Goal: Communication & Community: Connect with others

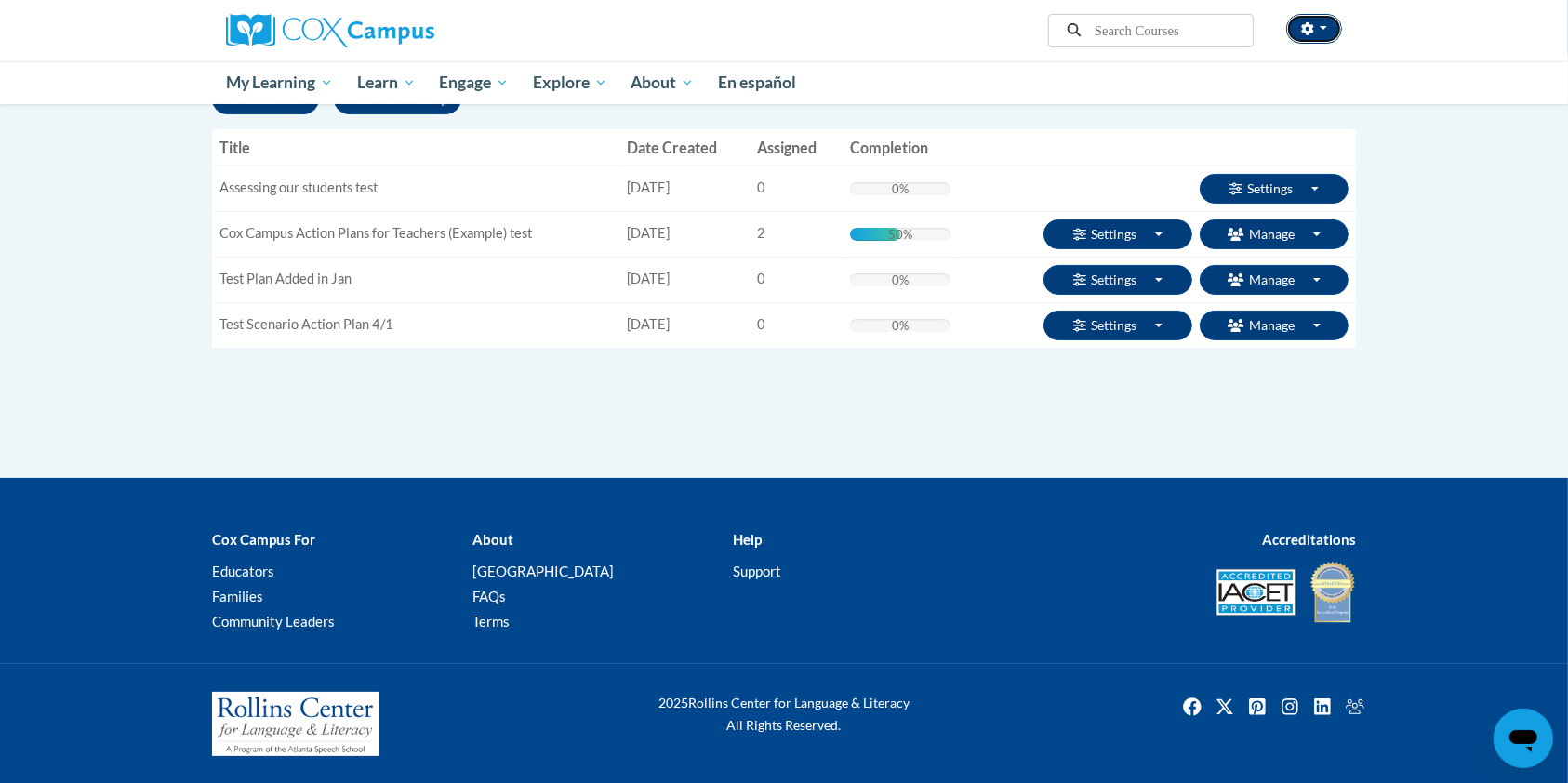
click at [1326, 25] on button "button" at bounding box center [1313, 29] width 56 height 30
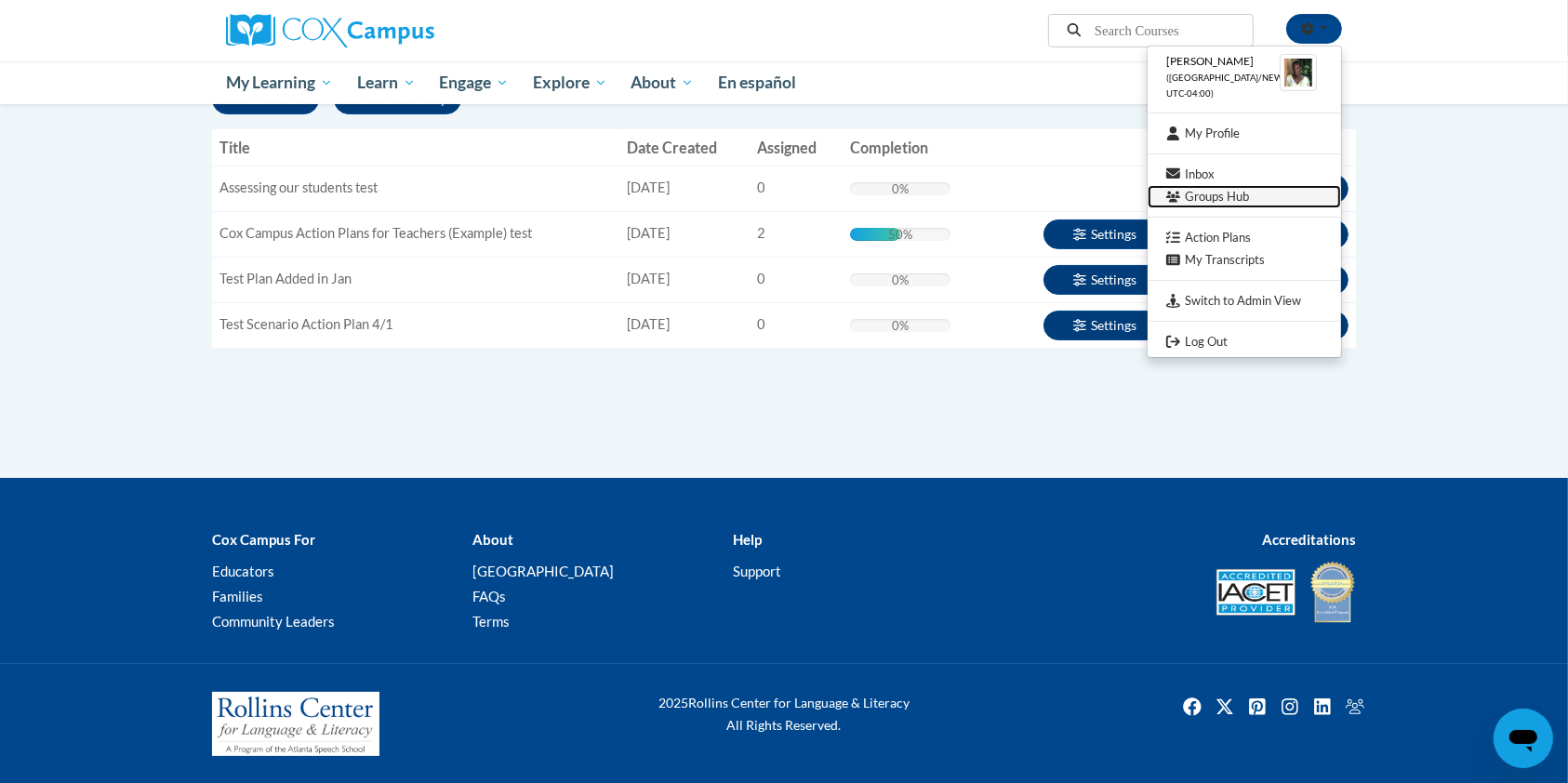
click at [1245, 196] on link "Groups Hub" at bounding box center [1244, 196] width 194 height 24
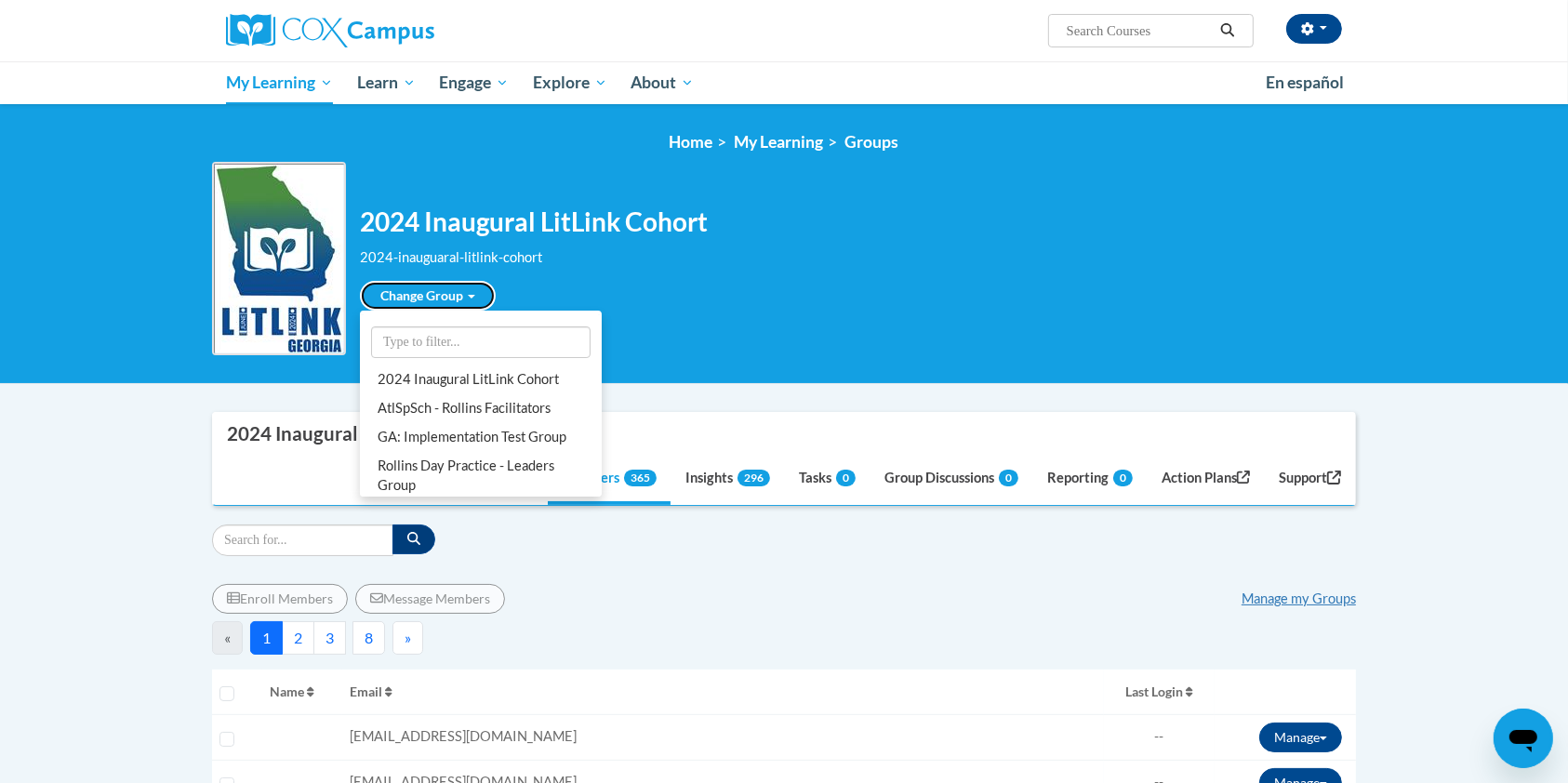
click at [467, 301] on link "Change Group" at bounding box center [427, 295] width 135 height 30
click at [538, 486] on link "Rollins Day Practice - Leaders Group" at bounding box center [480, 476] width 234 height 48
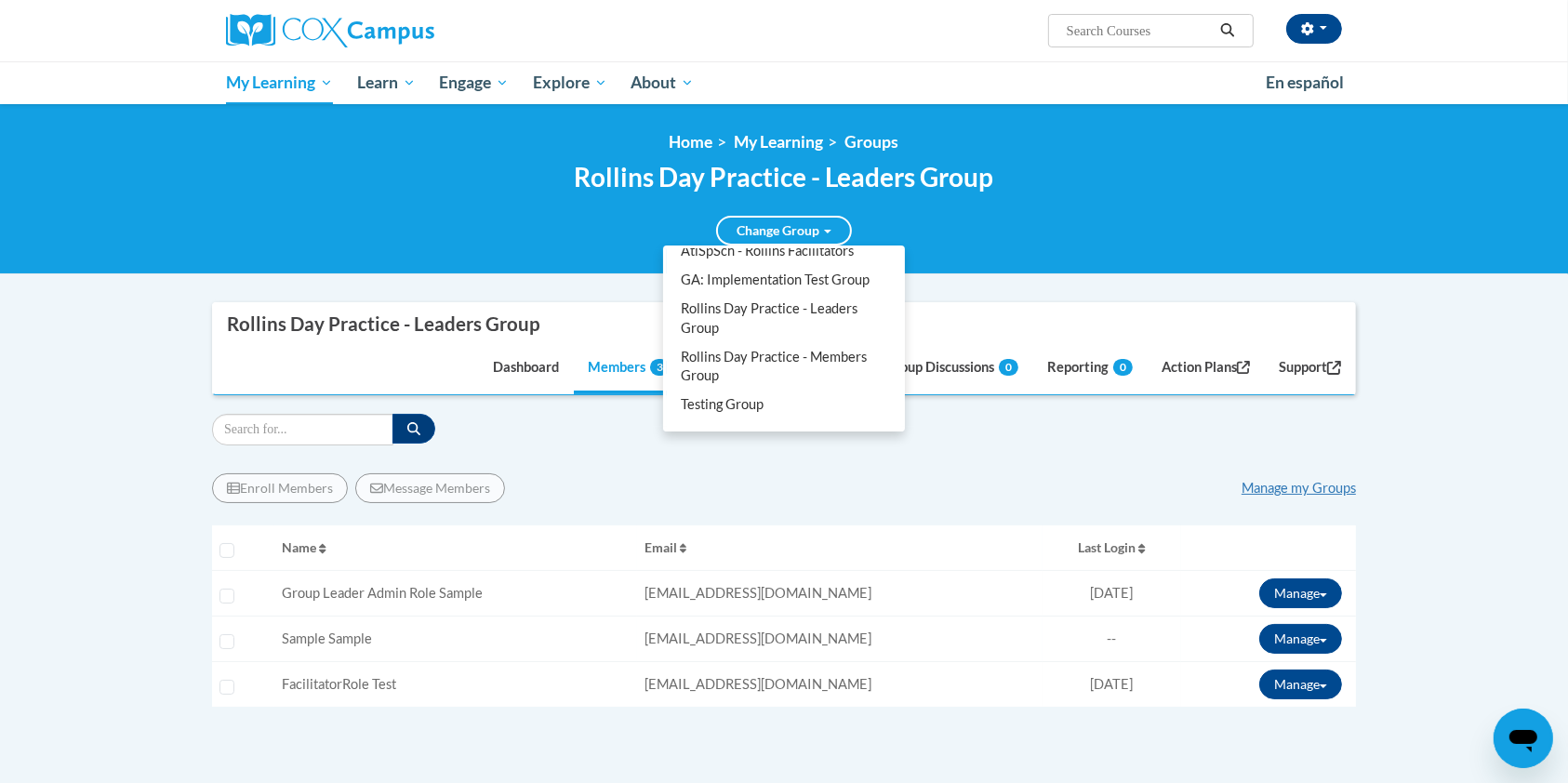
scroll to position [135, 0]
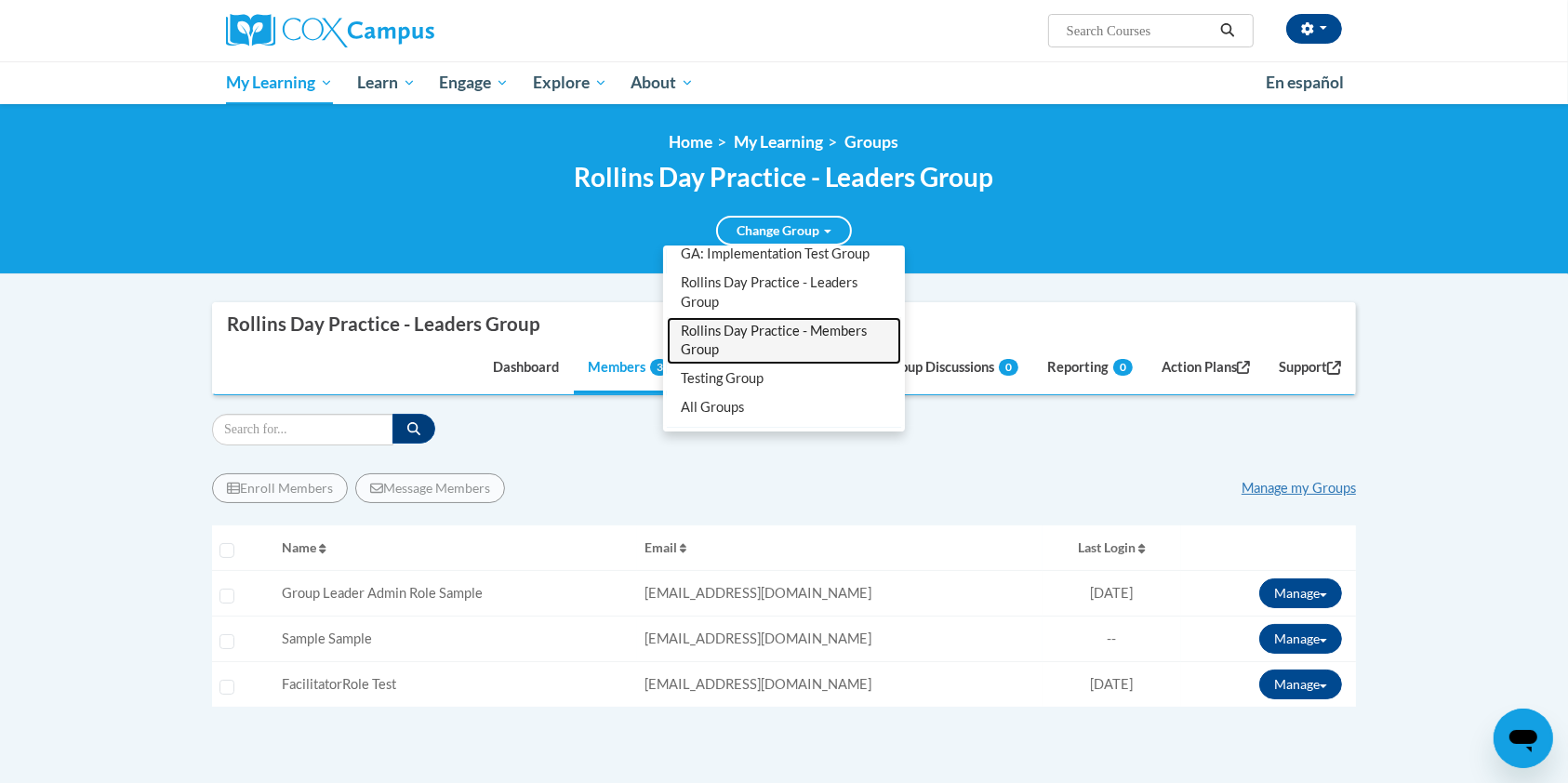
click at [786, 331] on link "Rollins Day Practice - Members Group" at bounding box center [783, 341] width 234 height 48
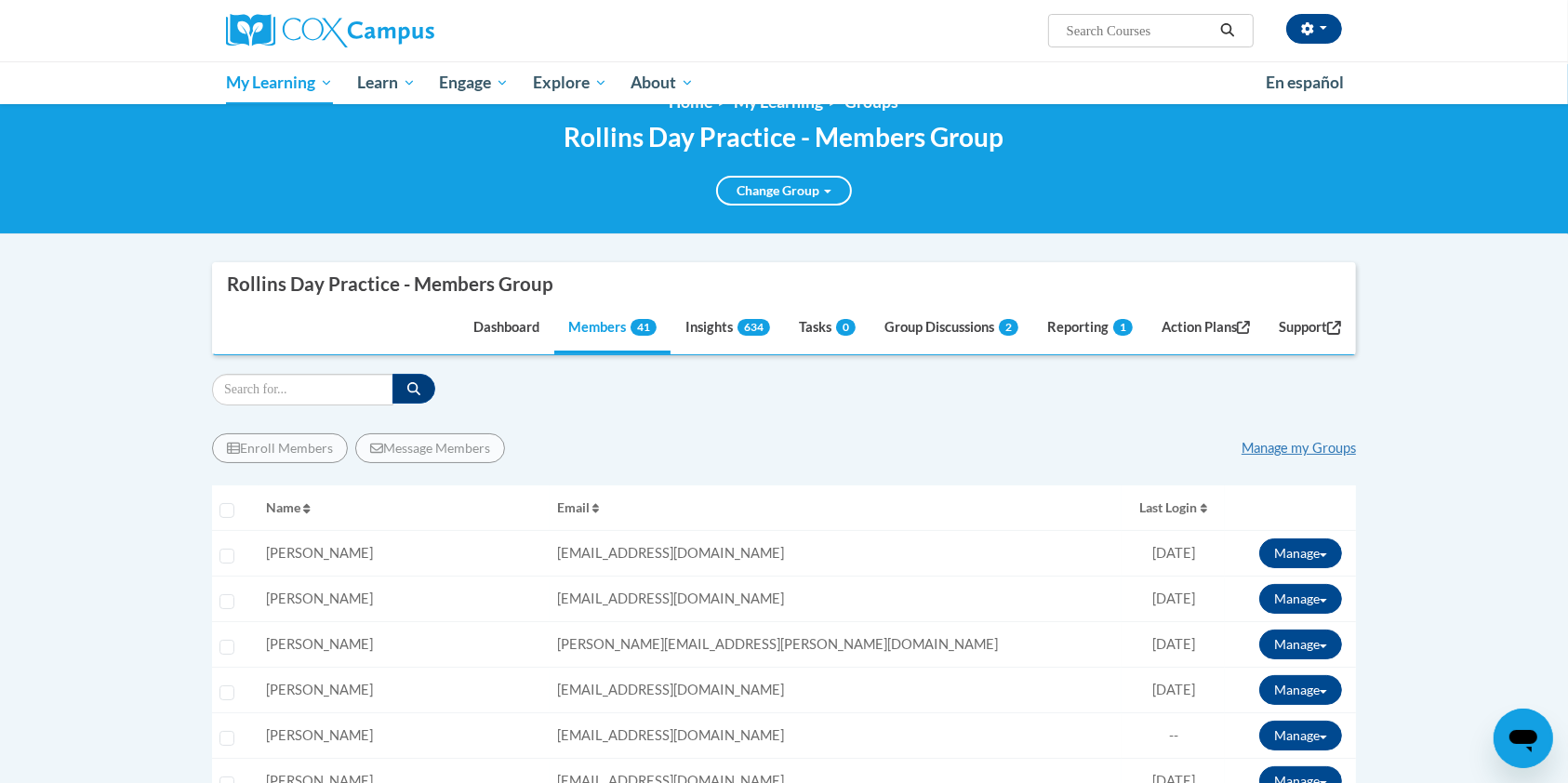
scroll to position [38, 0]
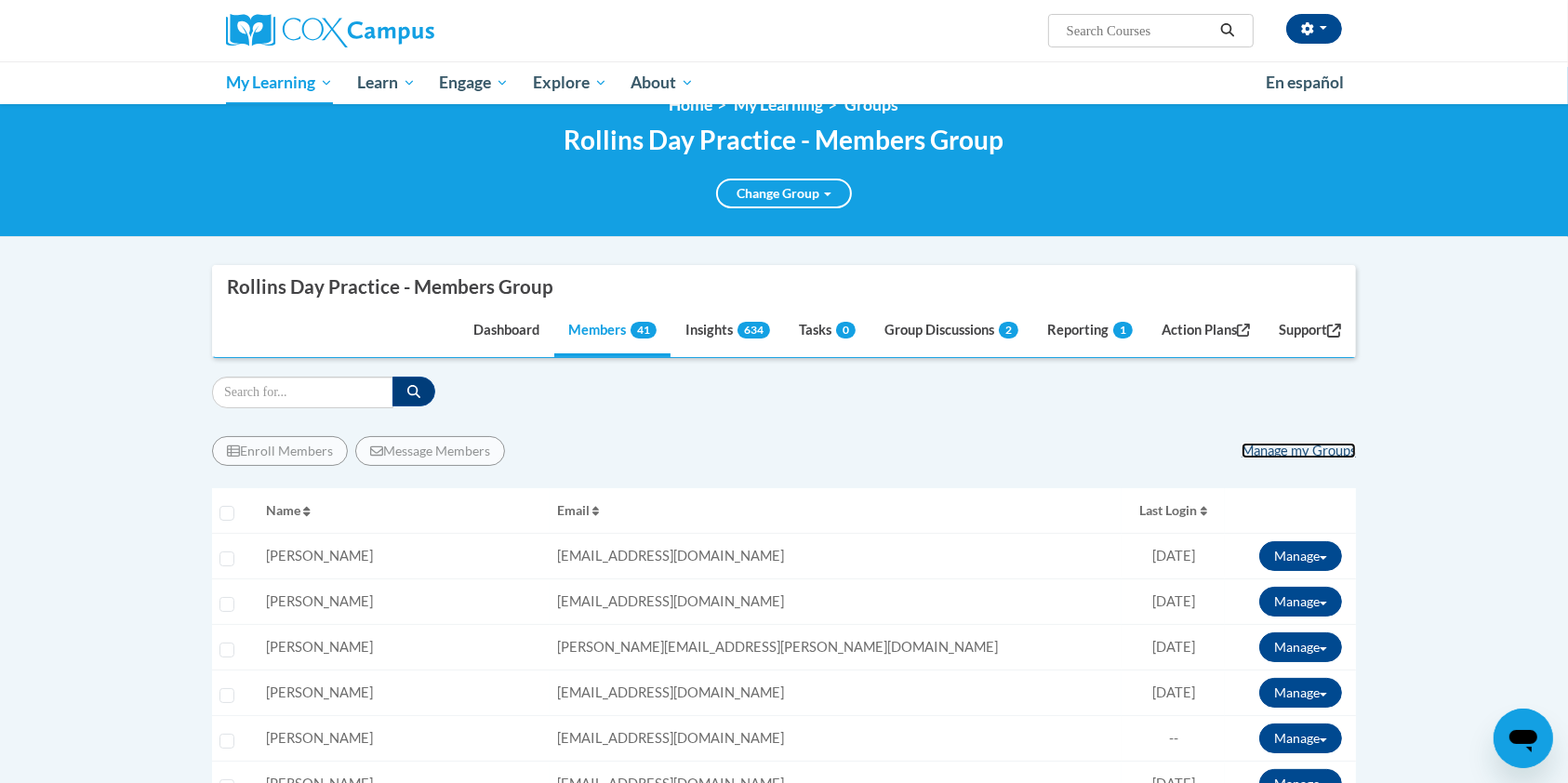
click at [1273, 453] on link "Manage my Groups" at bounding box center [1298, 450] width 115 height 16
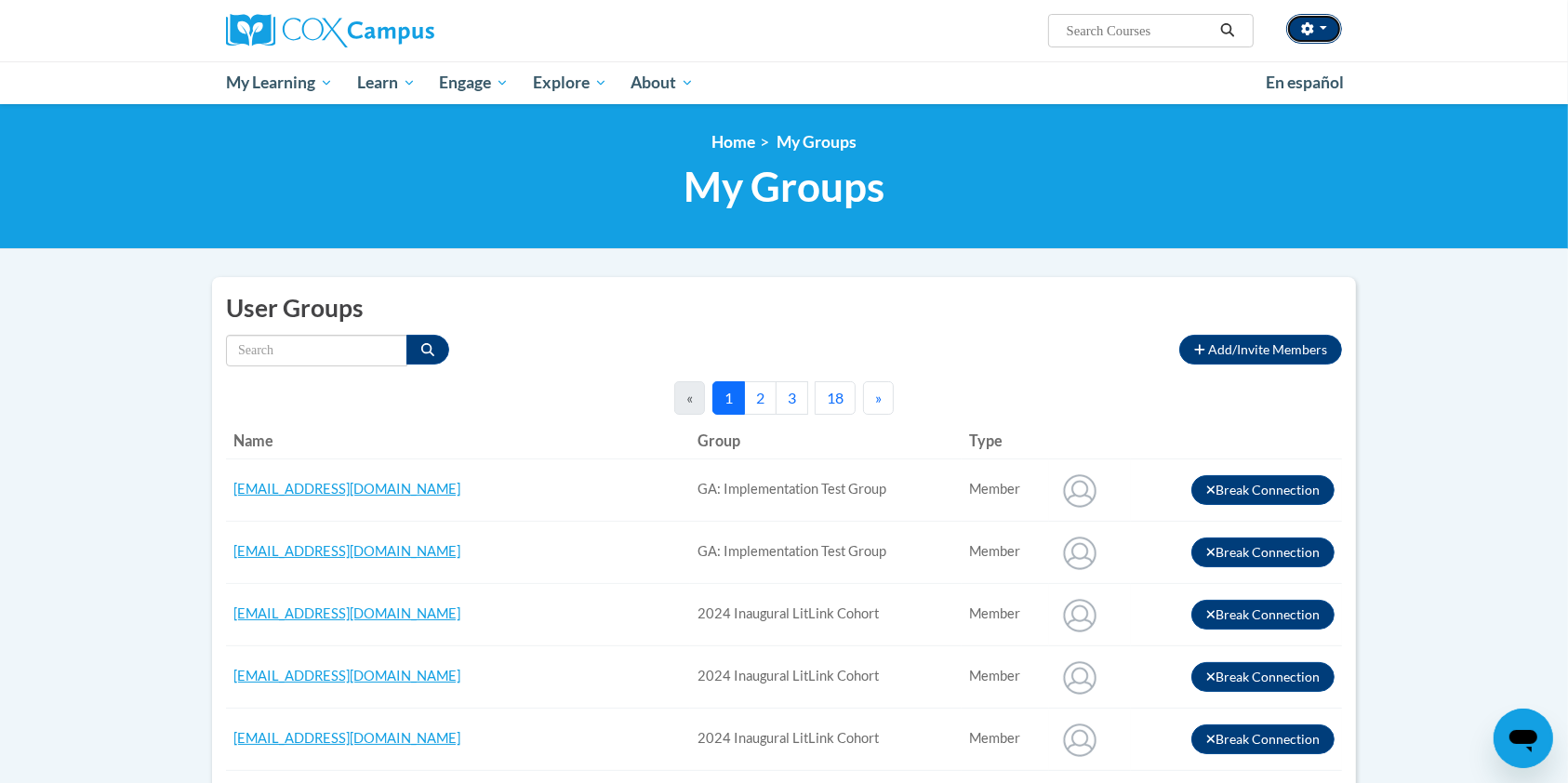
click at [1337, 34] on button "button" at bounding box center [1313, 29] width 56 height 30
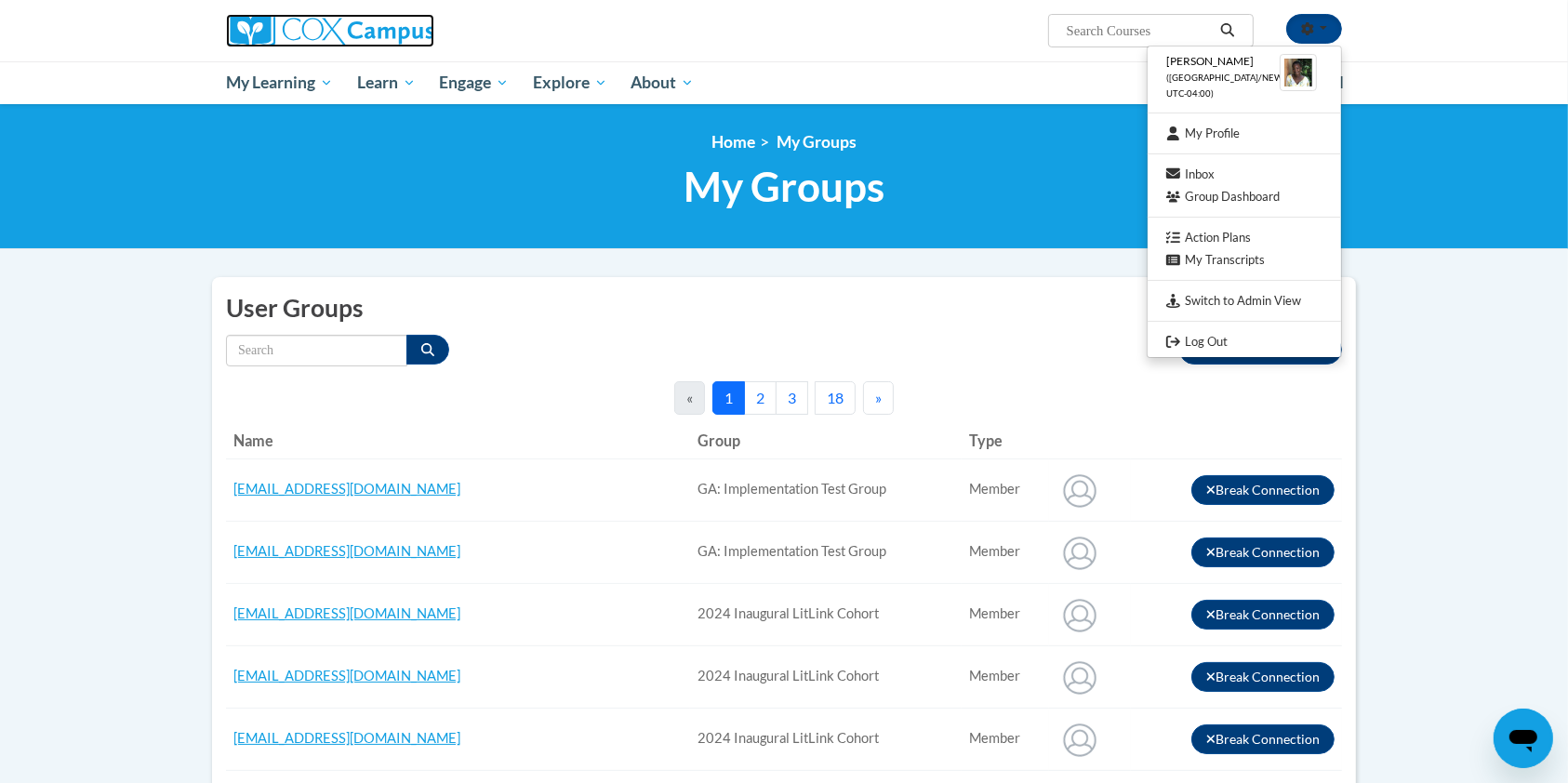
click at [264, 34] on img at bounding box center [330, 31] width 208 height 34
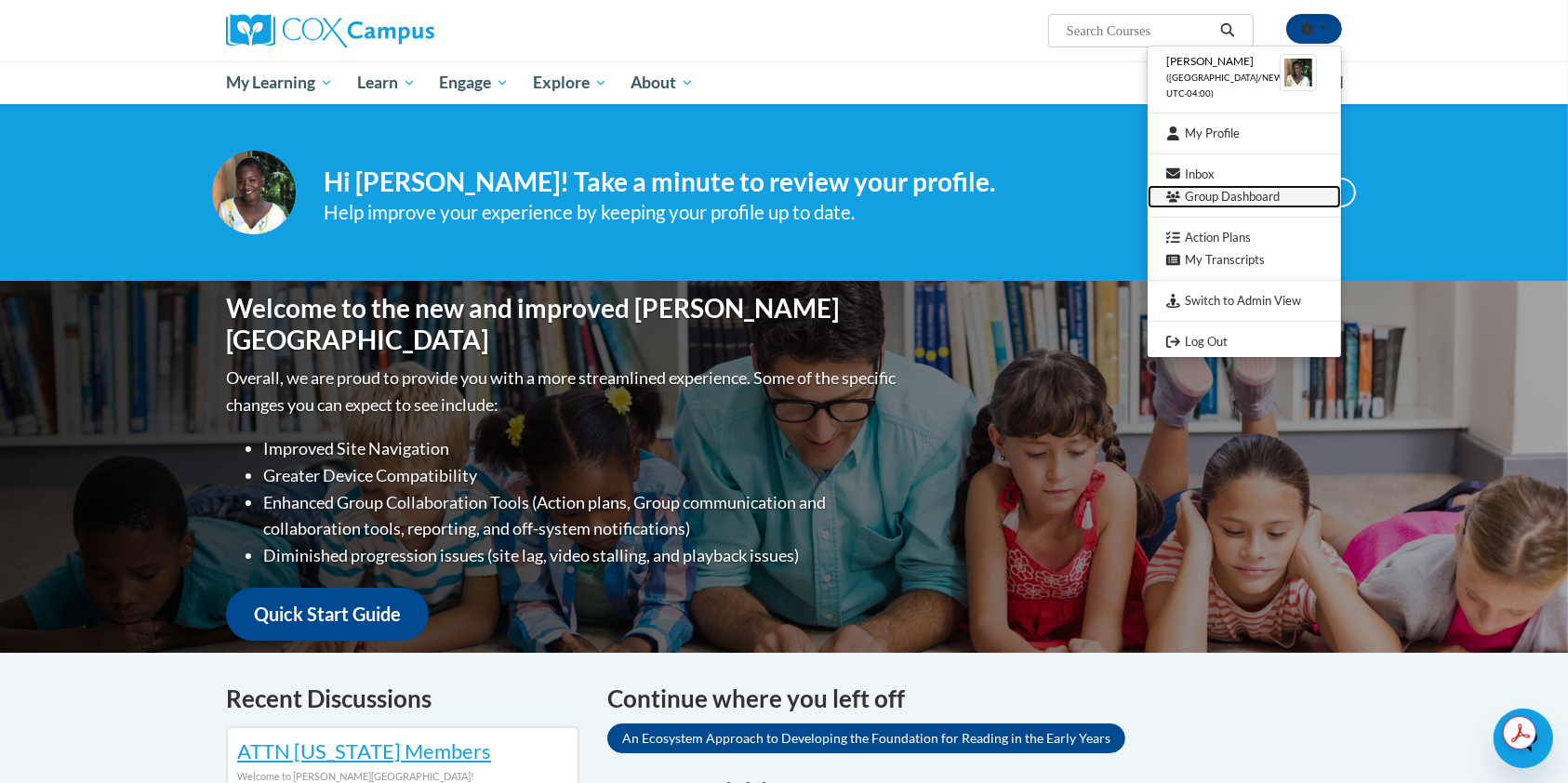
click at [1223, 194] on link "Group Dashboard" at bounding box center [1244, 196] width 194 height 24
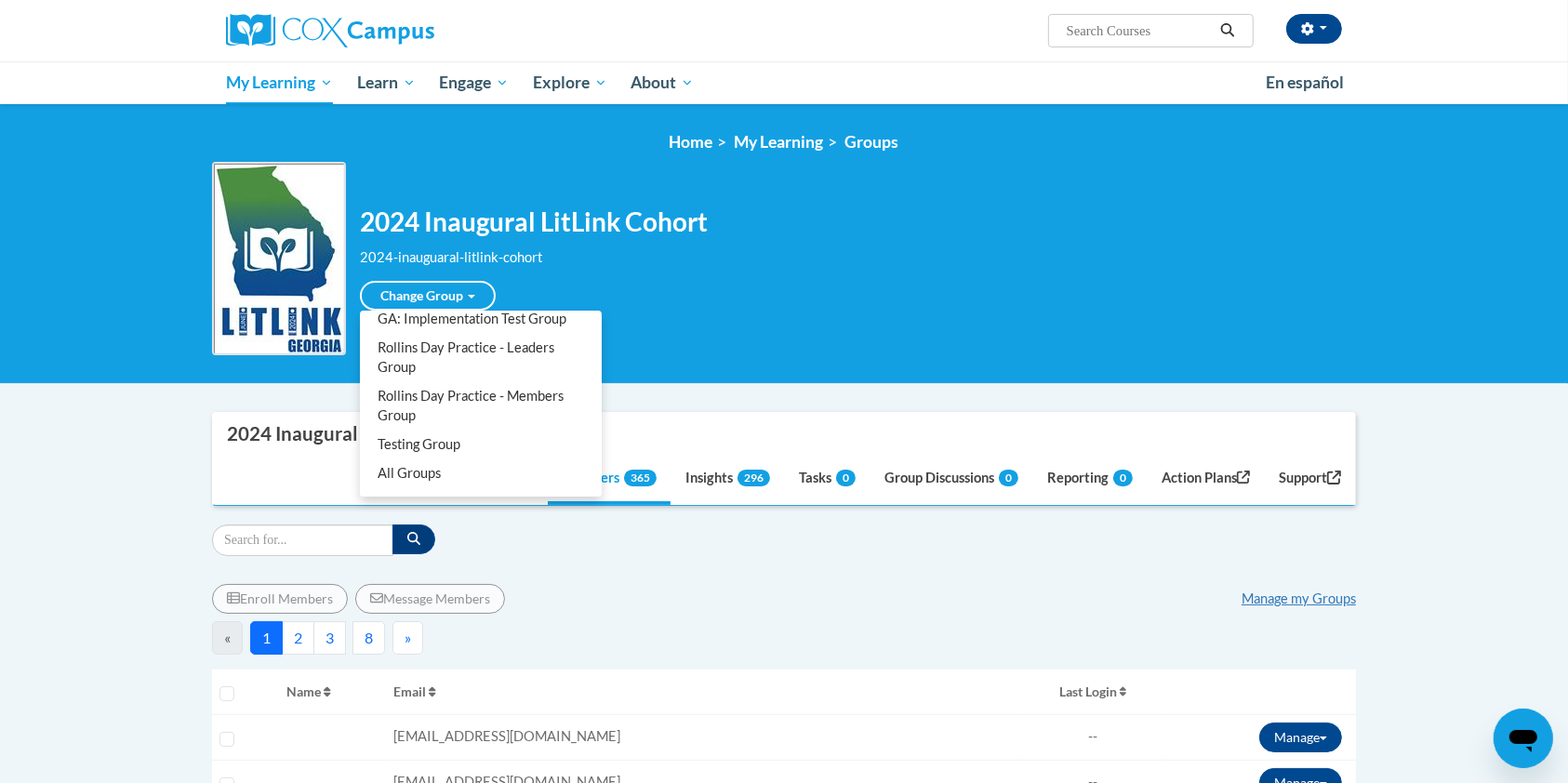
scroll to position [135, 0]
click at [518, 345] on link "Rollins Day Practice - Leaders Group" at bounding box center [480, 357] width 234 height 48
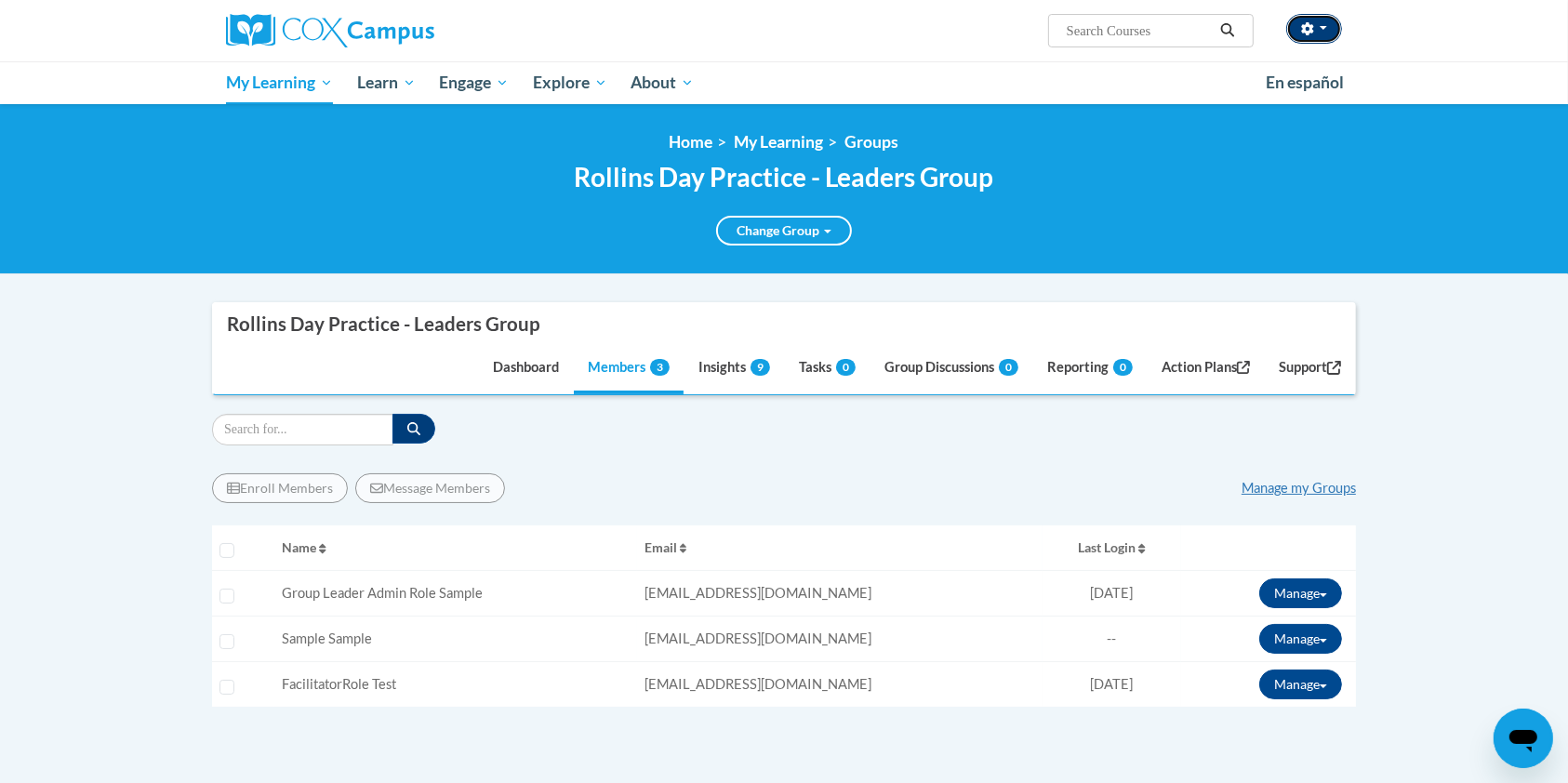
click at [1323, 33] on button "button" at bounding box center [1313, 29] width 56 height 30
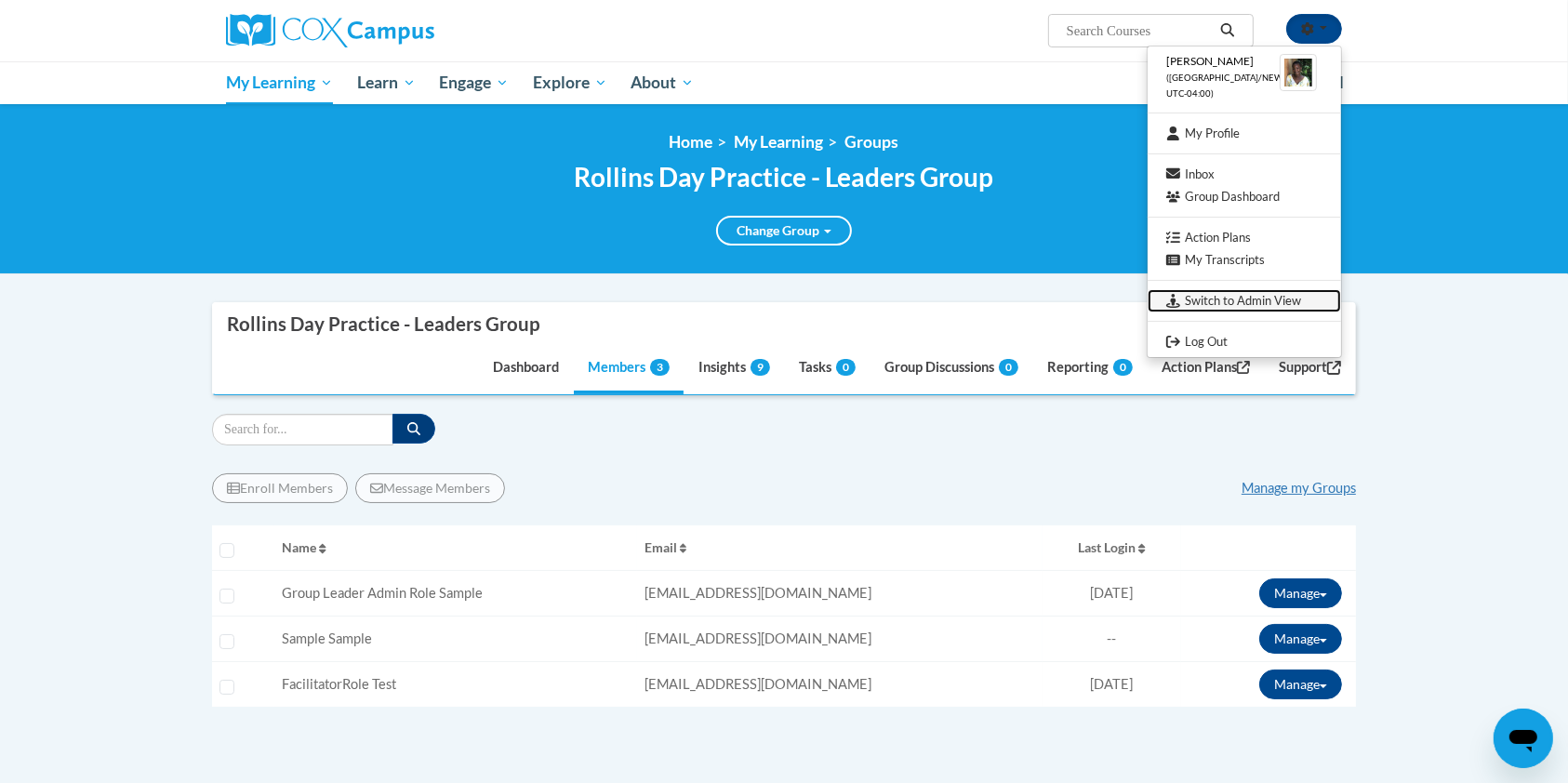
click at [1235, 297] on link "Switch to Admin View" at bounding box center [1244, 301] width 194 height 24
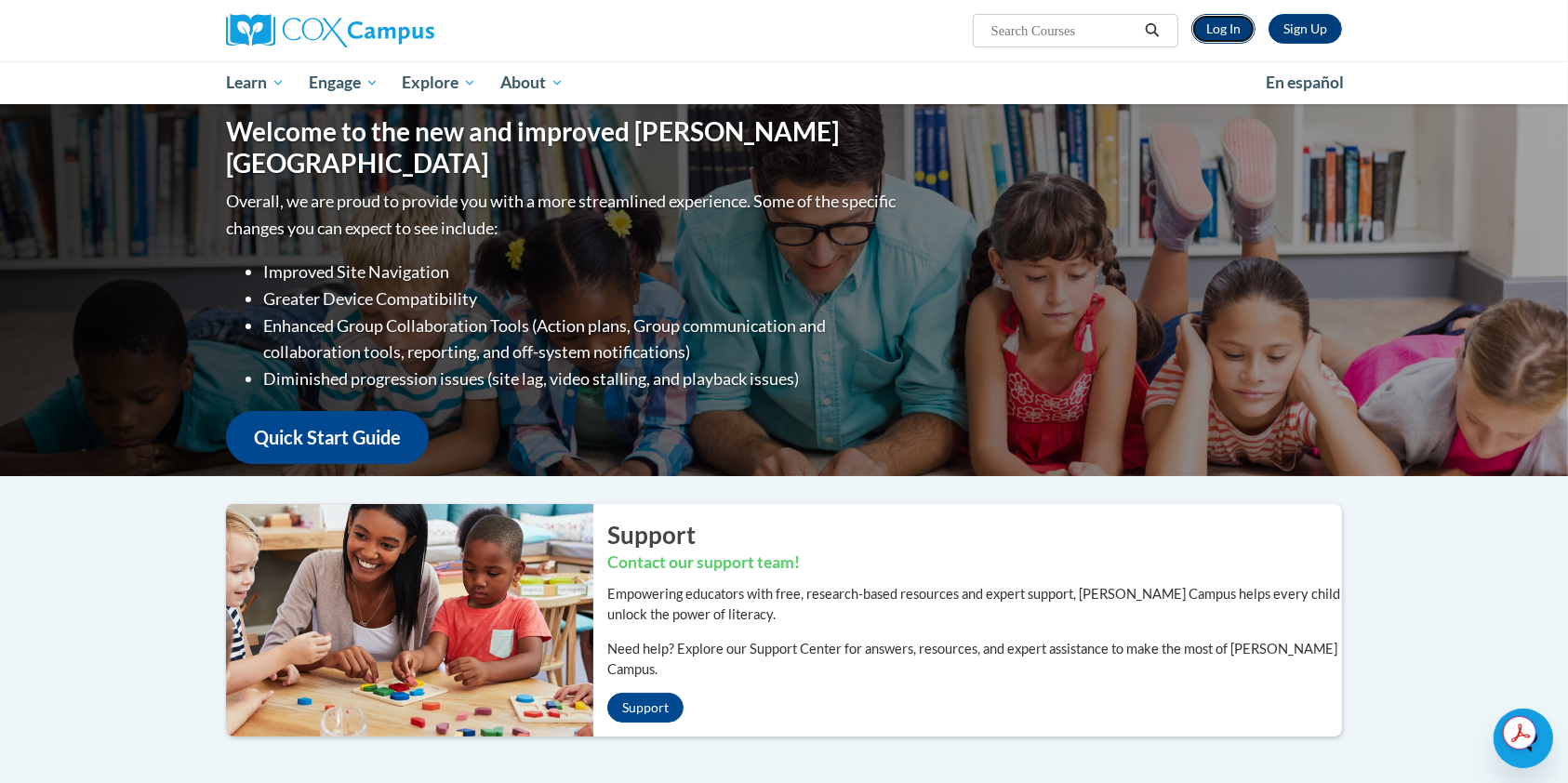
click at [1227, 38] on link "Log In" at bounding box center [1222, 29] width 64 height 30
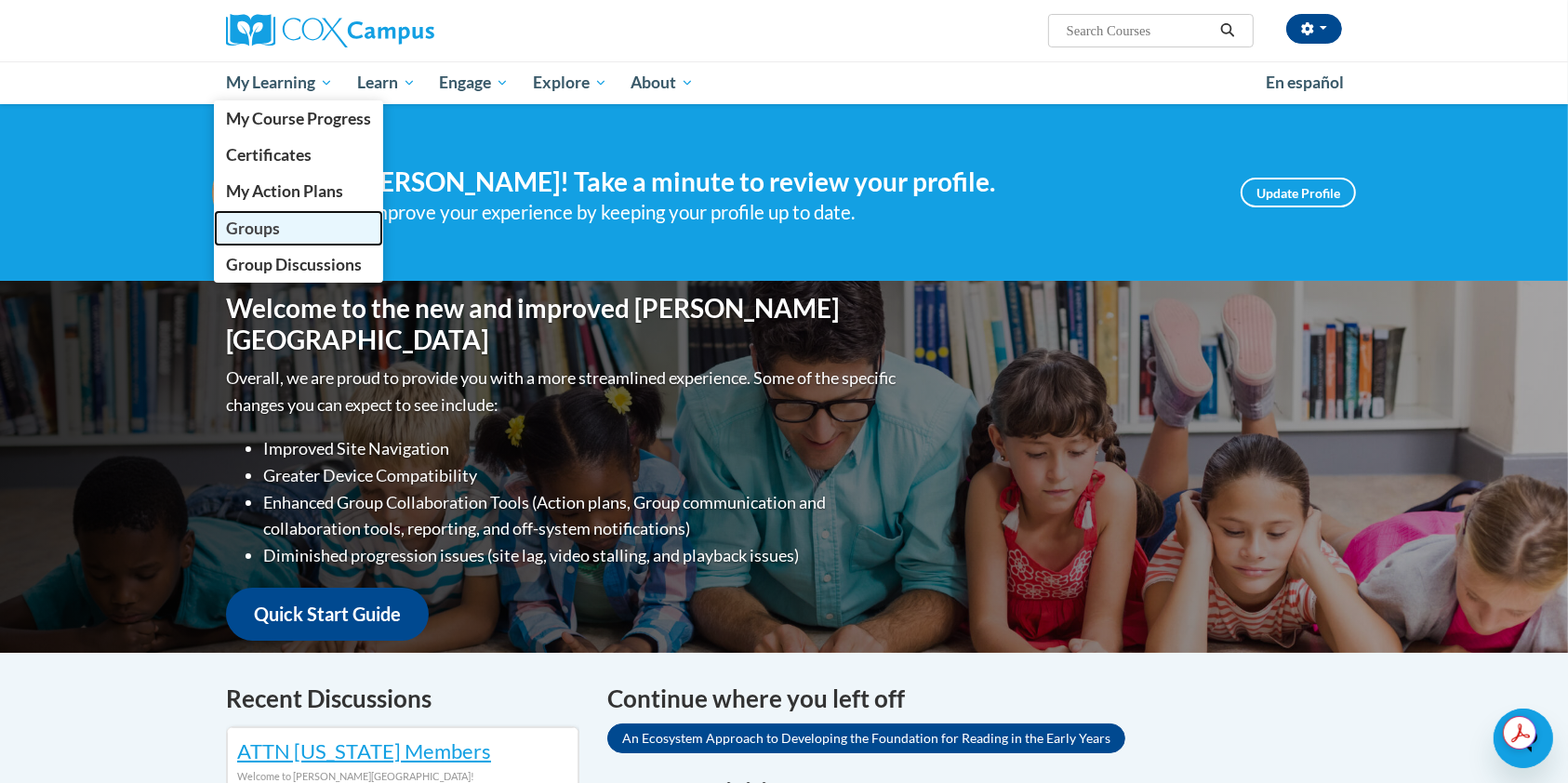
click at [245, 221] on span "Groups" at bounding box center [253, 228] width 54 height 20
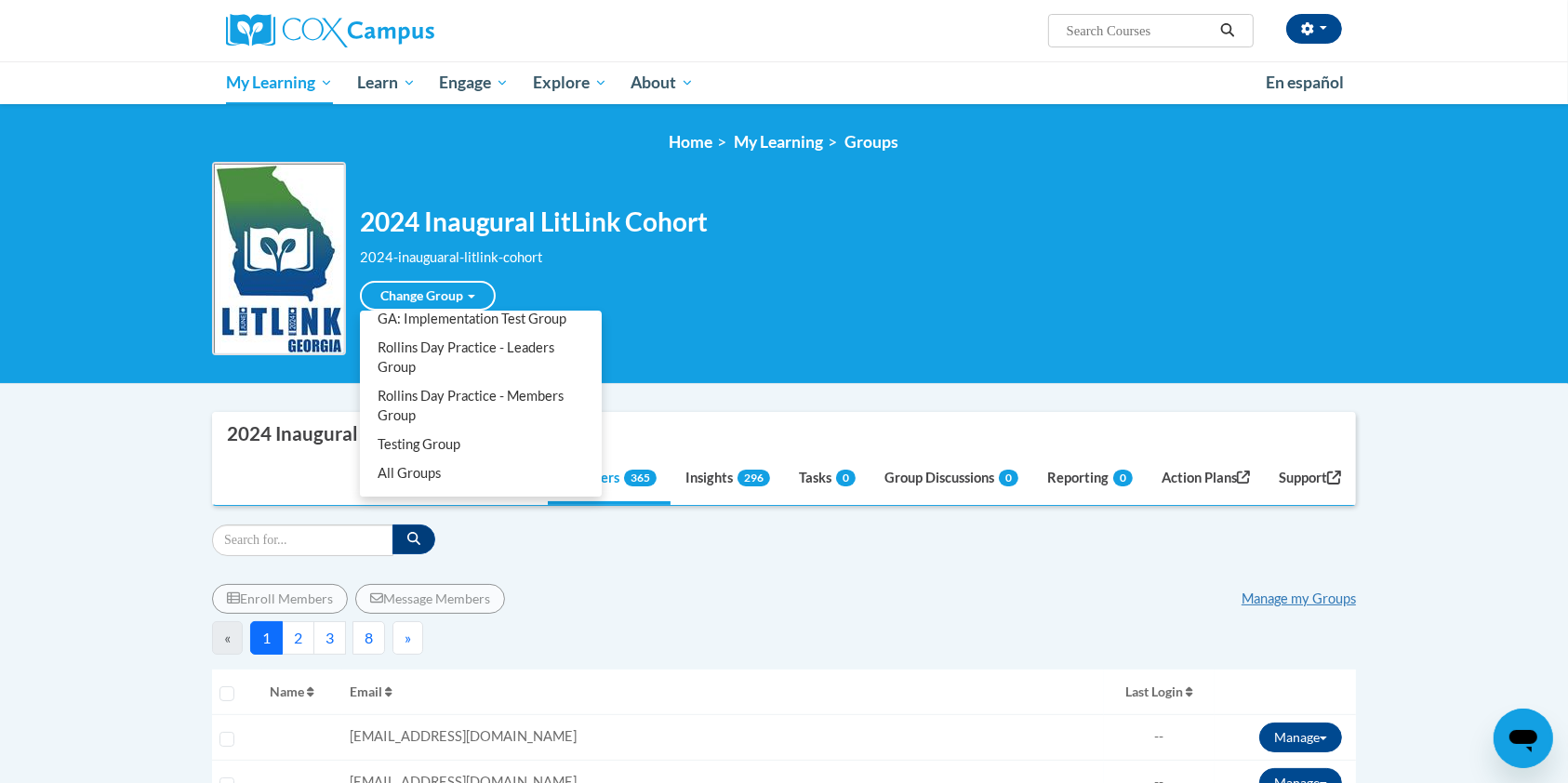
scroll to position [135, 0]
click at [476, 403] on link "Rollins Day Practice - Members Group" at bounding box center [480, 406] width 234 height 48
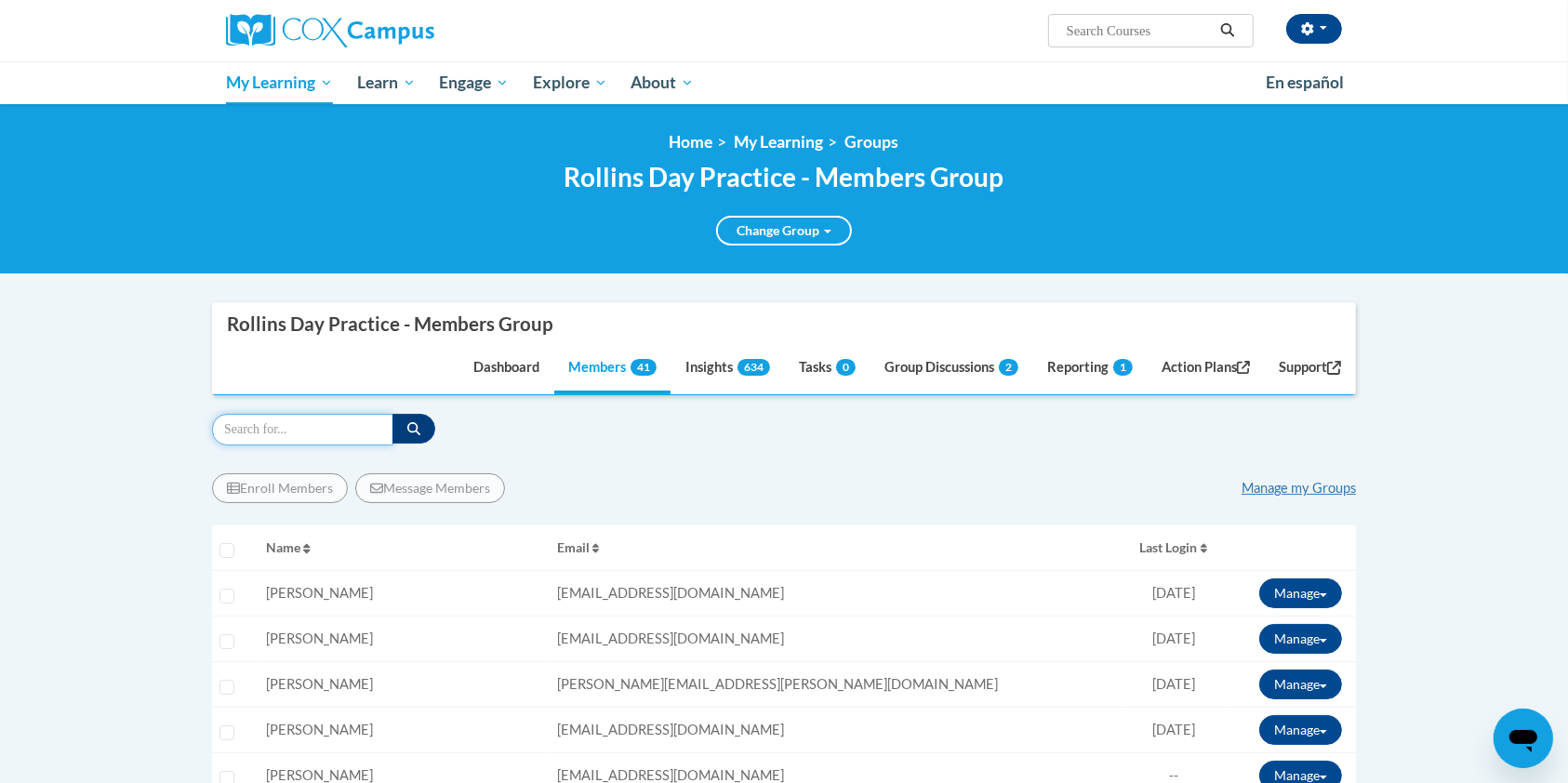
click at [285, 427] on input "Search" at bounding box center [303, 430] width 182 height 32
click at [558, 442] on div "Filter" at bounding box center [784, 430] width 1143 height 32
click at [1256, 488] on link "Manage my Groups" at bounding box center [1298, 488] width 115 height 16
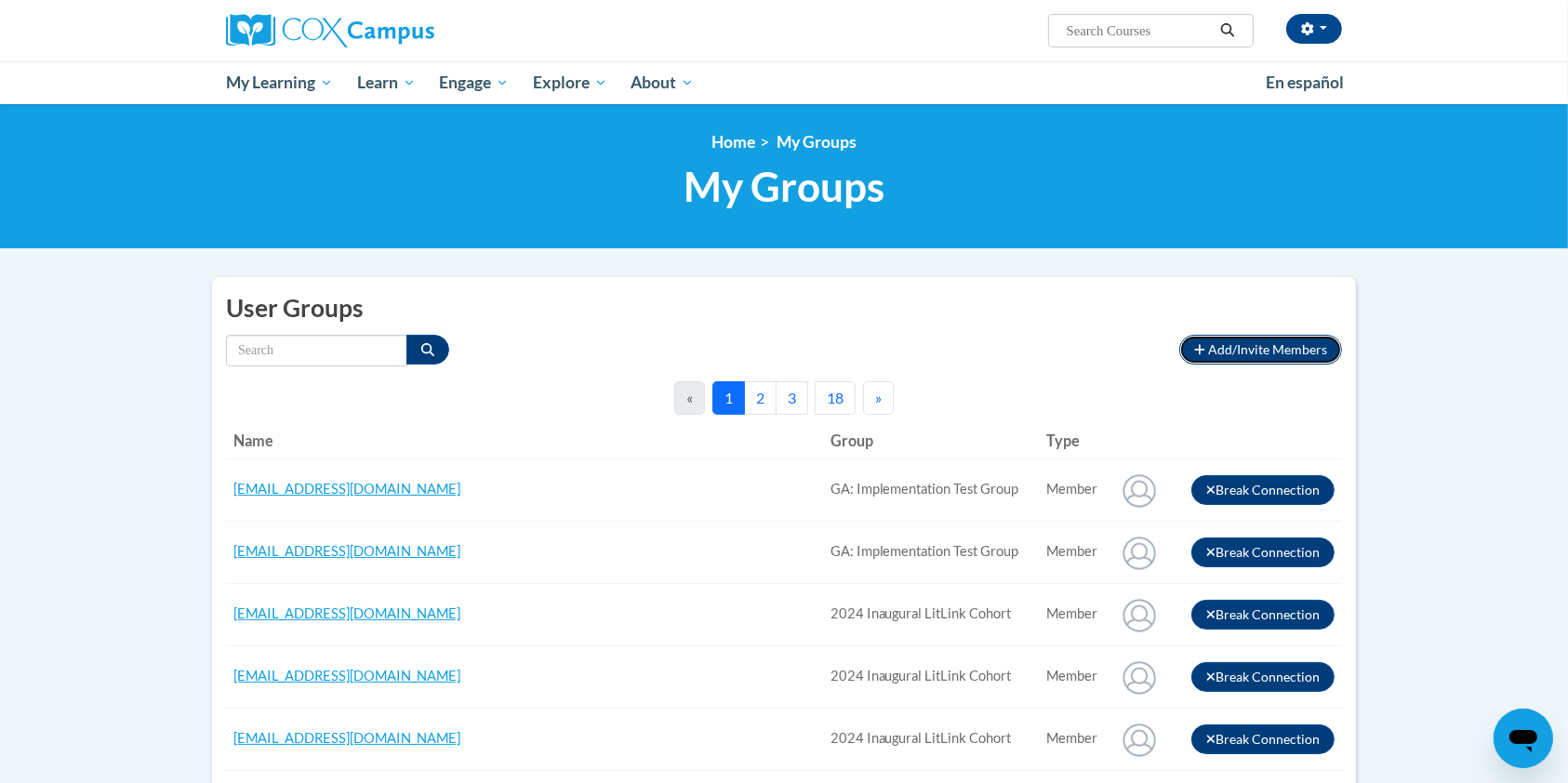
click at [1254, 342] on span "Add/Invite Members" at bounding box center [1267, 350] width 119 height 16
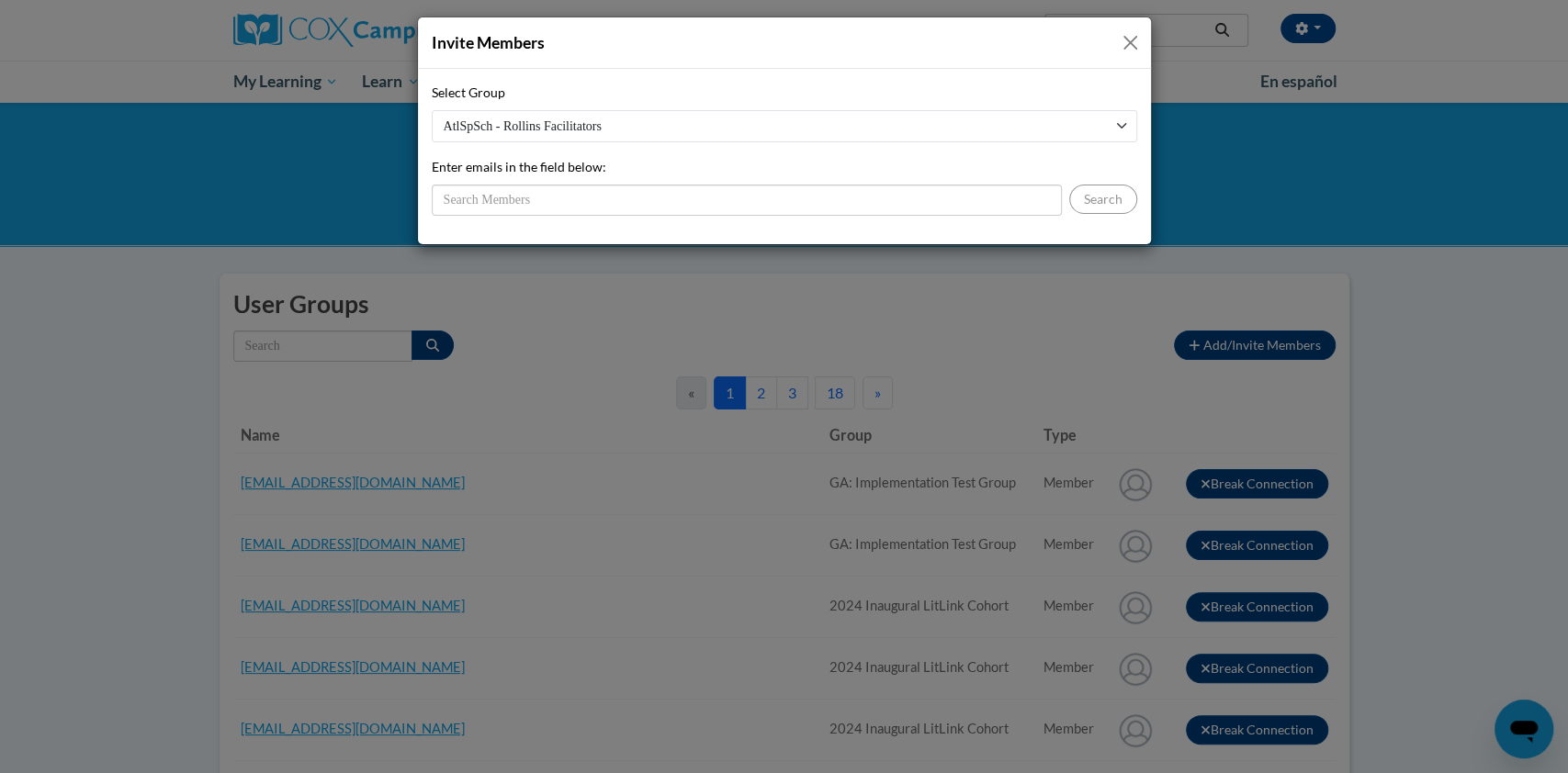
click at [710, 114] on select "AtlSpSch - [PERSON_NAME] Facilitators GA: Implementation Test Group 2024 Inaugu…" at bounding box center [784, 126] width 705 height 32
select select "29aae141-8777-44a1-ab40-e7d34759d4ab"
click at [432, 110] on select "AtlSpSch - Rollins Facilitators GA: Implementation Test Group 2024 Inaugural Li…" at bounding box center [784, 126] width 705 height 32
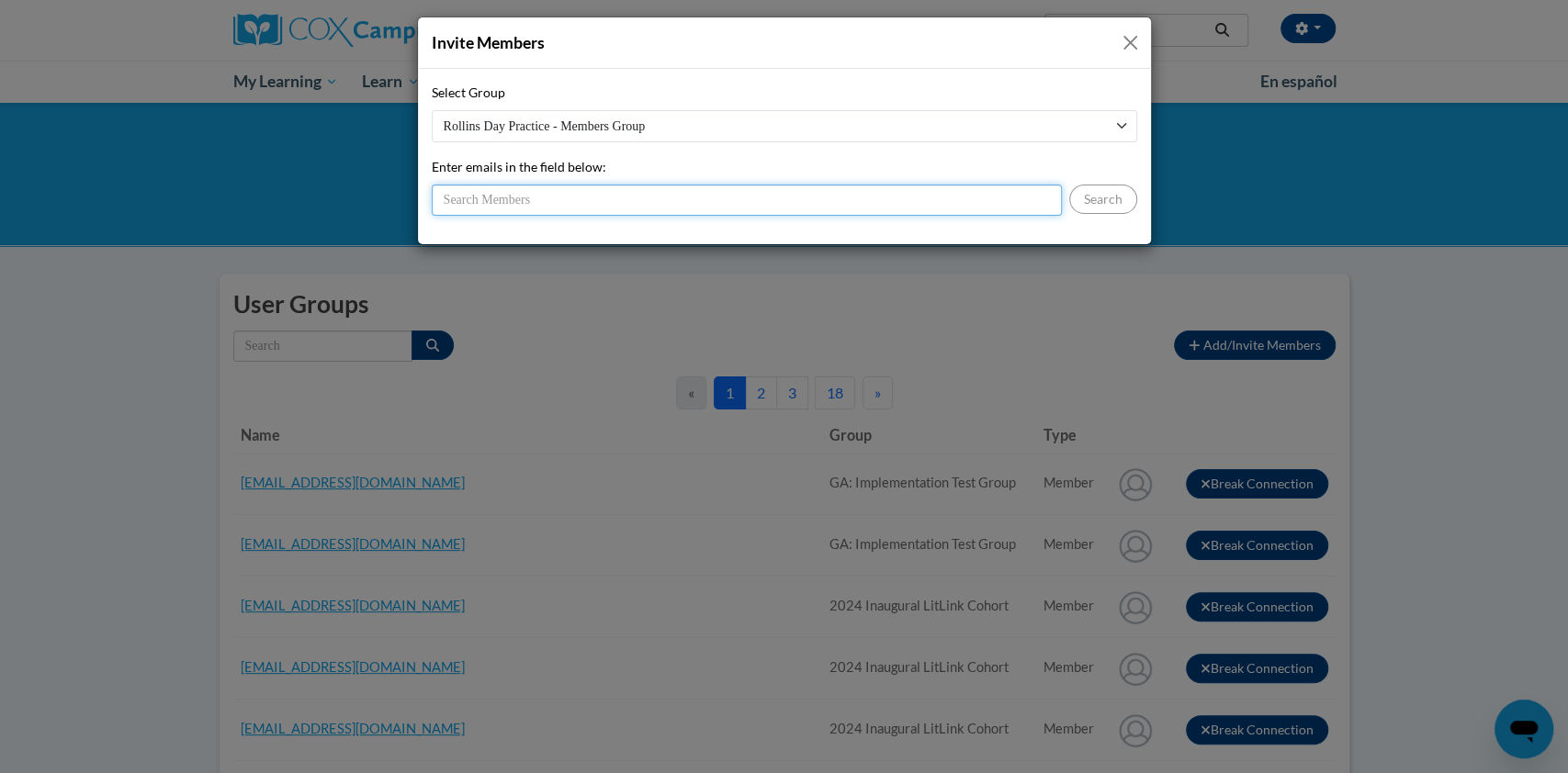
click at [571, 192] on input "Enter emails in the field below:" at bounding box center [747, 200] width 630 height 31
type input "jgreen@atlantaspeechschool.org"
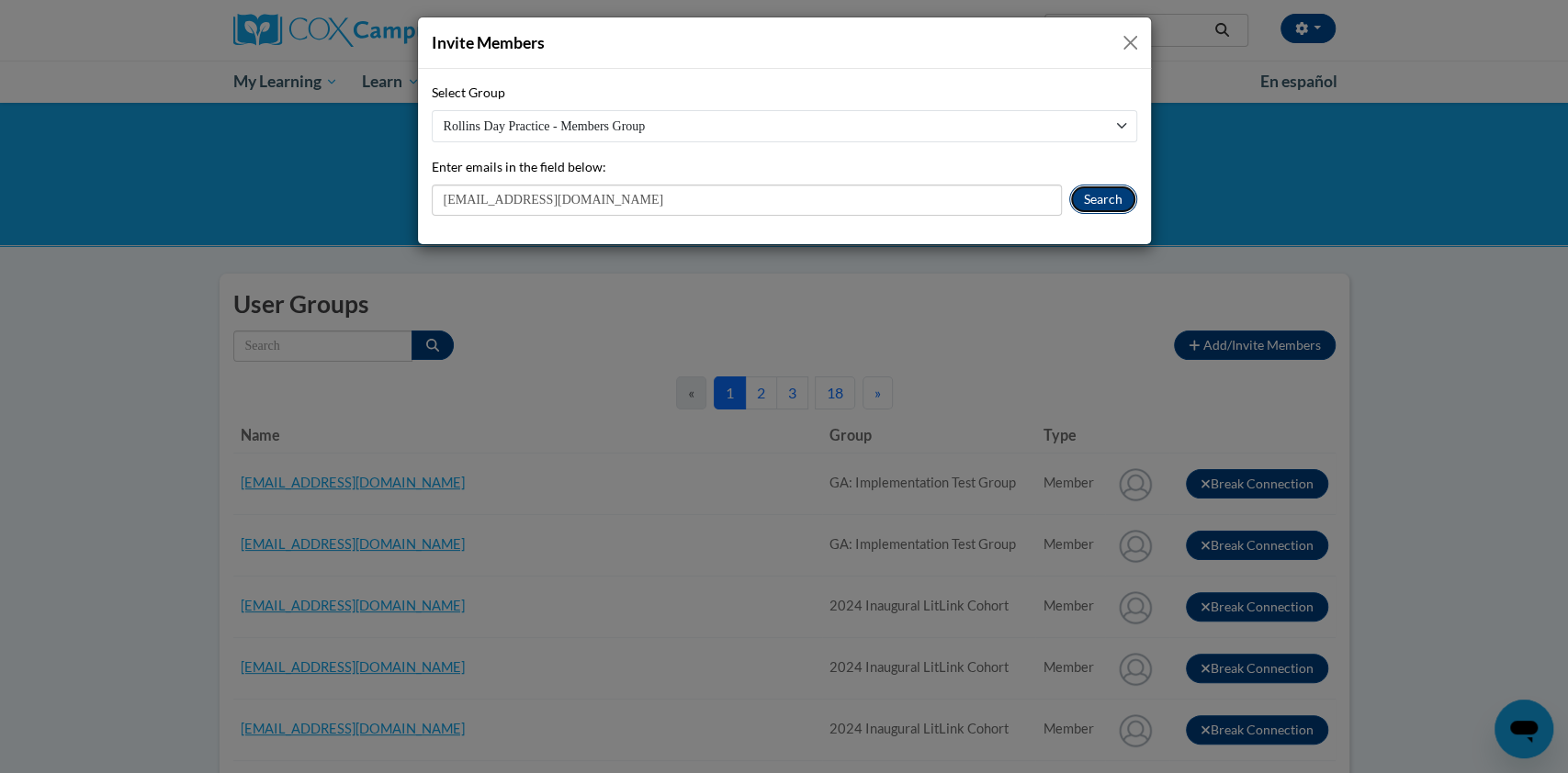
click at [1095, 195] on button "Search" at bounding box center [1103, 199] width 68 height 29
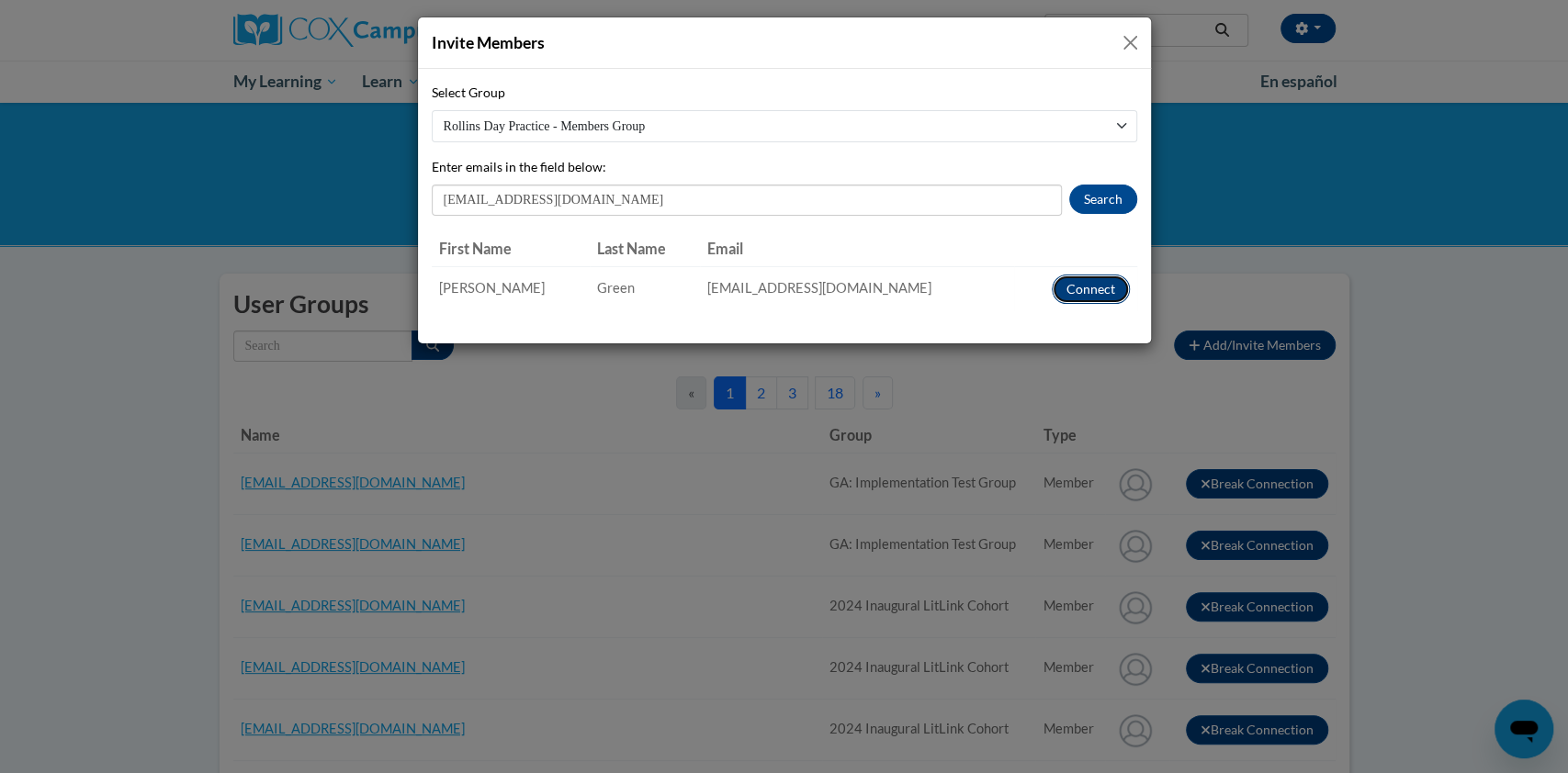
click at [1093, 283] on button "Connect" at bounding box center [1090, 290] width 78 height 29
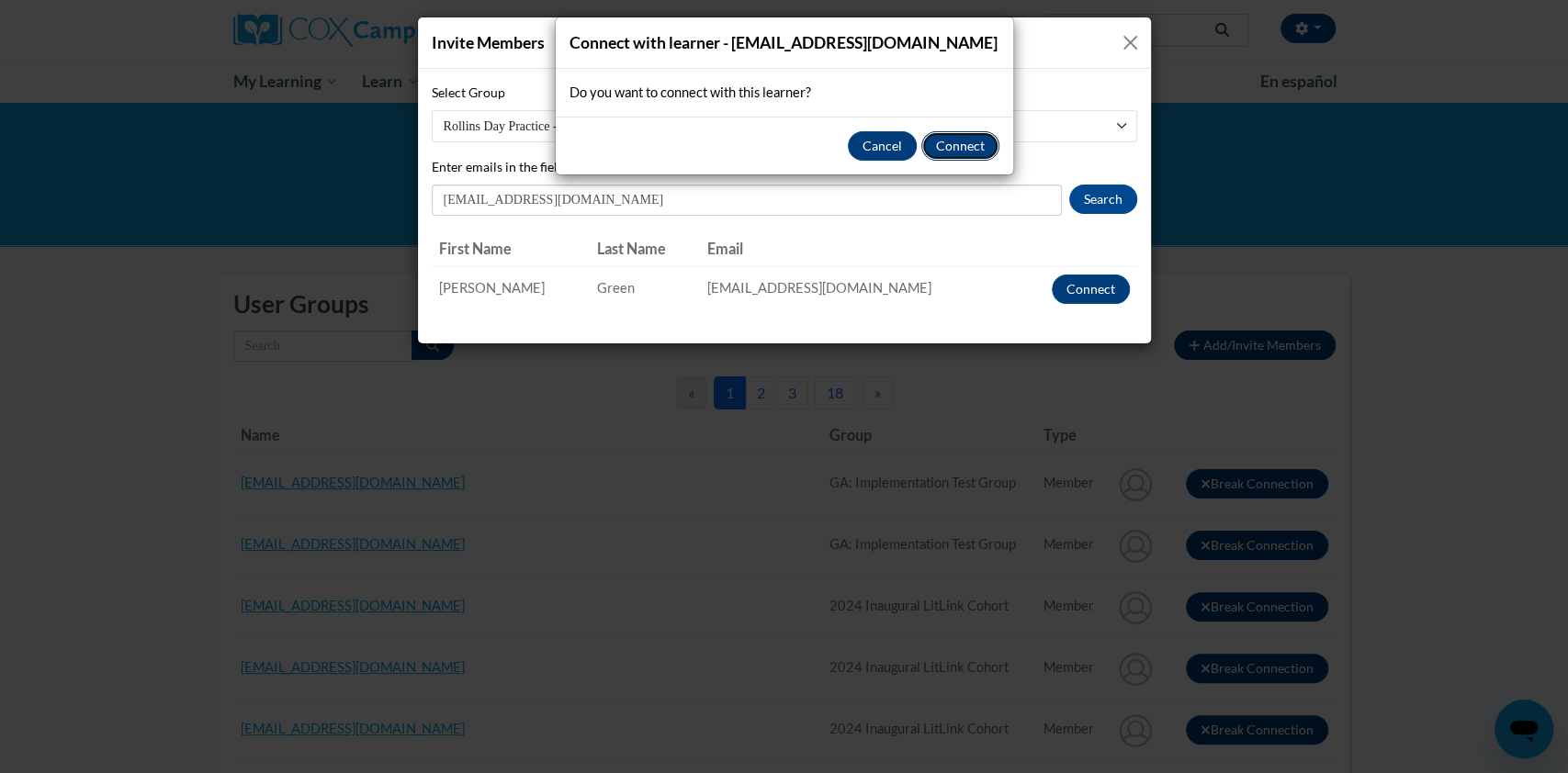
click at [967, 146] on button "Connect" at bounding box center [960, 146] width 78 height 29
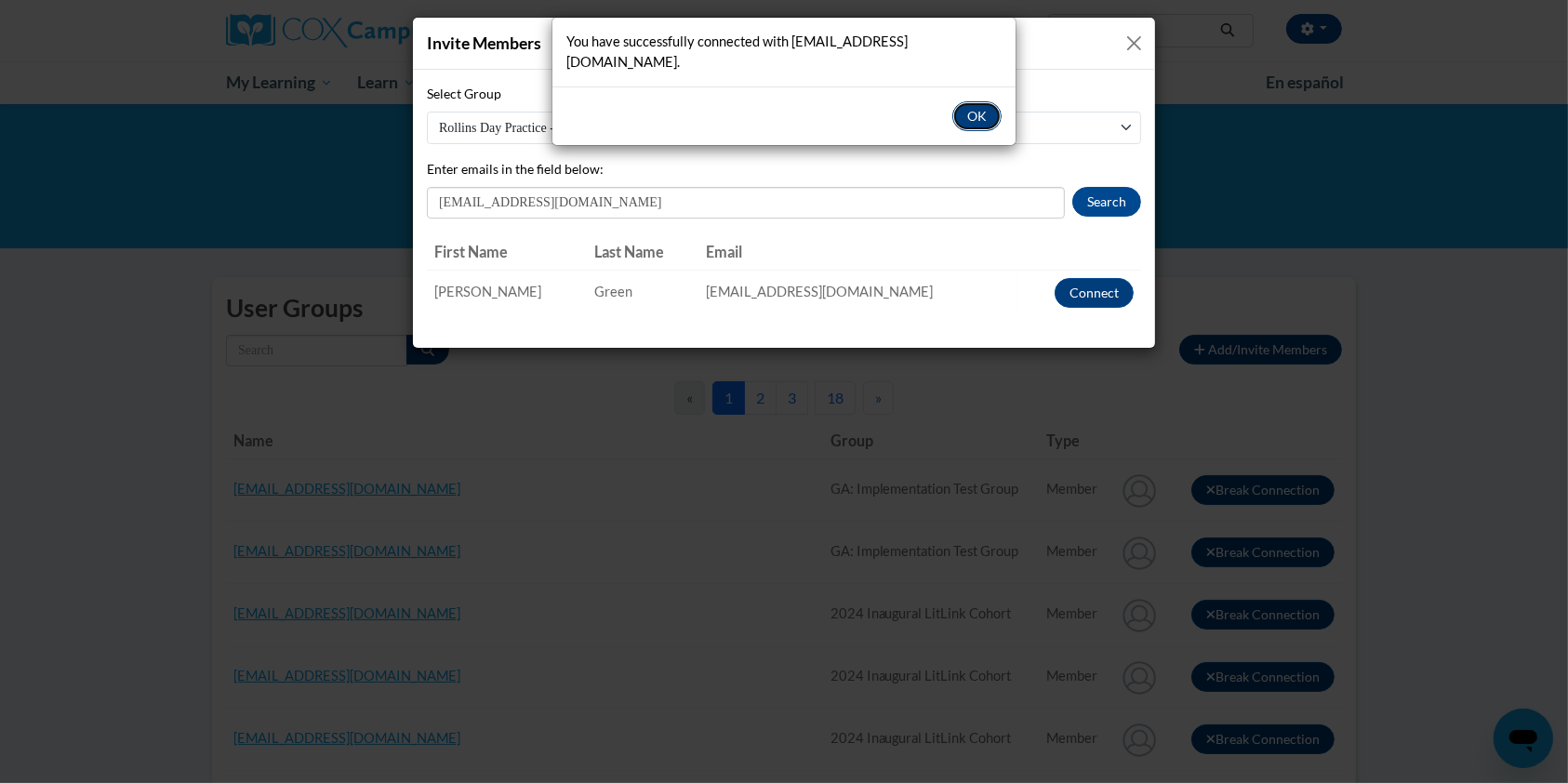
click at [981, 102] on button "OK" at bounding box center [977, 117] width 49 height 30
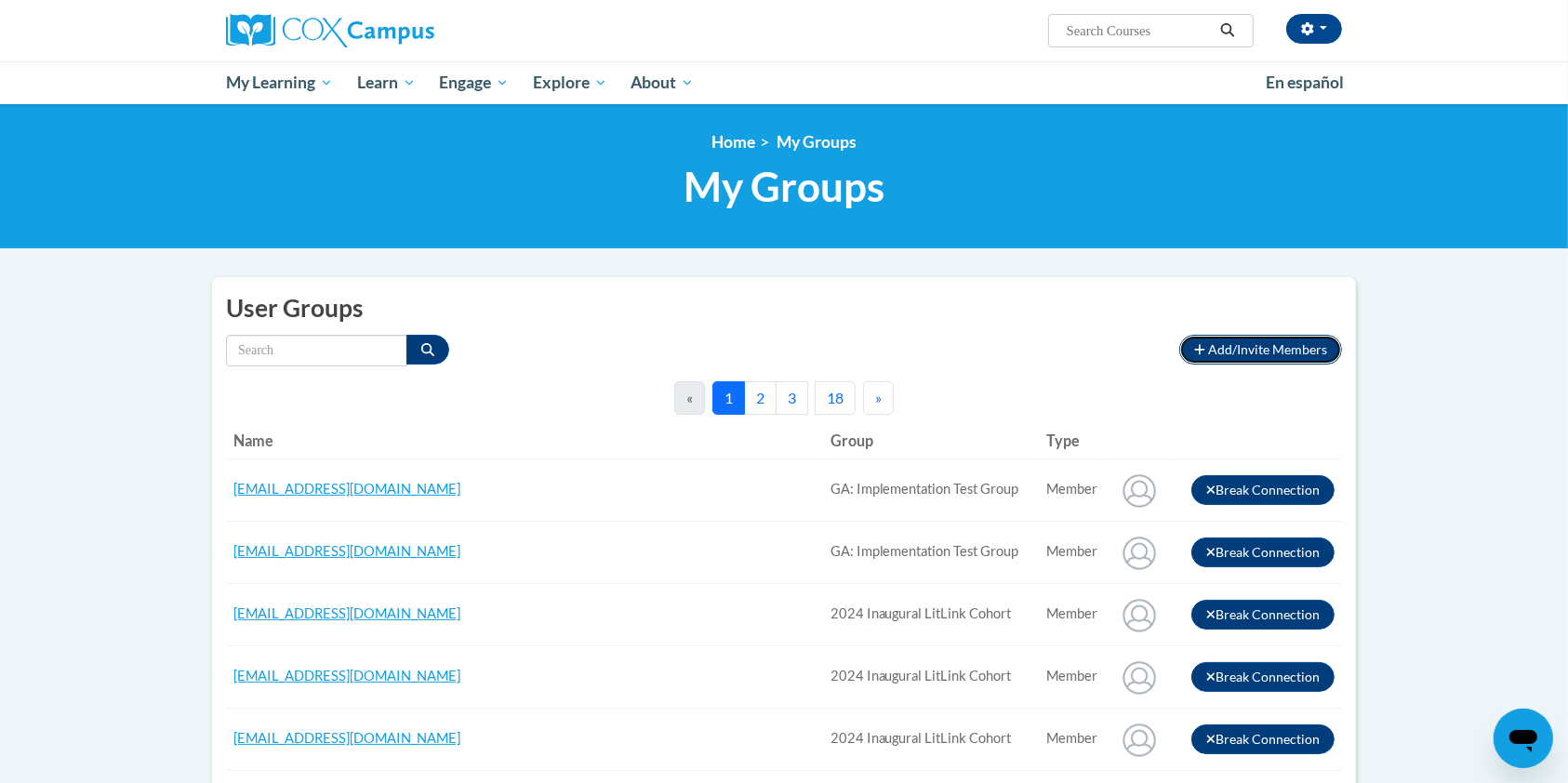
click at [1254, 354] on span "Add/Invite Members" at bounding box center [1267, 350] width 119 height 16
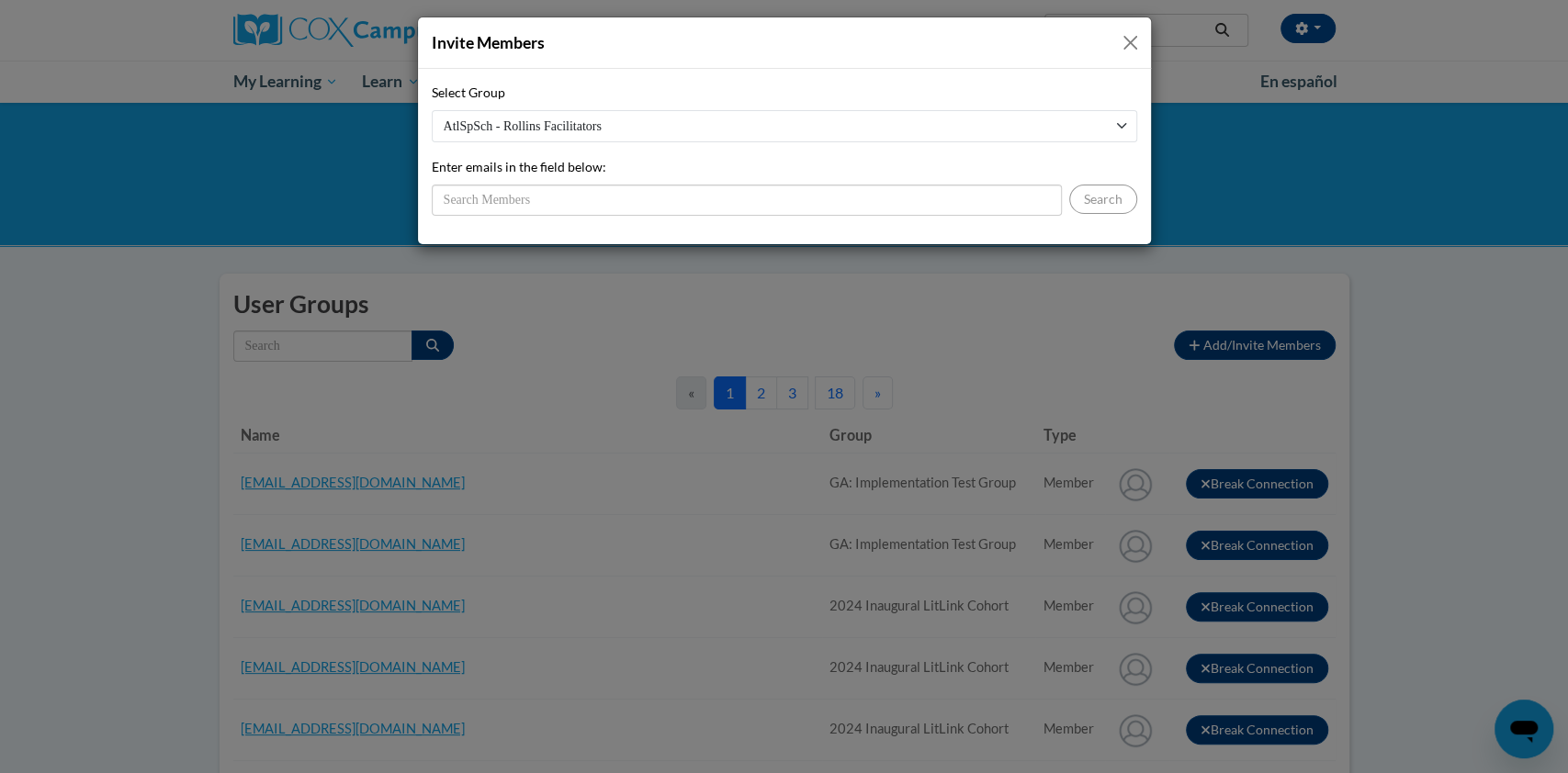
click at [1120, 122] on select "AtlSpSch - Rollins Facilitators GA: Implementation Test Group 2024 Inaugural Li…" at bounding box center [784, 126] width 705 height 32
select select "14166b2d-d823-4970-a054-71bb01b4869e"
click at [432, 110] on select "AtlSpSch - Rollins Facilitators GA: Implementation Test Group 2024 Inaugural Li…" at bounding box center [784, 126] width 705 height 32
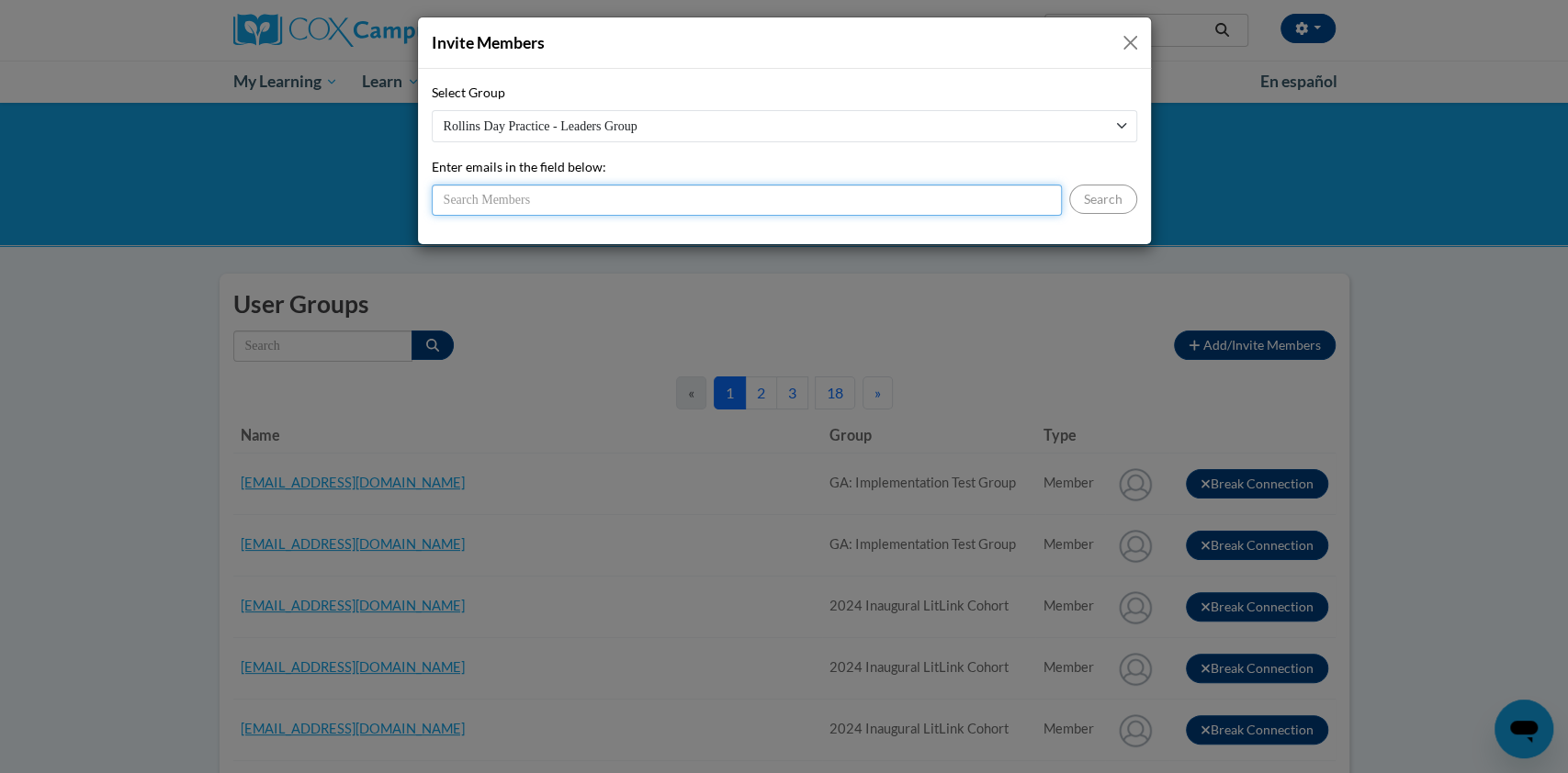
click at [931, 200] on input "Enter emails in the field below:" at bounding box center [747, 200] width 630 height 31
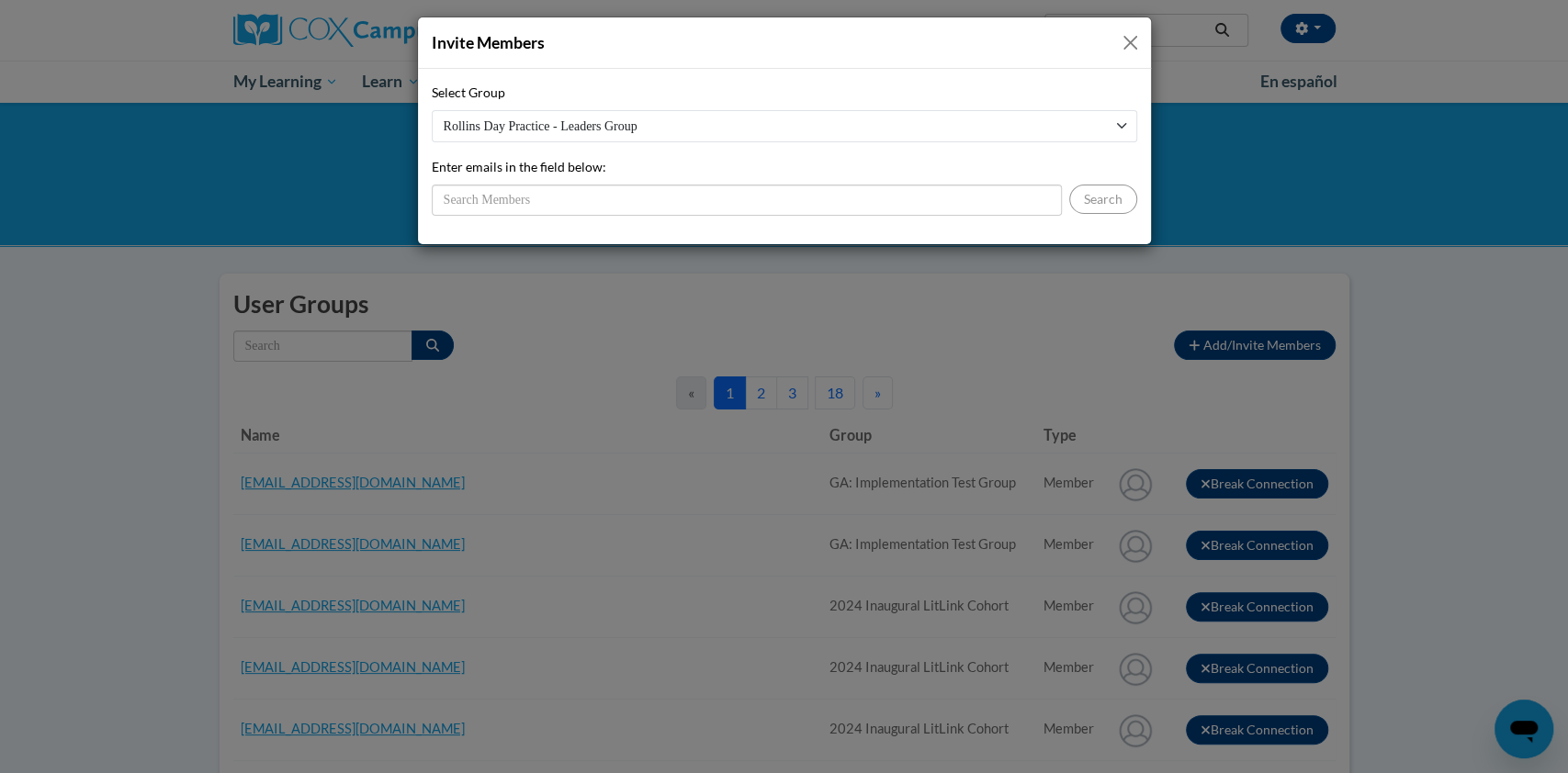
click at [1124, 44] on button "Close" at bounding box center [1130, 43] width 23 height 23
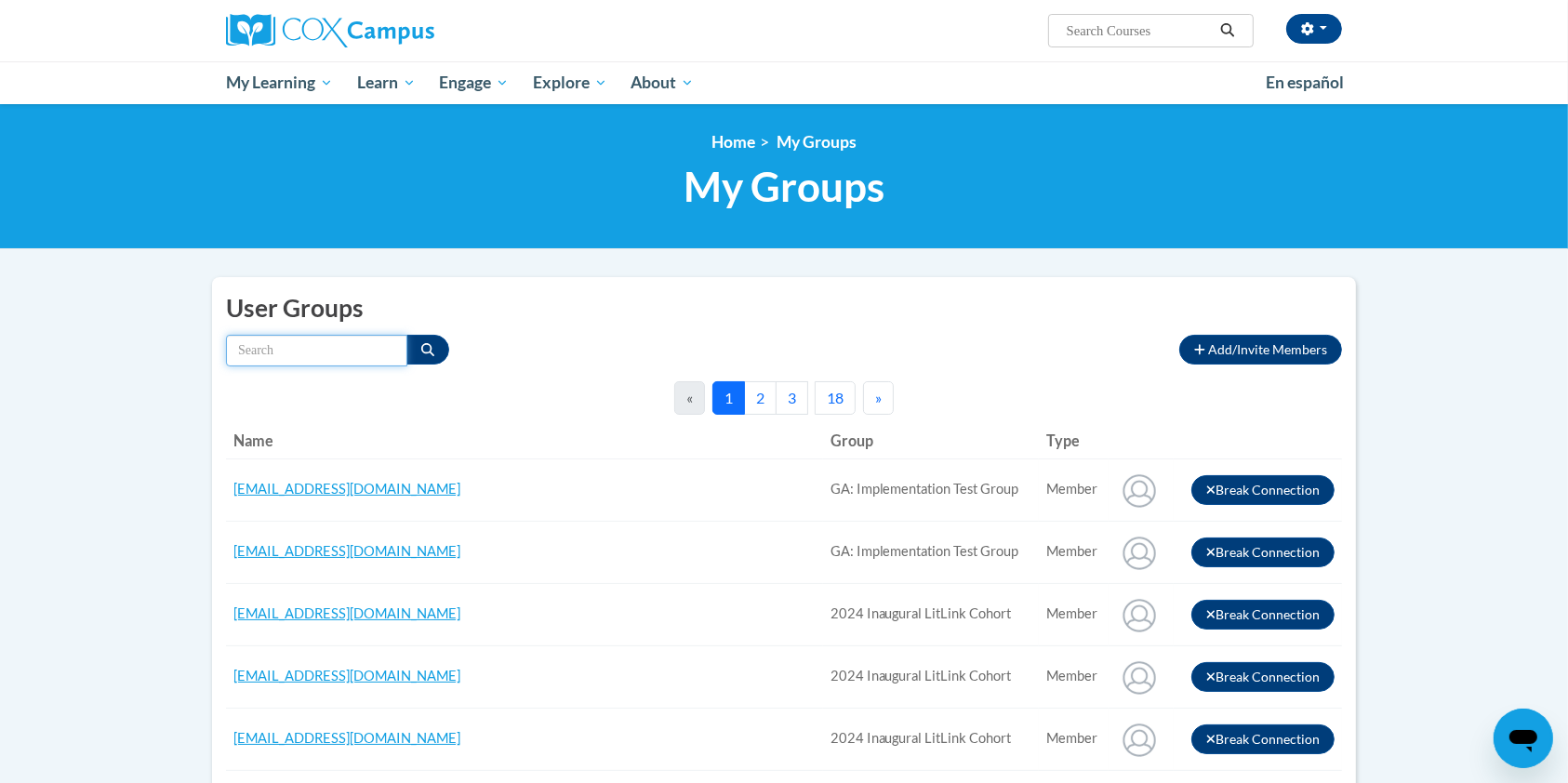
click at [346, 342] on input "Search by name" at bounding box center [317, 351] width 182 height 32
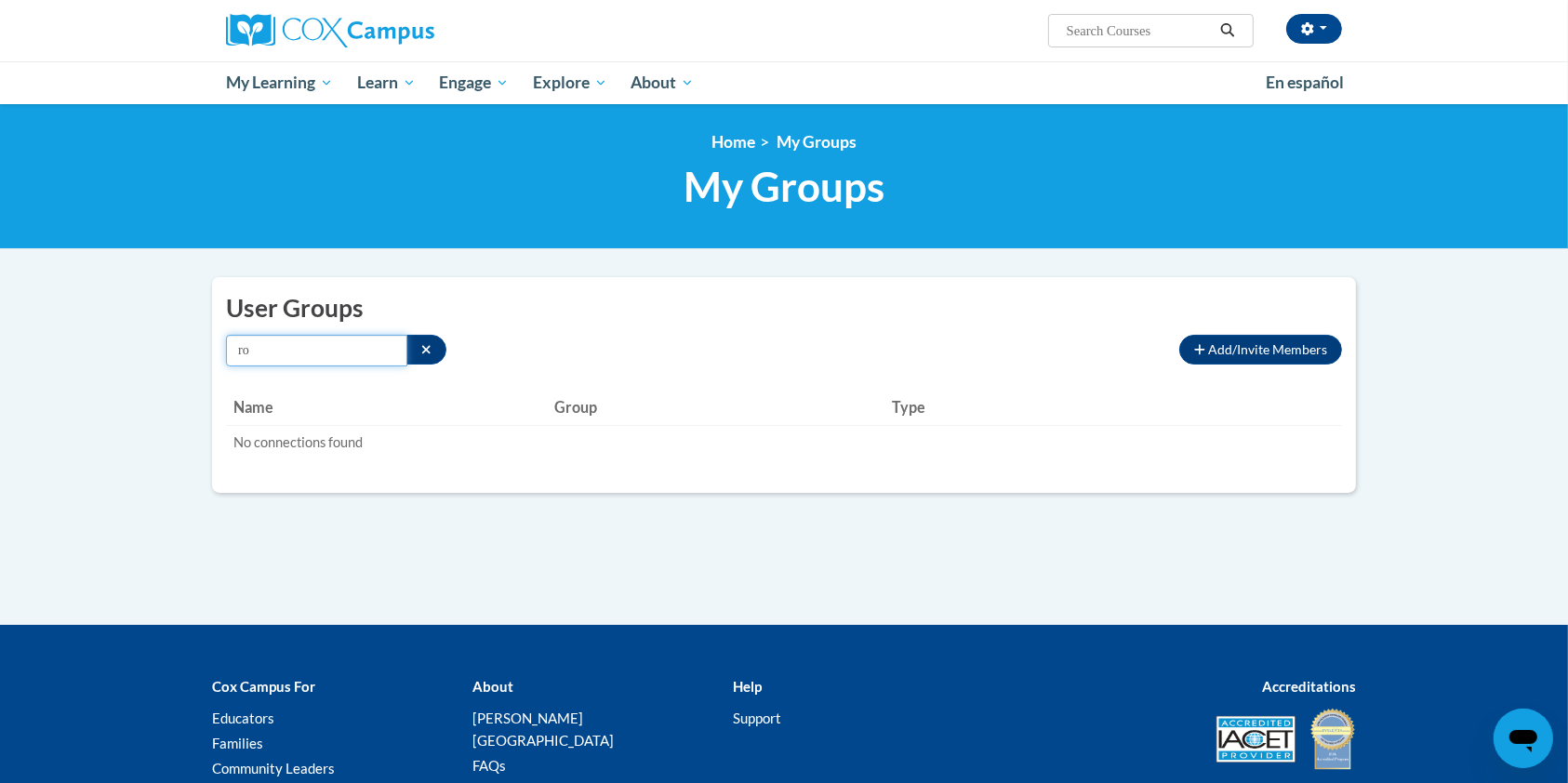
type input "r"
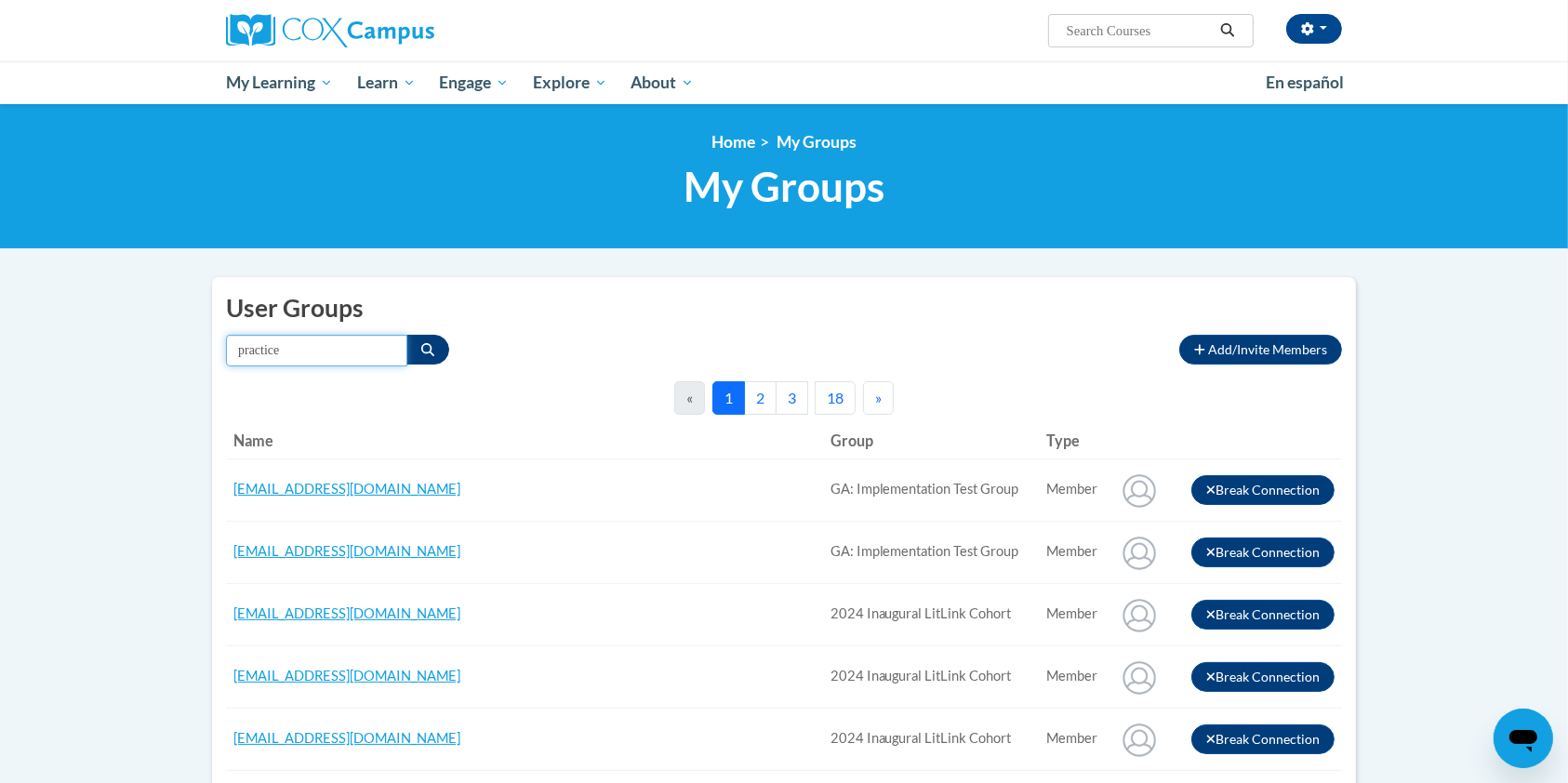
type input "practice"
click at [424, 348] on icon "Search" at bounding box center [428, 349] width 13 height 13
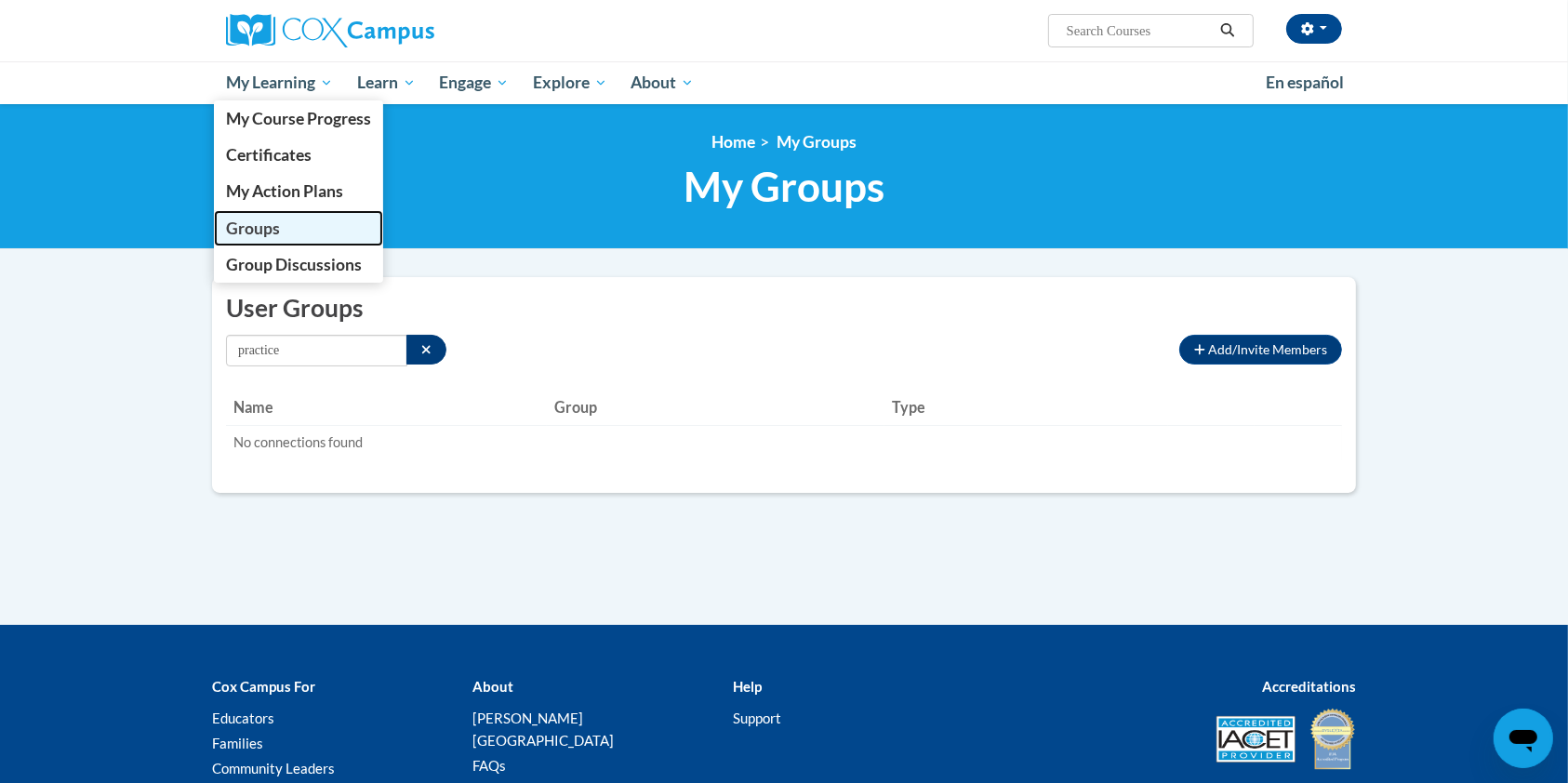
click at [279, 231] on span "Groups" at bounding box center [253, 228] width 54 height 20
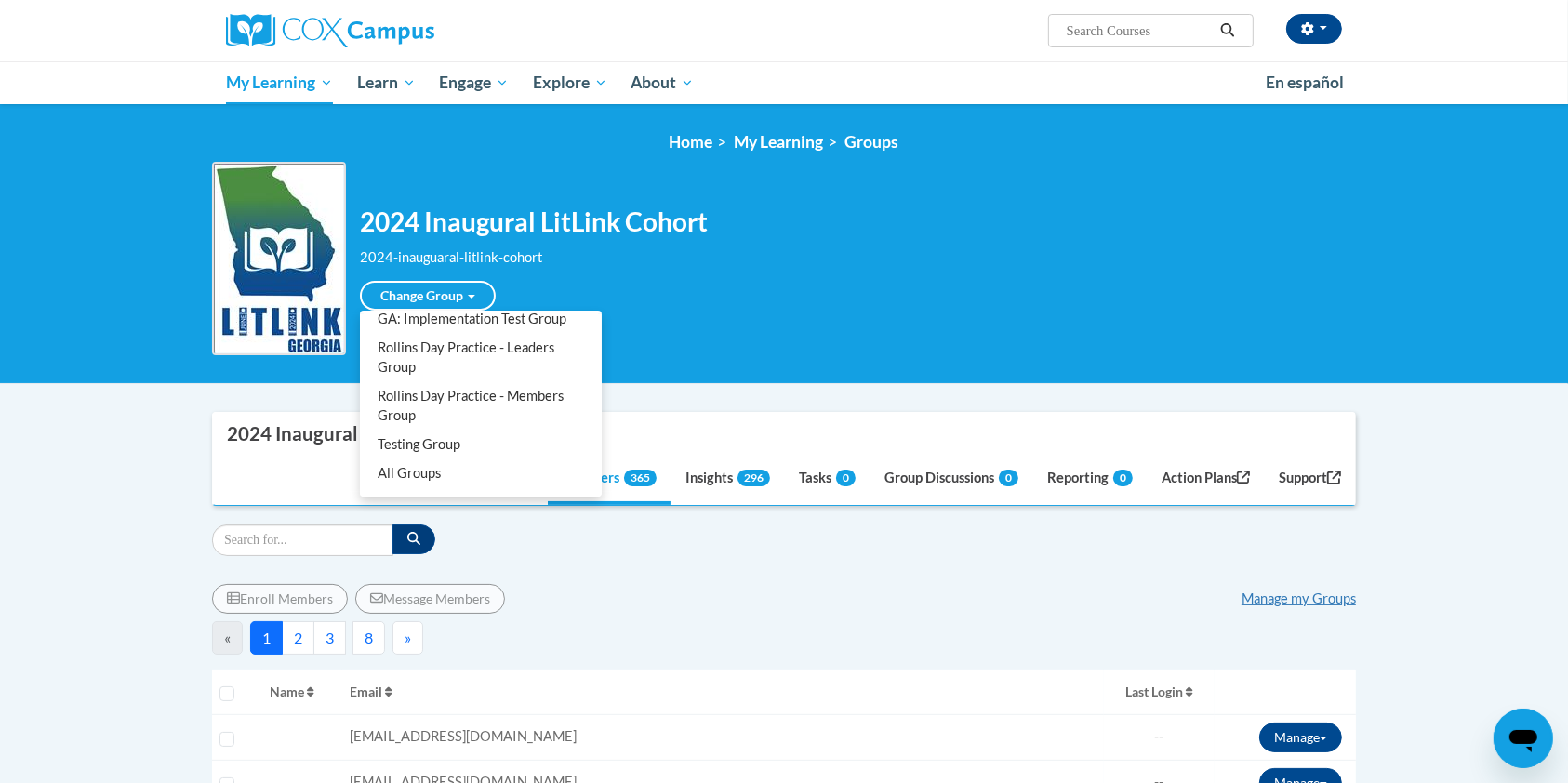
scroll to position [135, 0]
click at [487, 349] on link "Rollins Day Practice - Leaders Group" at bounding box center [480, 357] width 234 height 48
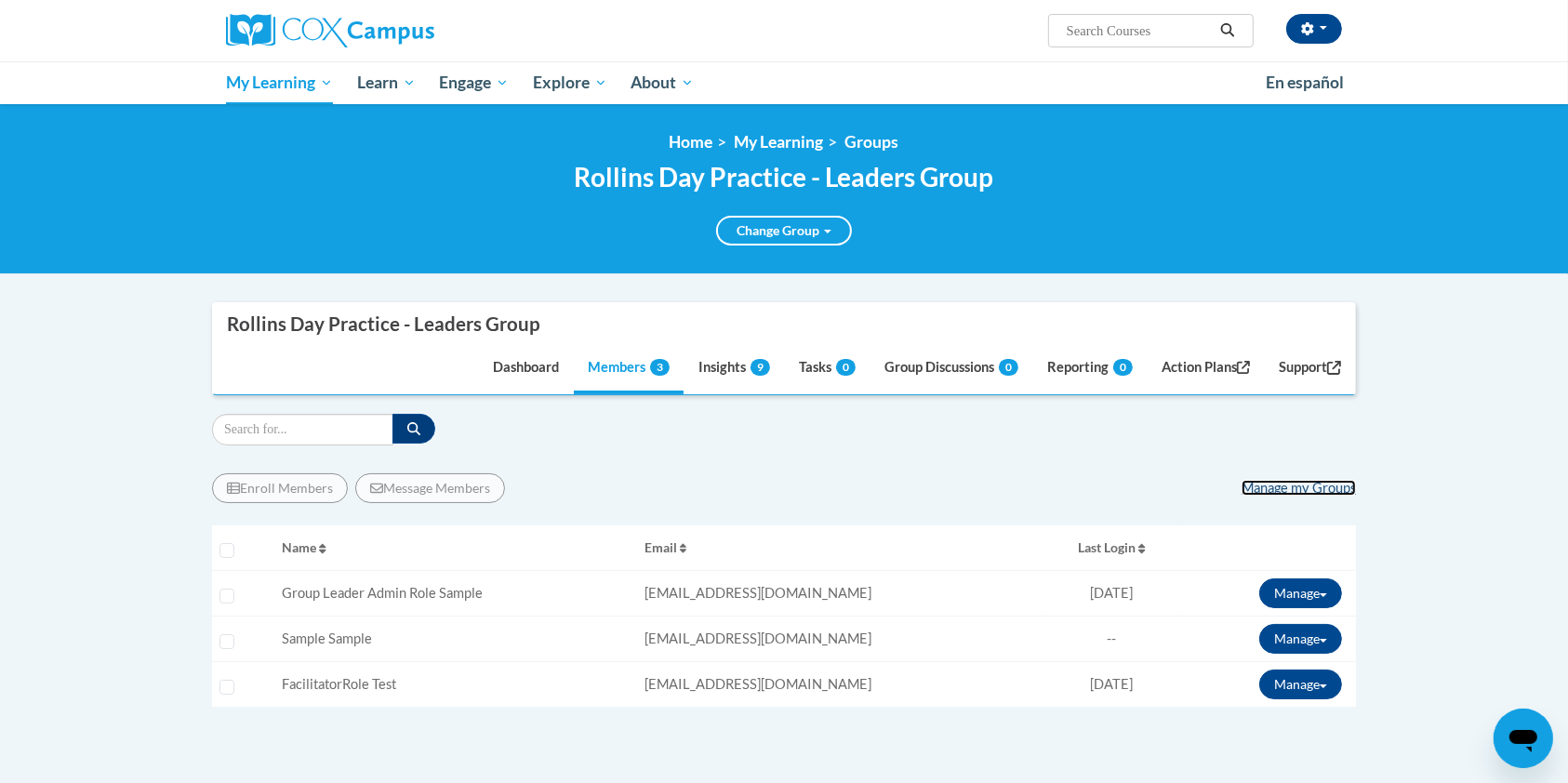
click at [1301, 487] on link "Manage my Groups" at bounding box center [1298, 488] width 115 height 16
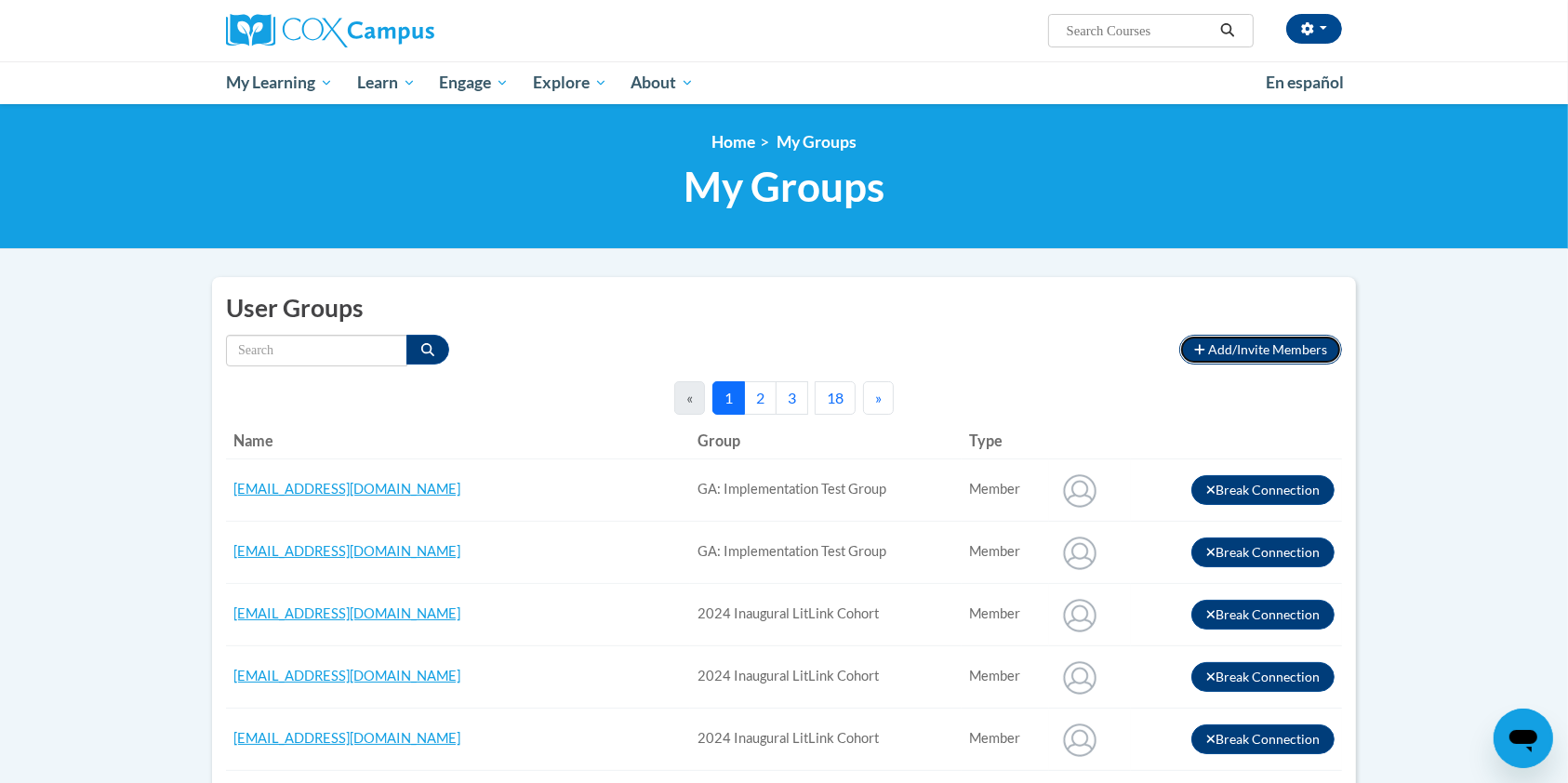
click at [1269, 338] on button "Add/Invite Members" at bounding box center [1260, 350] width 163 height 30
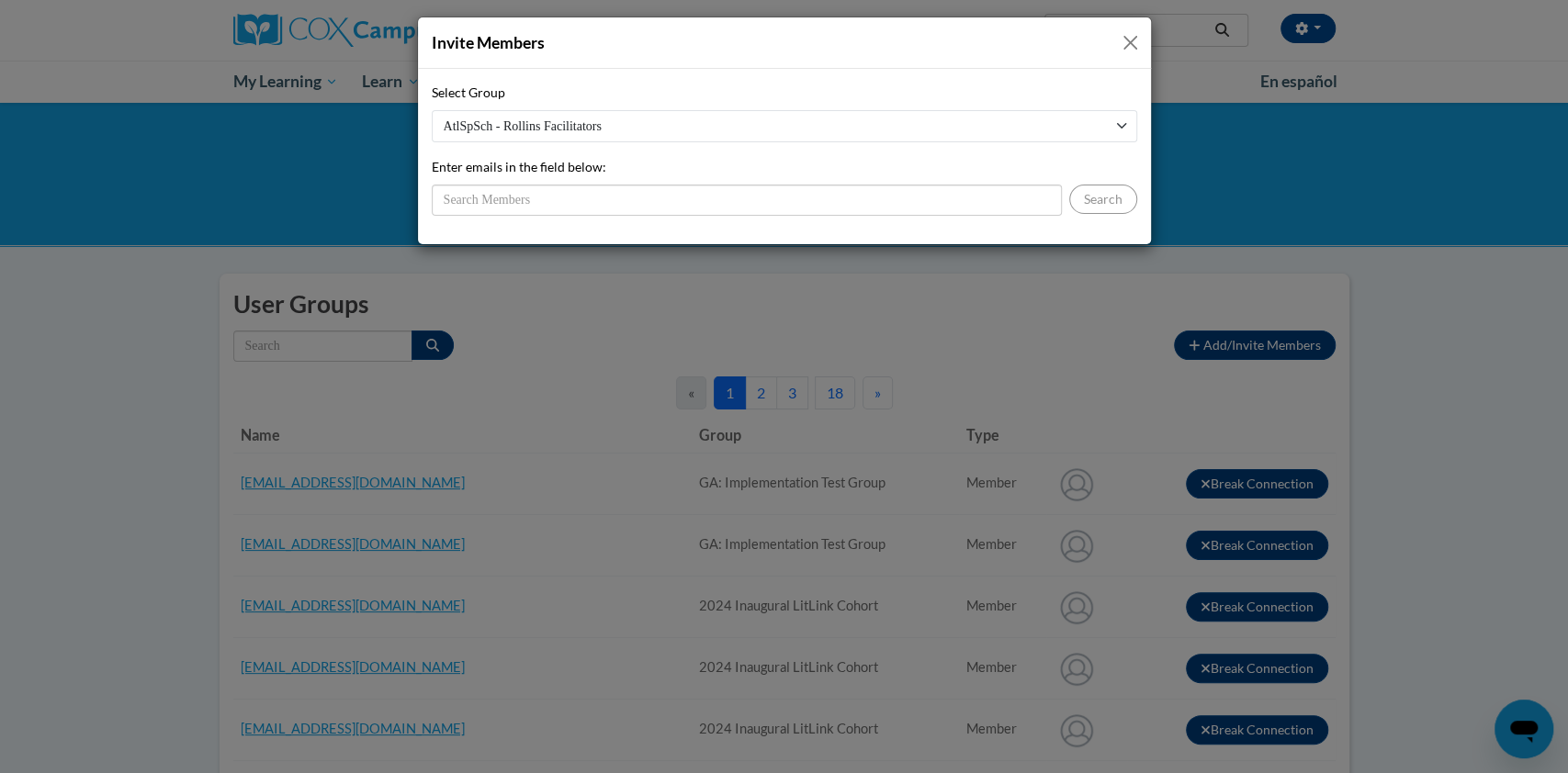
click at [1117, 124] on select "AtlSpSch - Rollins Facilitators GA: Implementation Test Group 2024 Inaugural Li…" at bounding box center [784, 126] width 705 height 32
select select "14166b2d-d823-4970-a054-71bb01b4869e"
click at [432, 110] on select "AtlSpSch - Rollins Facilitators GA: Implementation Test Group 2024 Inaugural Li…" at bounding box center [784, 126] width 705 height 32
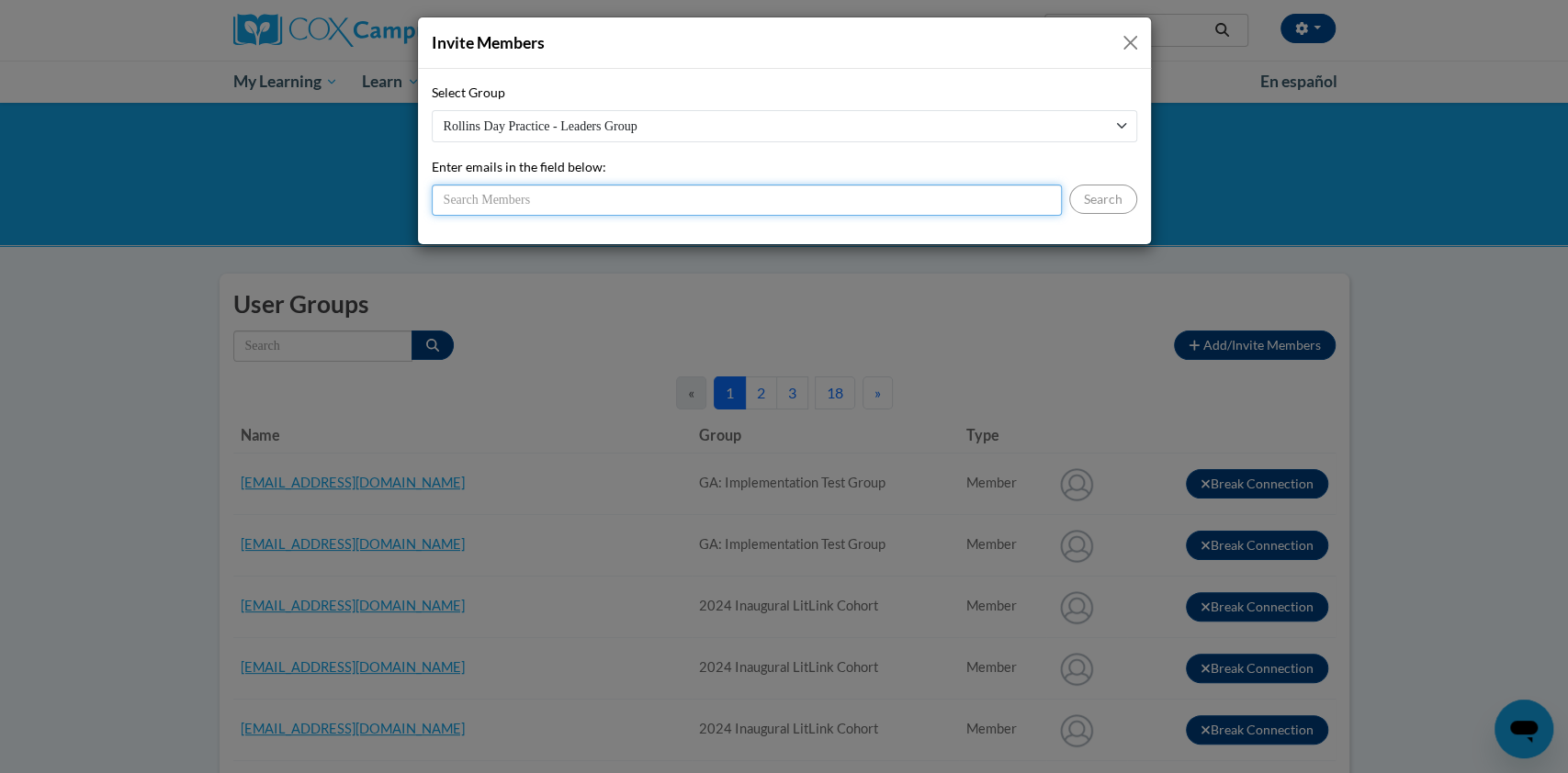
click at [686, 206] on input "Enter emails in the field below:" at bounding box center [747, 200] width 630 height 31
type input "jgreen@atlantaspeechschool.org"
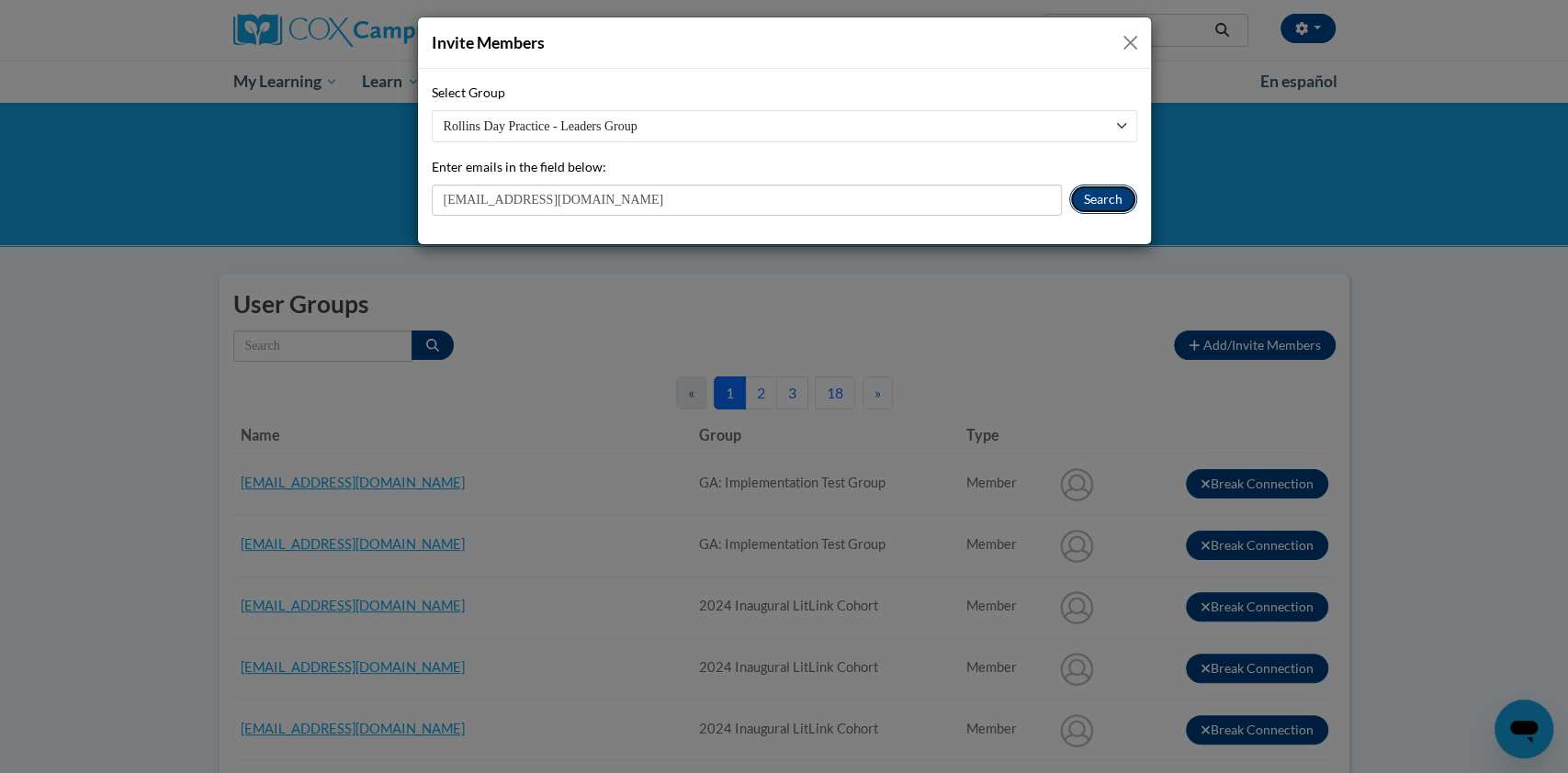
click at [1110, 194] on button "Search" at bounding box center [1103, 199] width 68 height 29
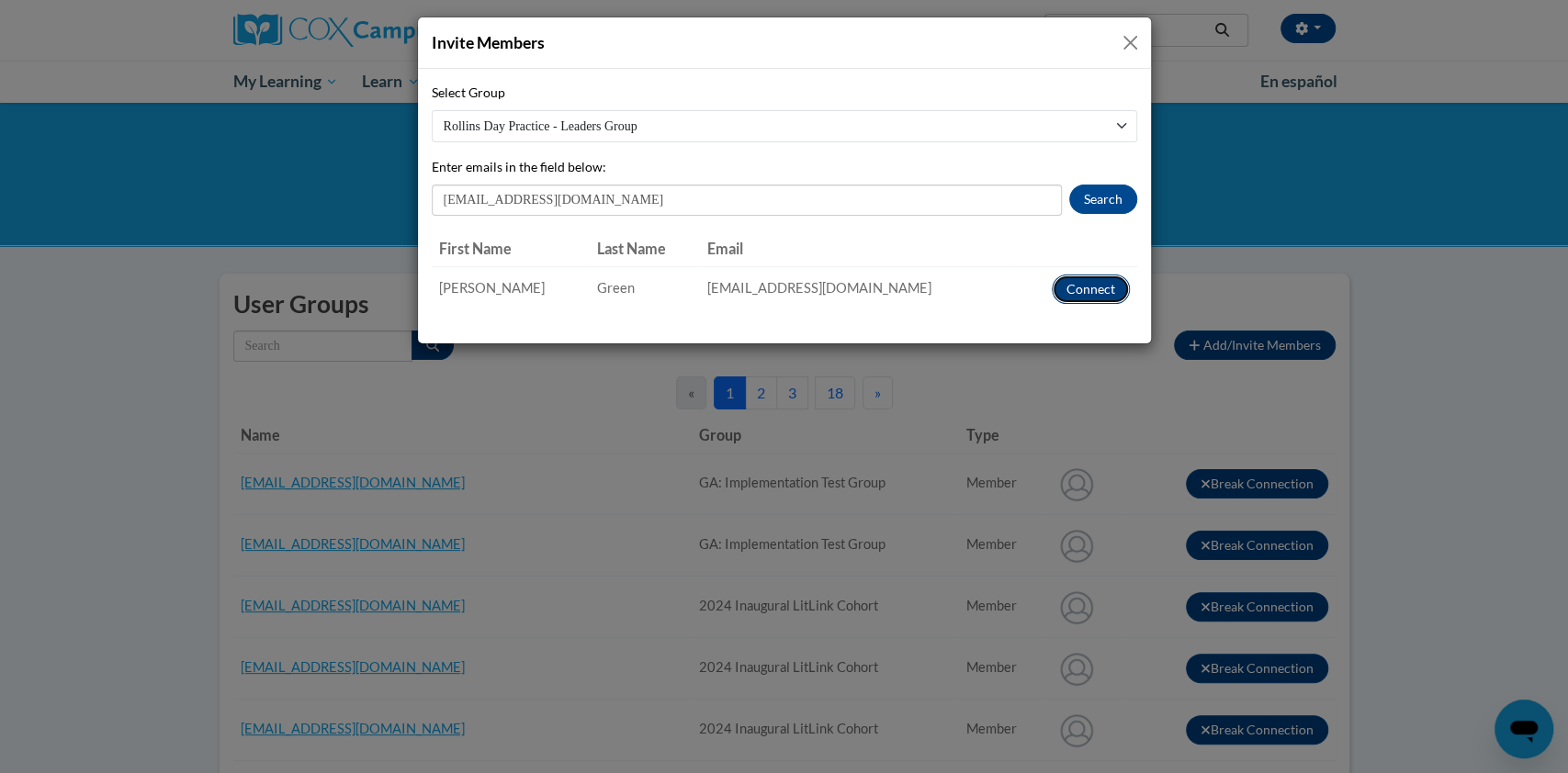
click at [1094, 291] on button "Connect" at bounding box center [1090, 290] width 78 height 29
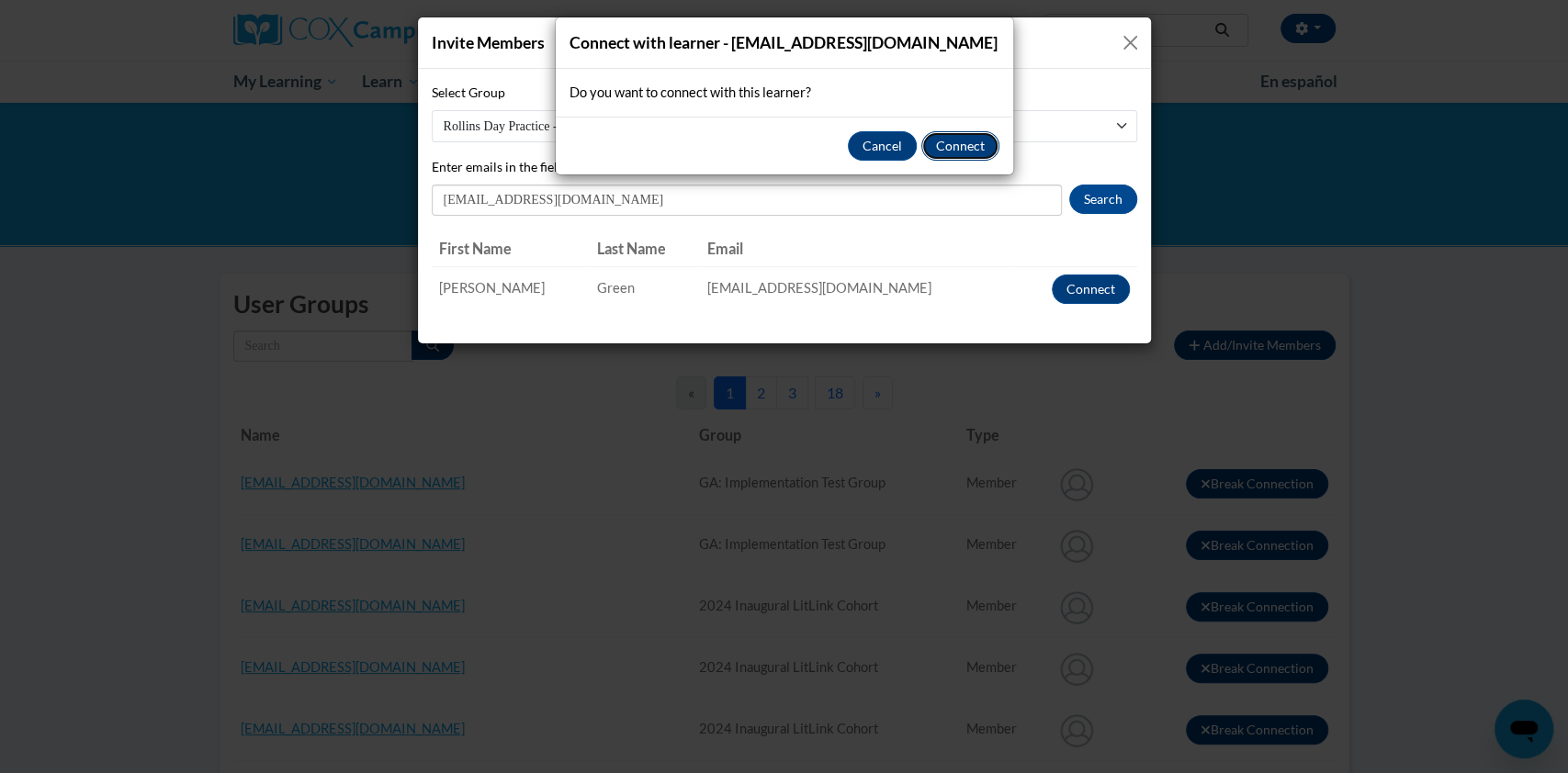
click at [944, 141] on button "Connect" at bounding box center [960, 146] width 78 height 29
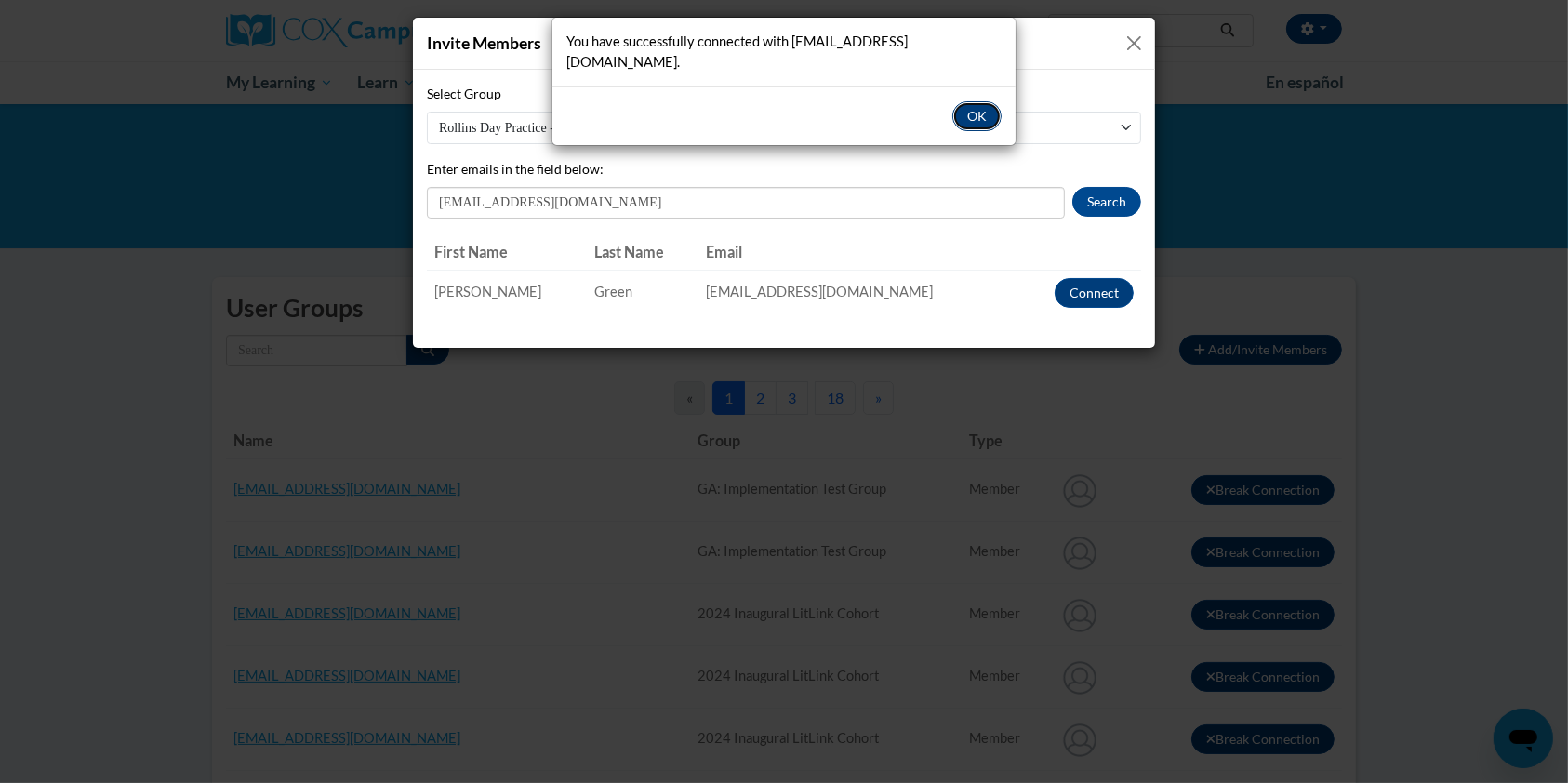
click at [977, 102] on button "OK" at bounding box center [977, 117] width 49 height 30
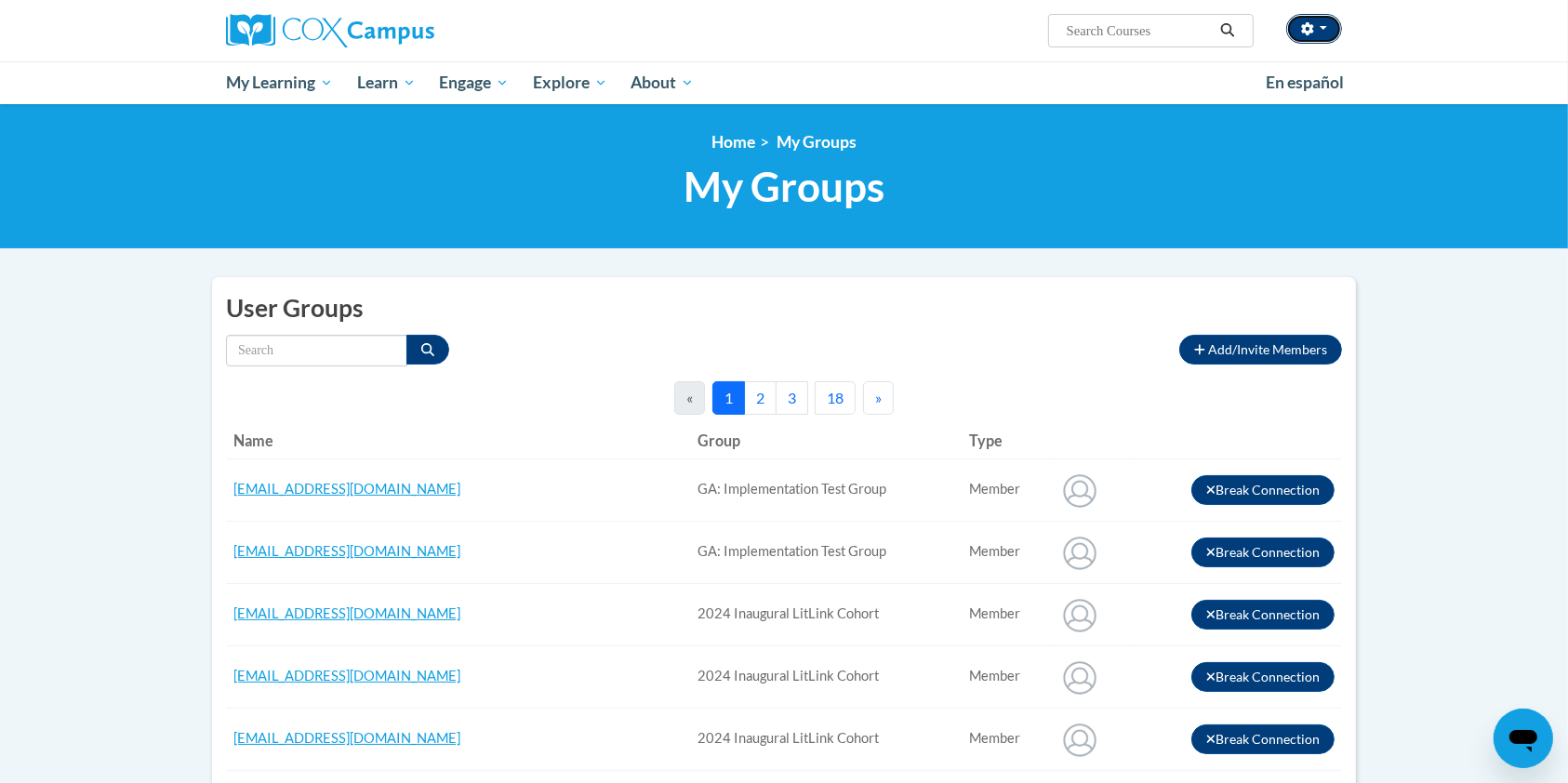
click at [1326, 28] on span "button" at bounding box center [1323, 28] width 8 height 4
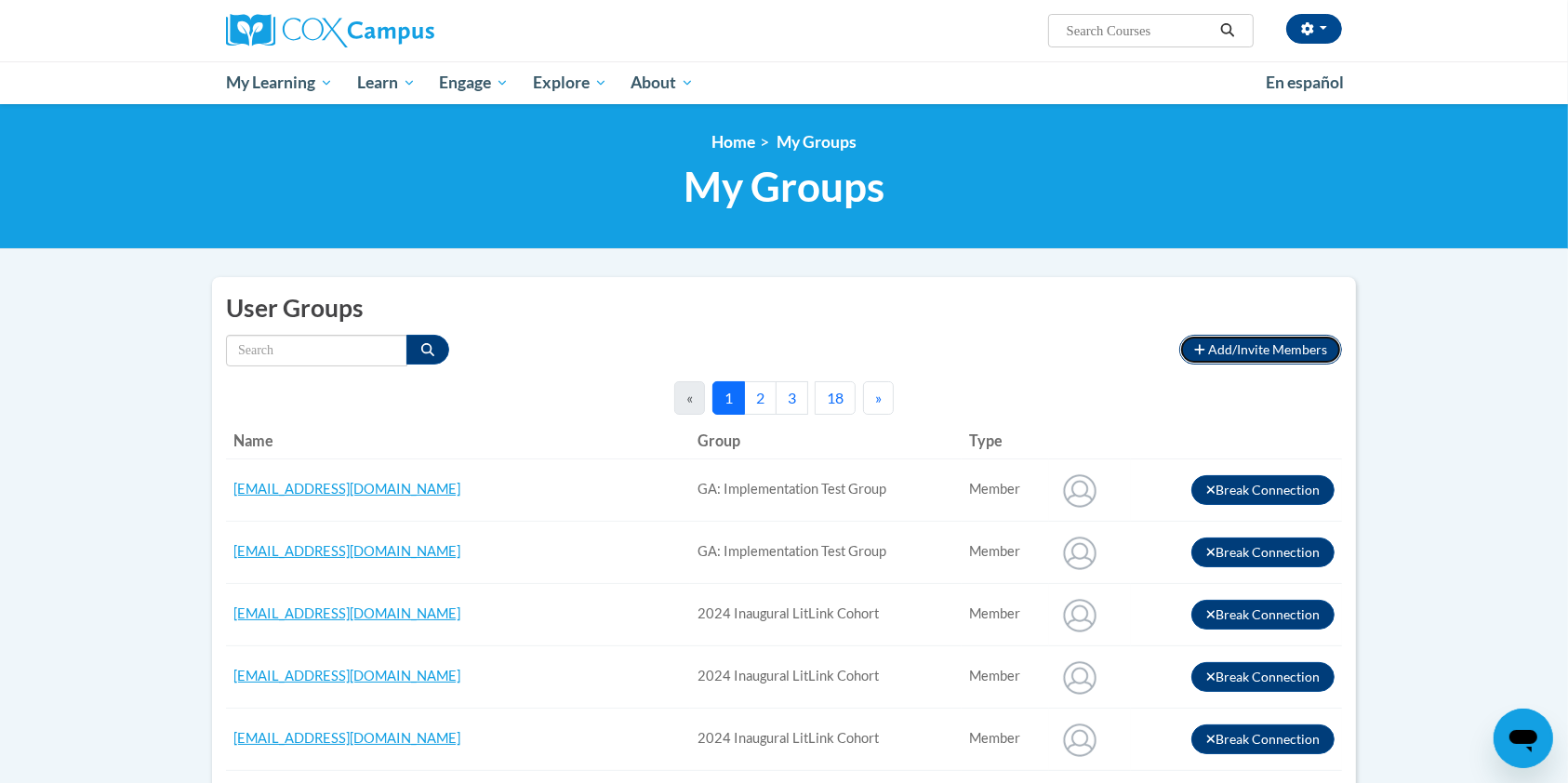
click at [1272, 343] on span "Add/Invite Members" at bounding box center [1267, 350] width 119 height 16
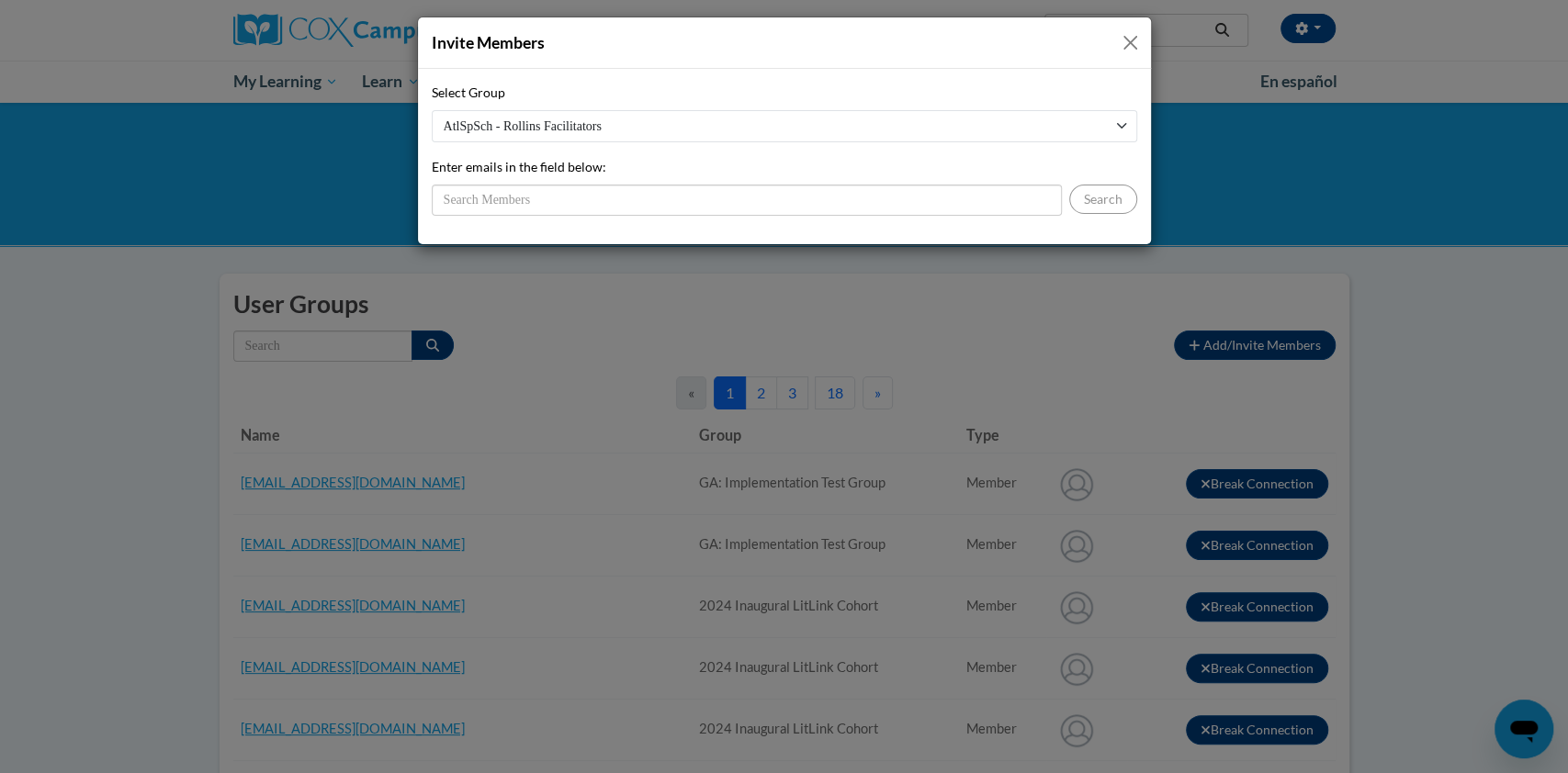
click at [859, 120] on select "AtlSpSch - Rollins Facilitators GA: Implementation Test Group 2024 Inaugural Li…" at bounding box center [784, 126] width 705 height 32
click at [1132, 26] on div "Invite Members" at bounding box center [783, 43] width 732 height 52
click at [1316, 25] on div "Invite Members Select Group AtlSpSch - Rollins Facilitators GA: Implementation …" at bounding box center [784, 386] width 1568 height 773
click at [1124, 43] on button "Close" at bounding box center [1130, 43] width 23 height 23
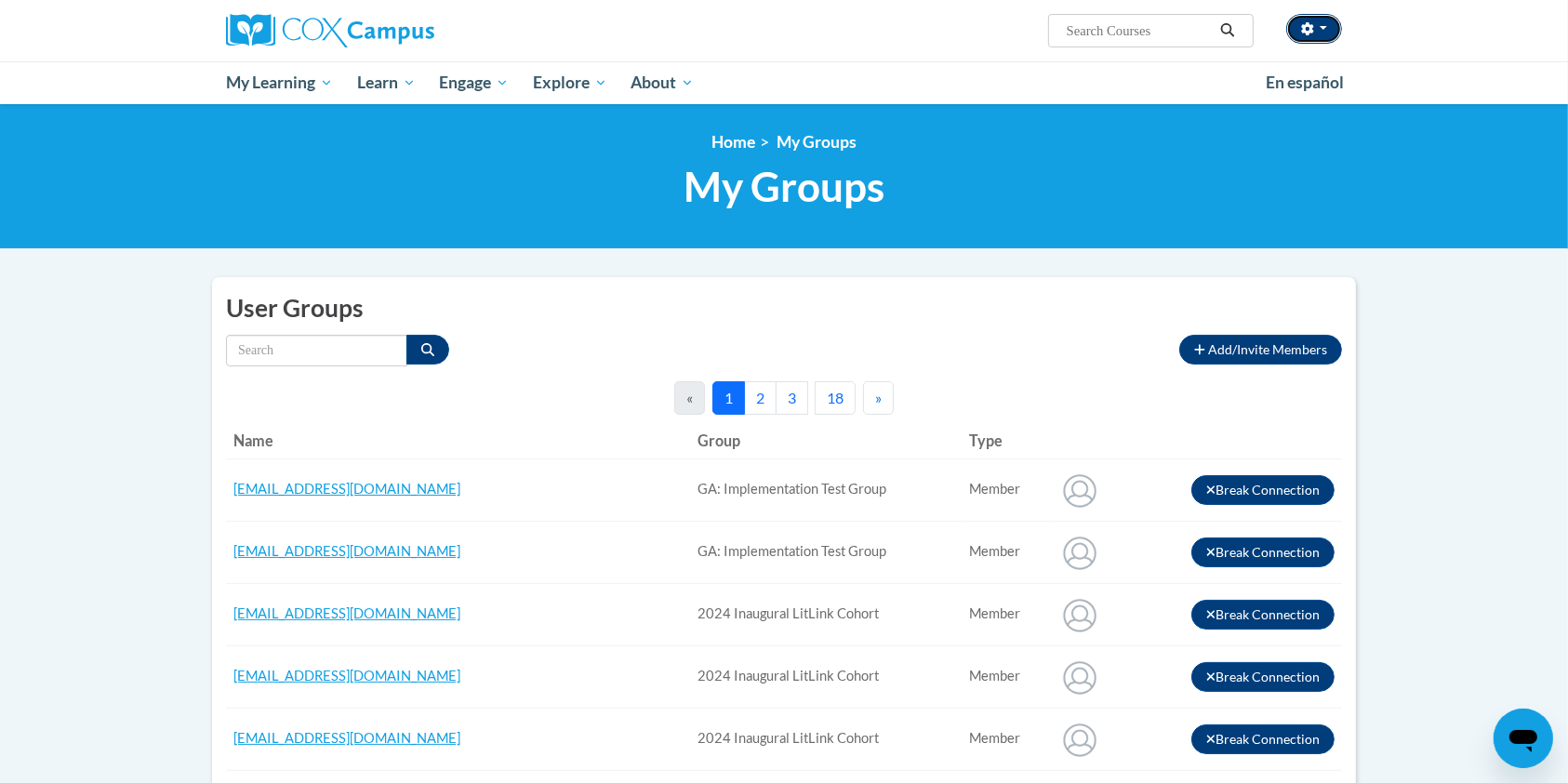
click at [1323, 30] on span "button" at bounding box center [1323, 28] width 8 height 4
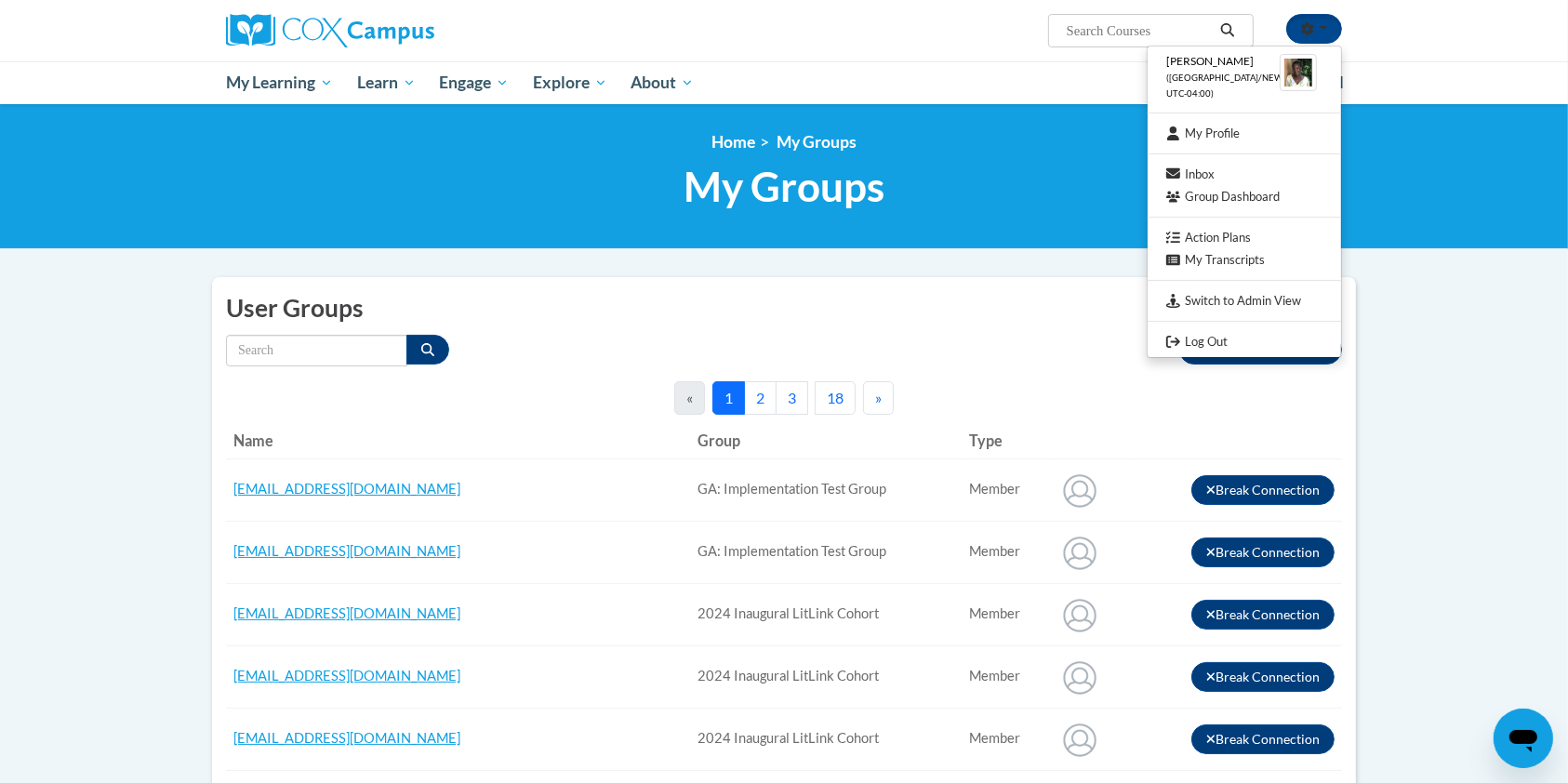
drag, startPoint x: 1323, startPoint y: 30, endPoint x: 1243, endPoint y: 319, distance: 299.9
click at [1286, 43] on div "Lyndonia McKenzie (America/New_York UTC-04:00) My Profile Inbox Group Dashboard…" at bounding box center [1313, 29] width 56 height 30
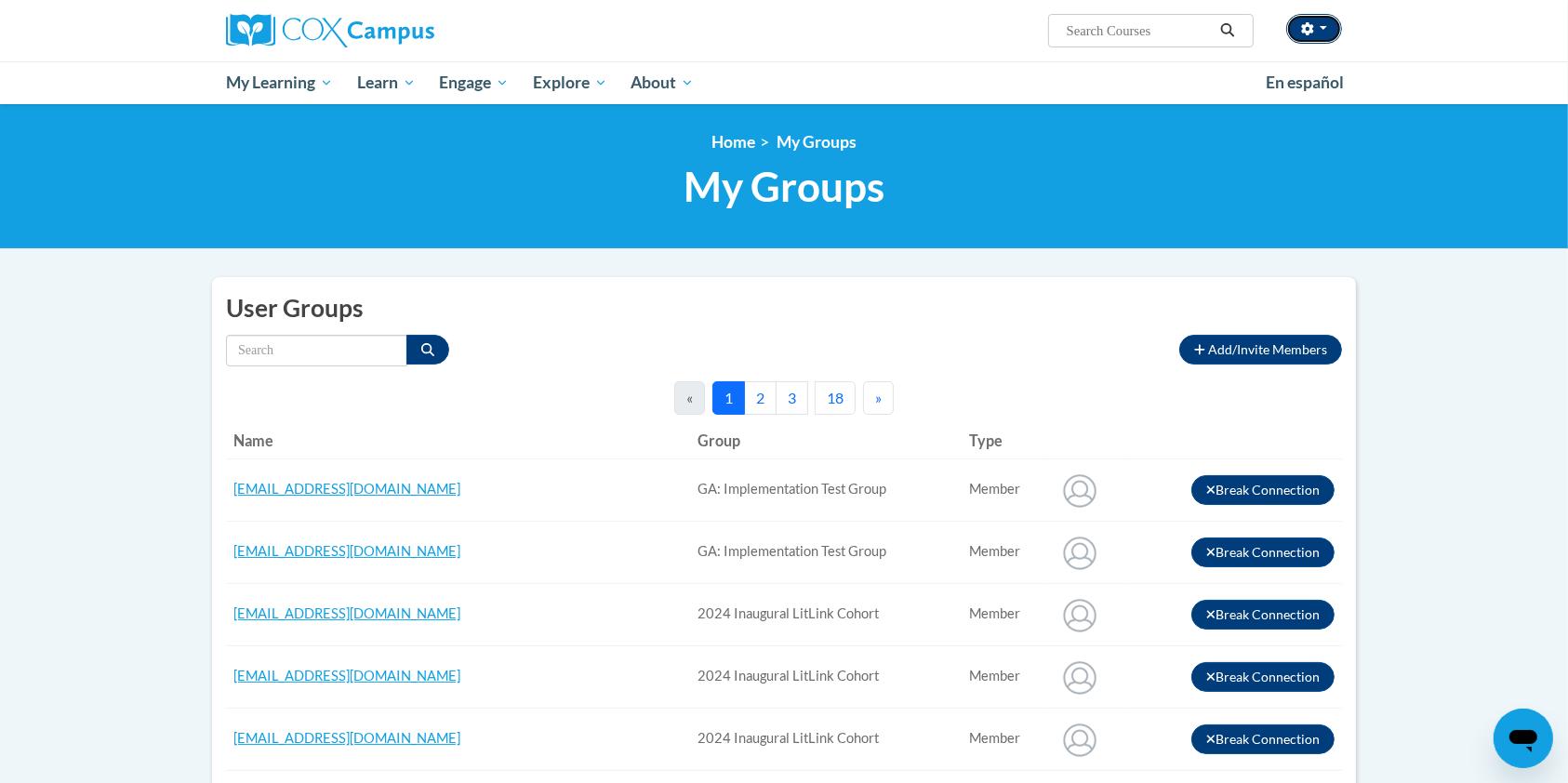
click at [1331, 29] on button "button" at bounding box center [1313, 29] width 56 height 30
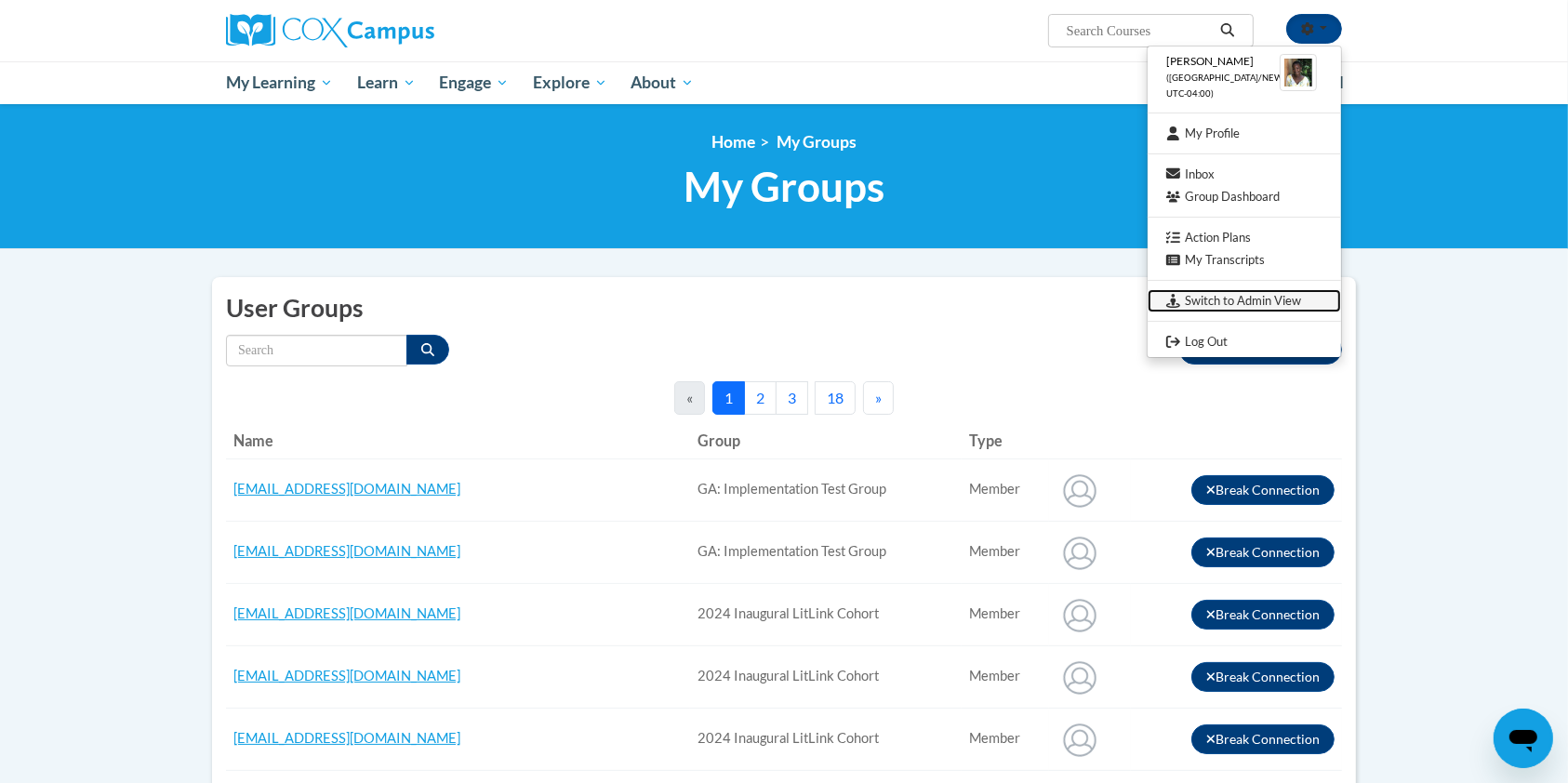
click at [1275, 303] on link "Switch to Admin View" at bounding box center [1244, 301] width 194 height 24
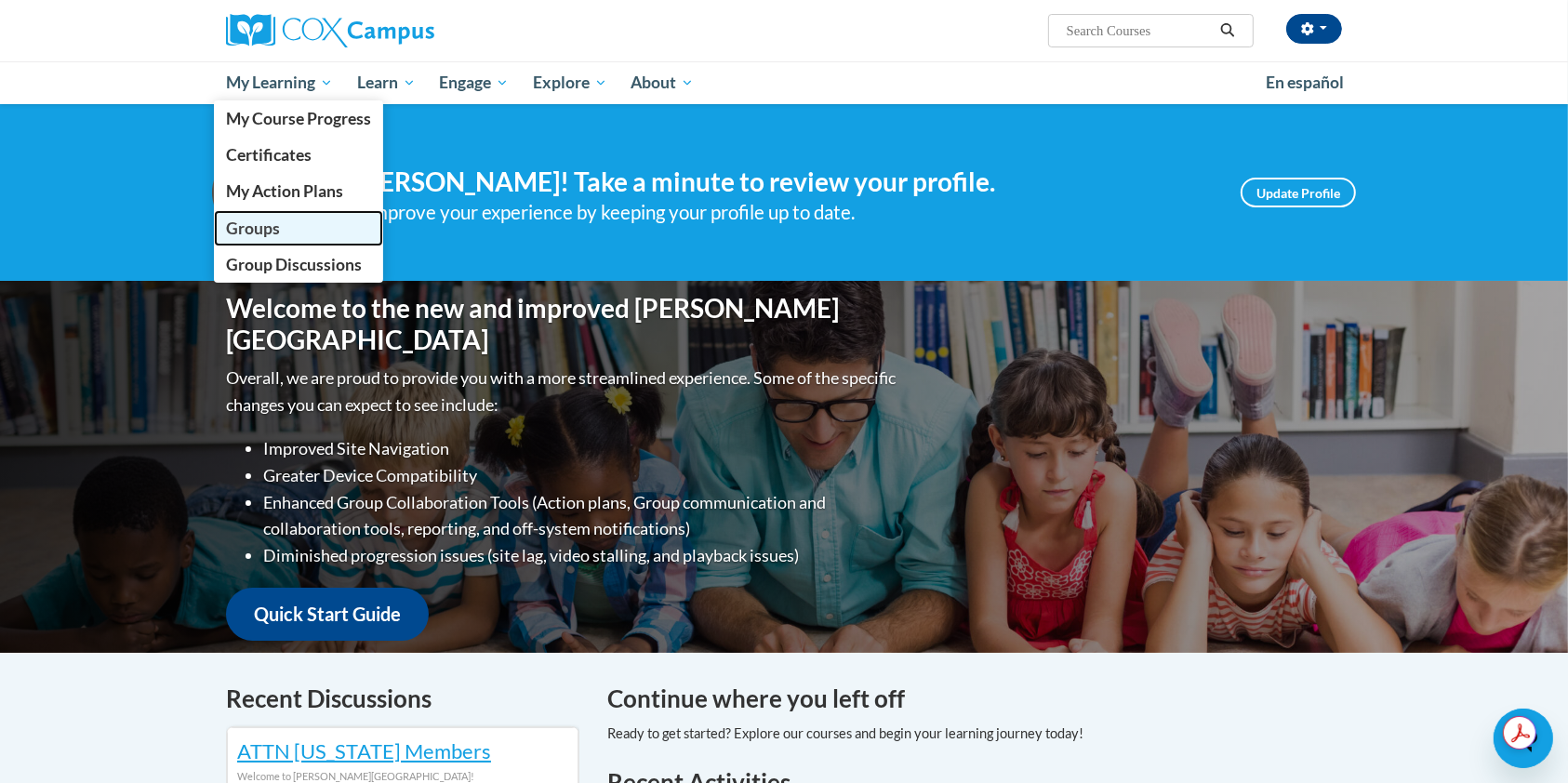
click at [262, 235] on span "Groups" at bounding box center [253, 228] width 54 height 20
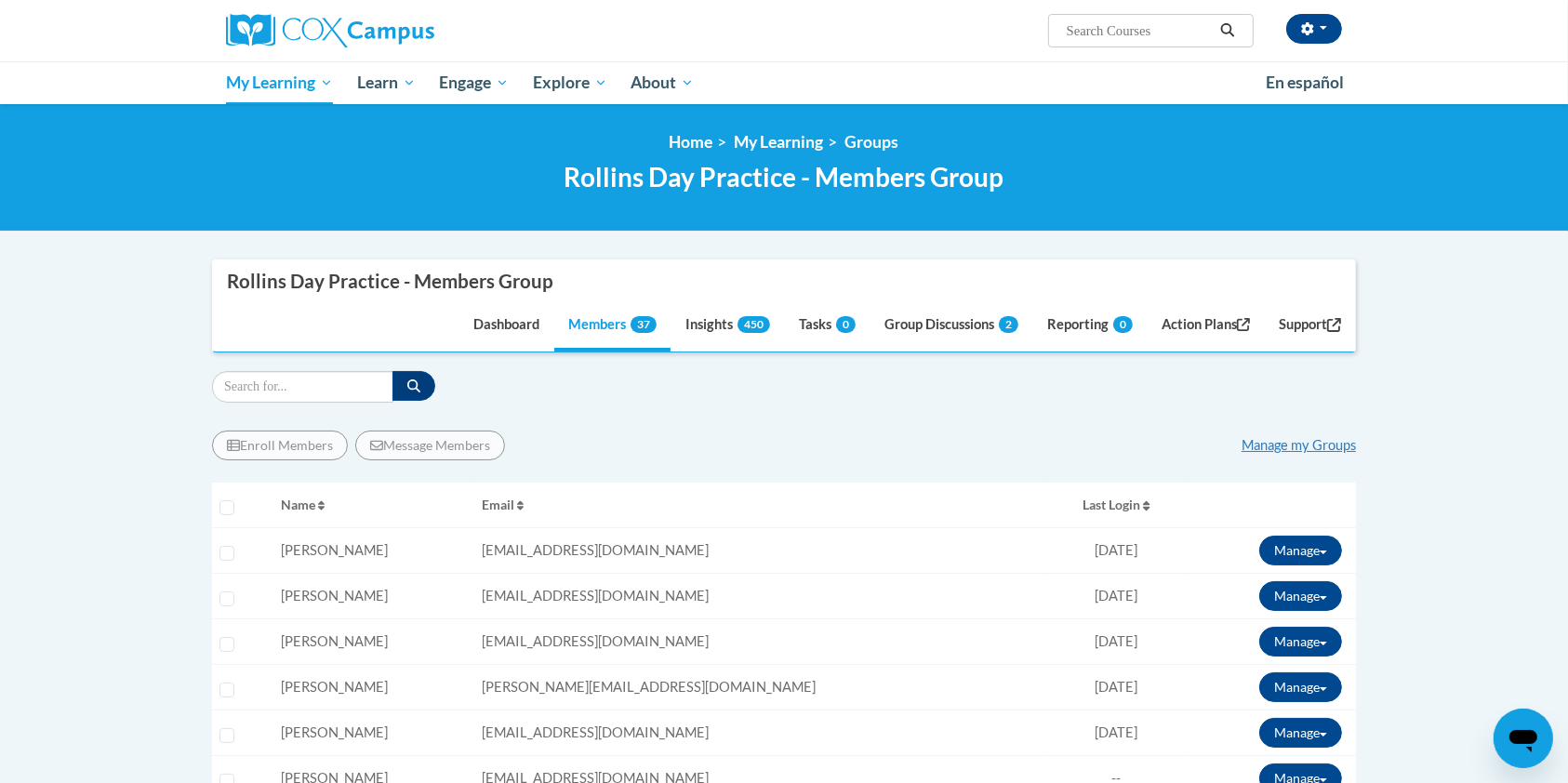
click at [1454, 9] on div "Jennifer Green (America/New_York UTC-04:00) My Profile Inbox Groups Hub Action …" at bounding box center [784, 51] width 1568 height 104
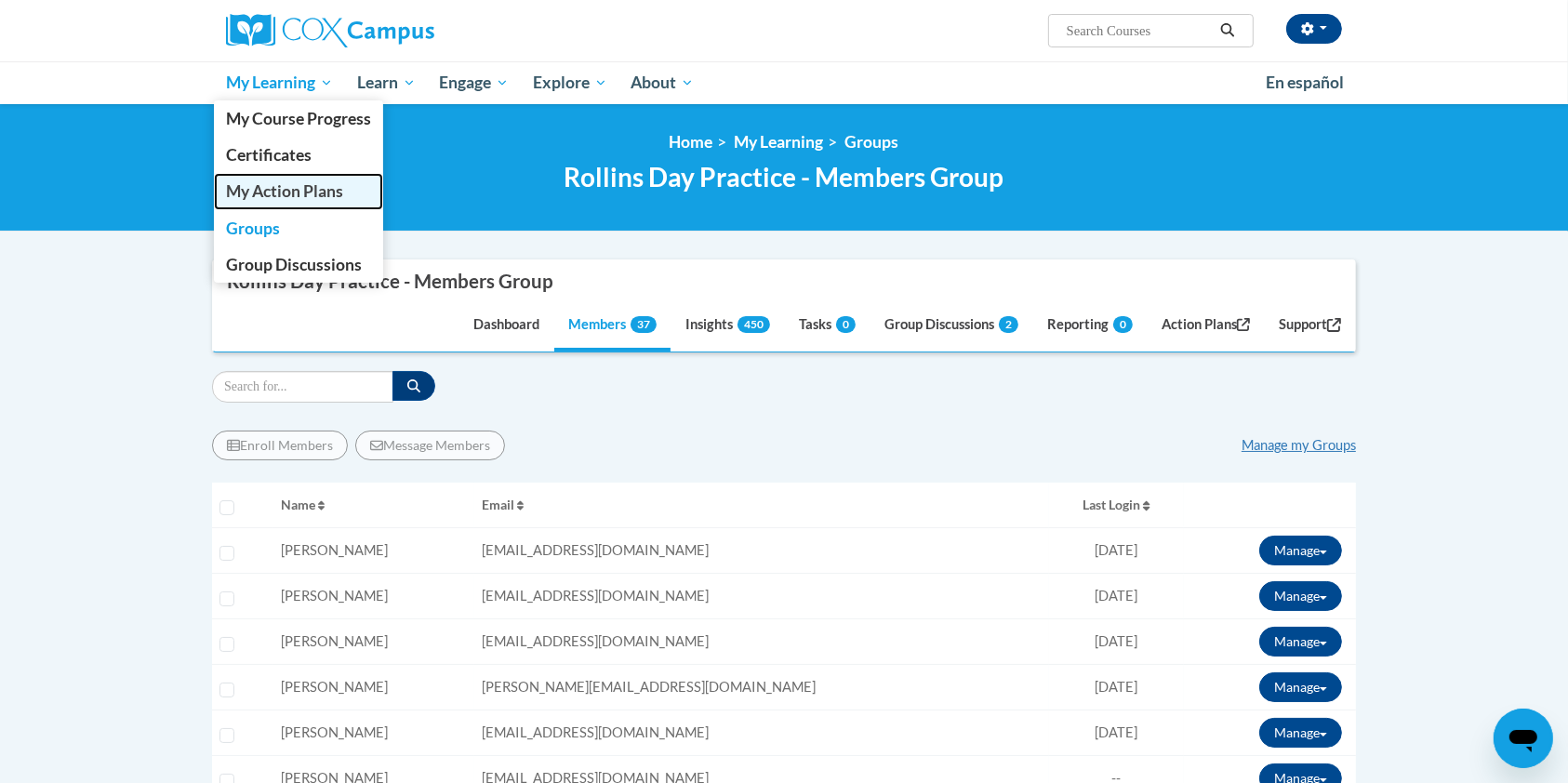
click at [292, 199] on span "My Action Plans" at bounding box center [284, 192] width 118 height 20
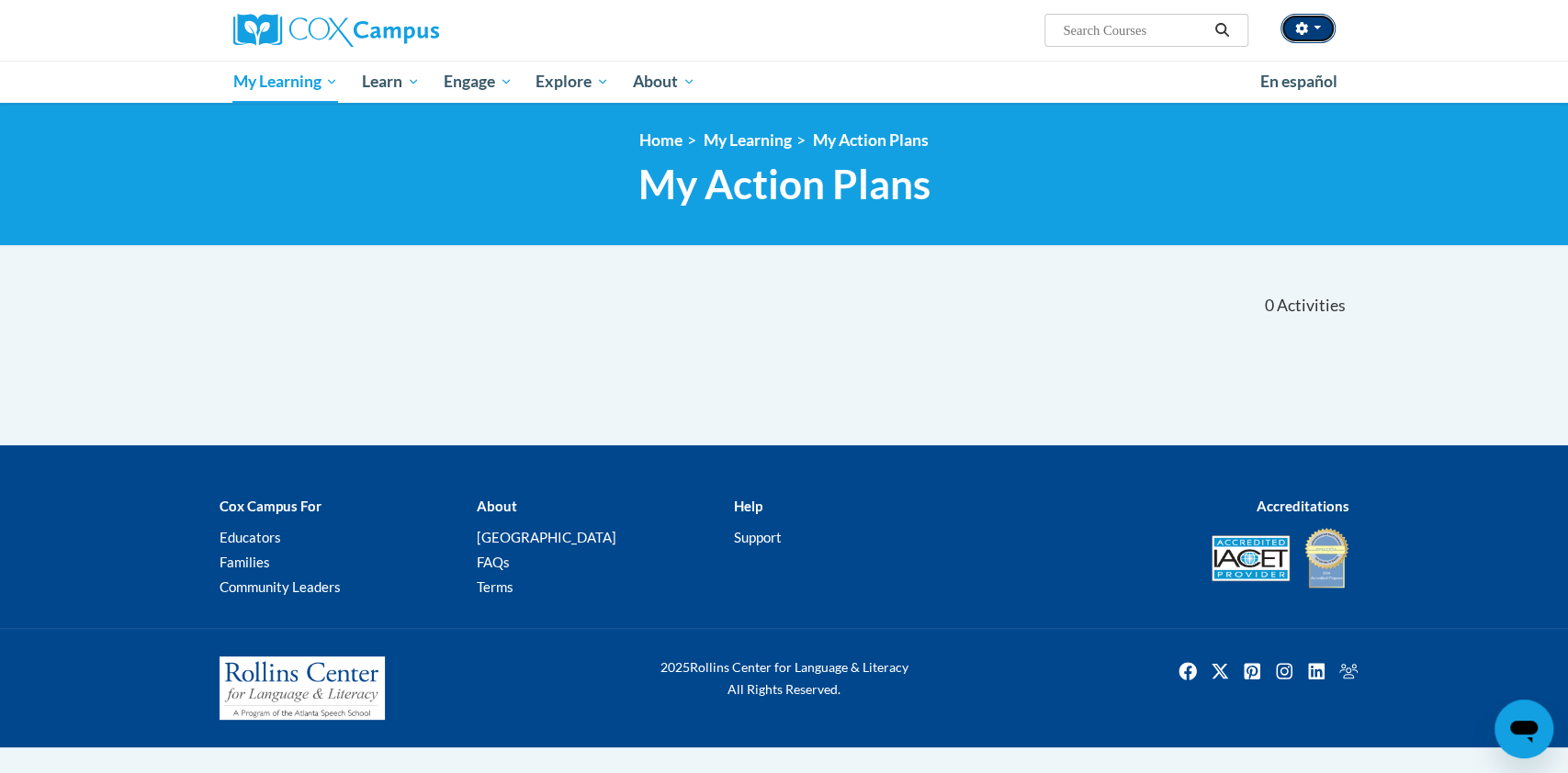
click at [1322, 38] on button "button" at bounding box center [1308, 28] width 56 height 29
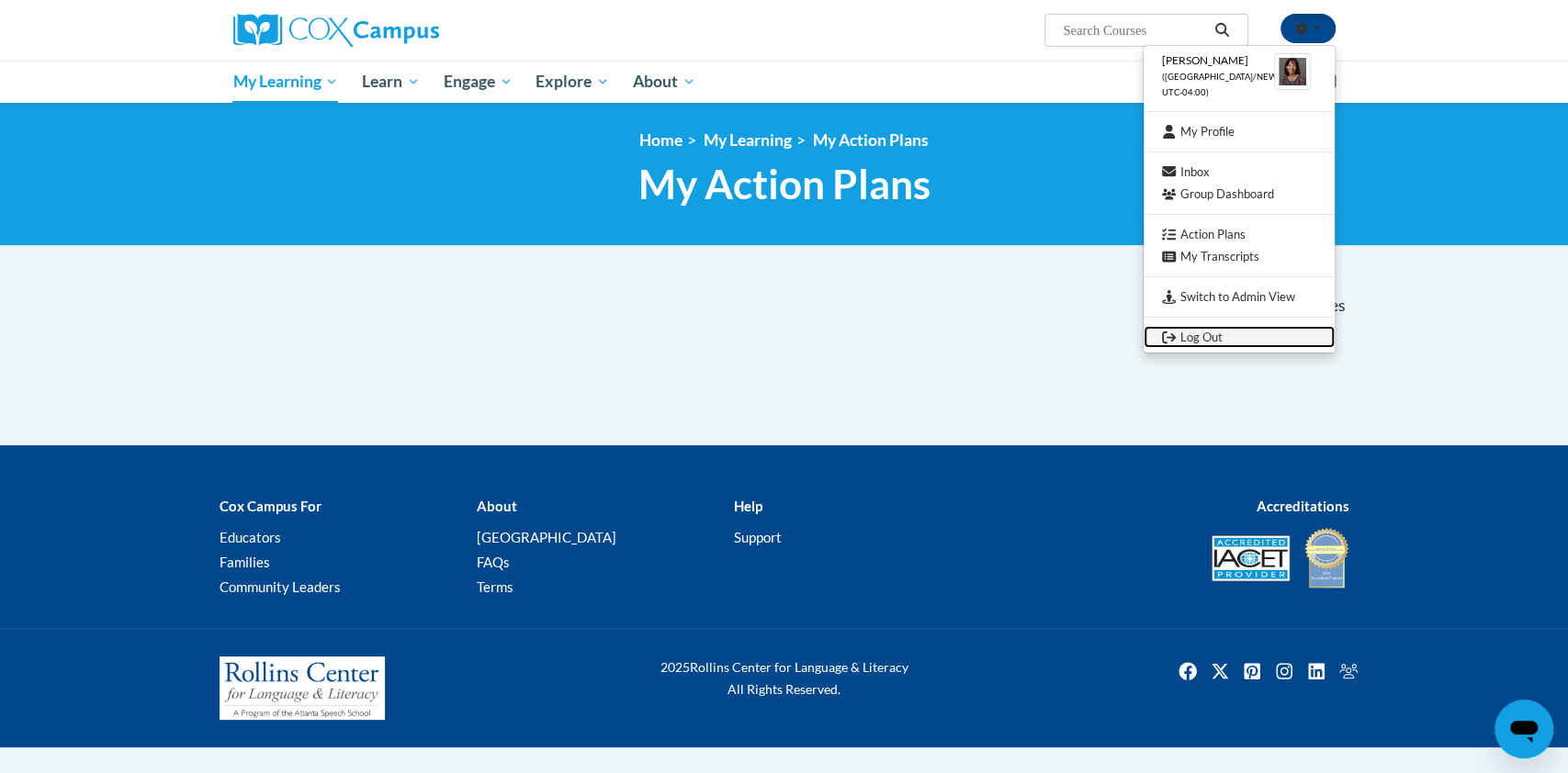
click at [1211, 339] on link "Log Out" at bounding box center [1238, 337] width 191 height 23
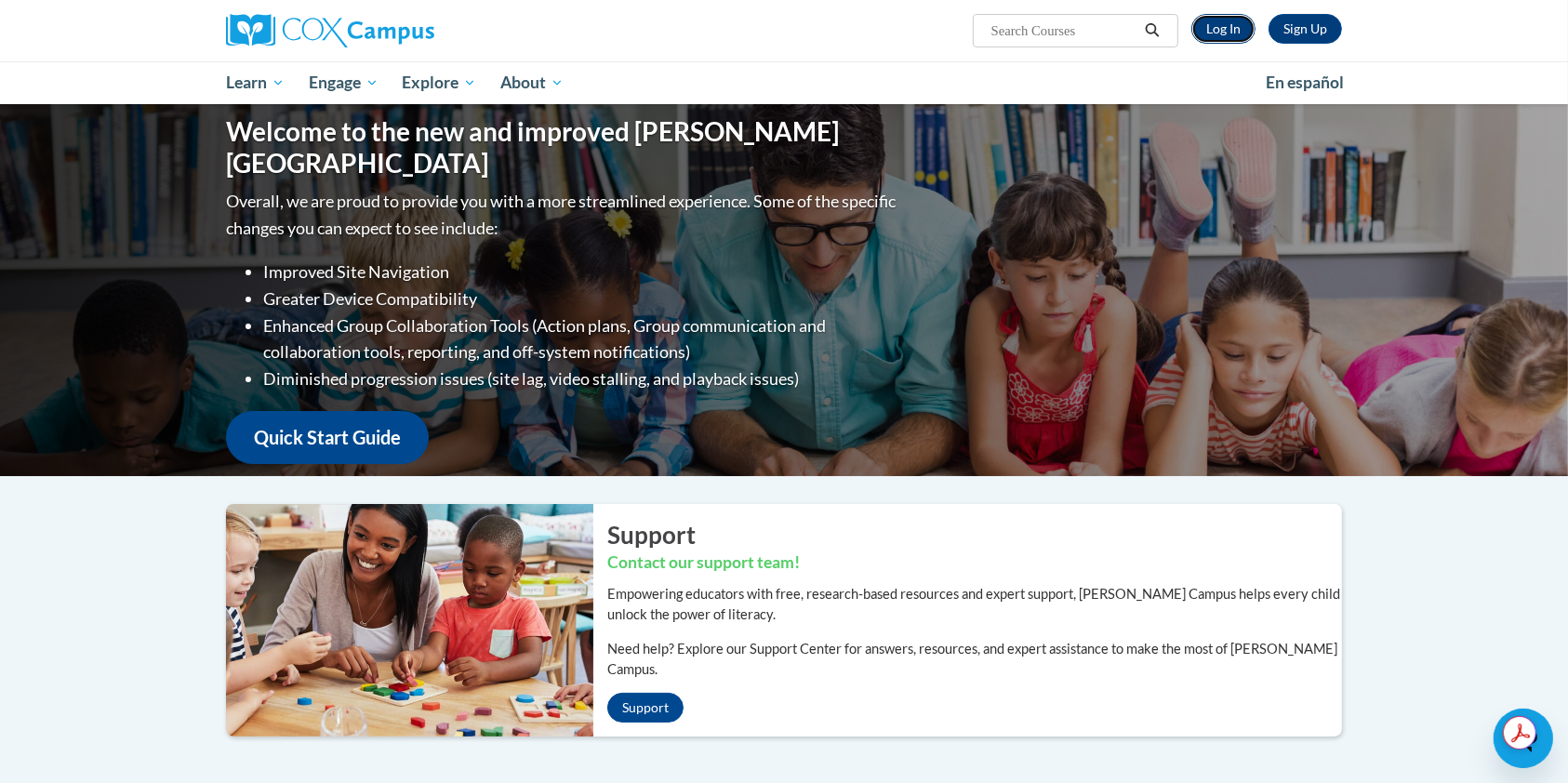
click at [1226, 29] on link "Log In" at bounding box center [1222, 29] width 64 height 30
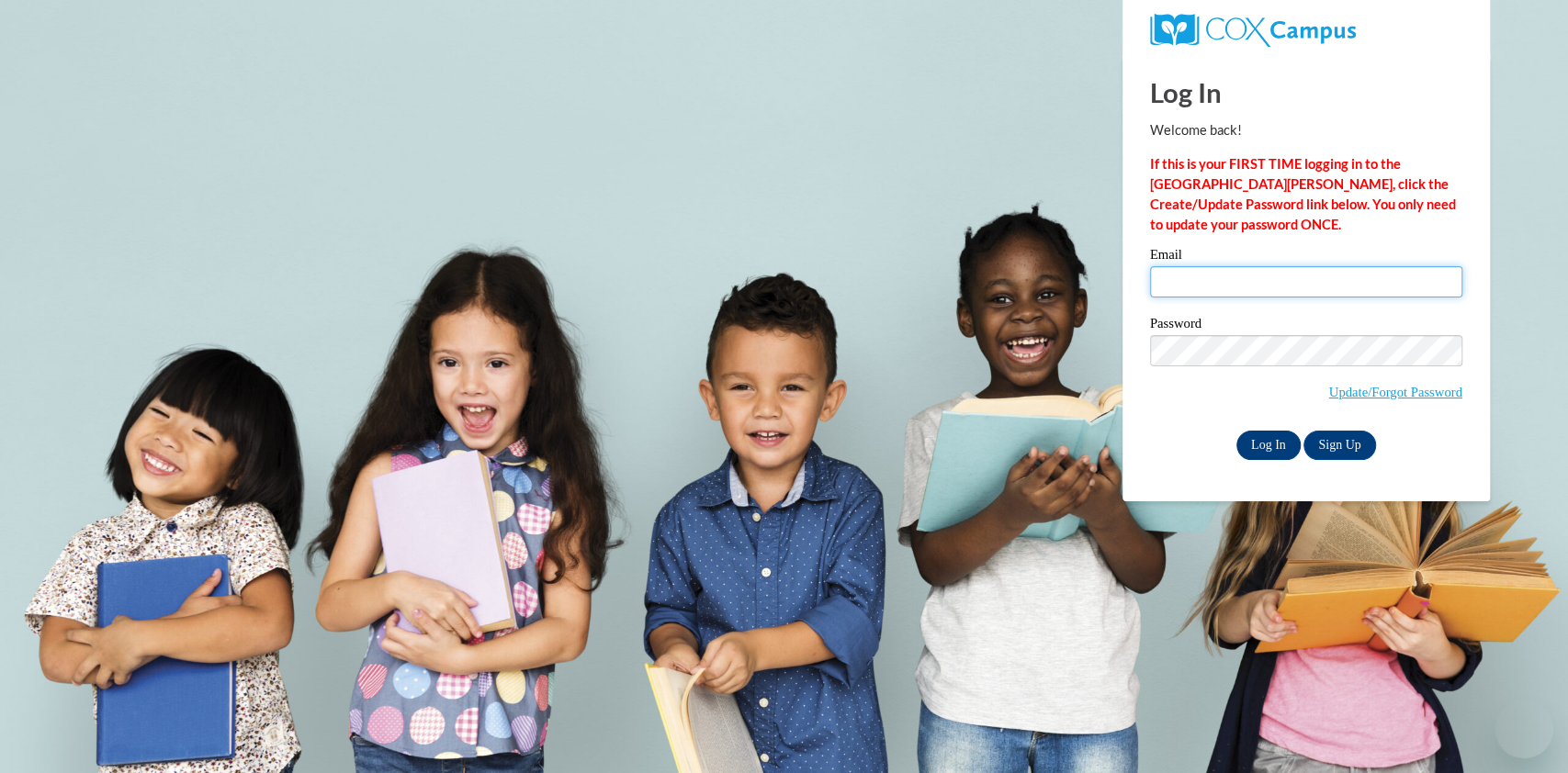
type input "[EMAIL_ADDRESS][DOMAIN_NAME]"
click at [1278, 450] on input "Log In" at bounding box center [1269, 445] width 64 height 29
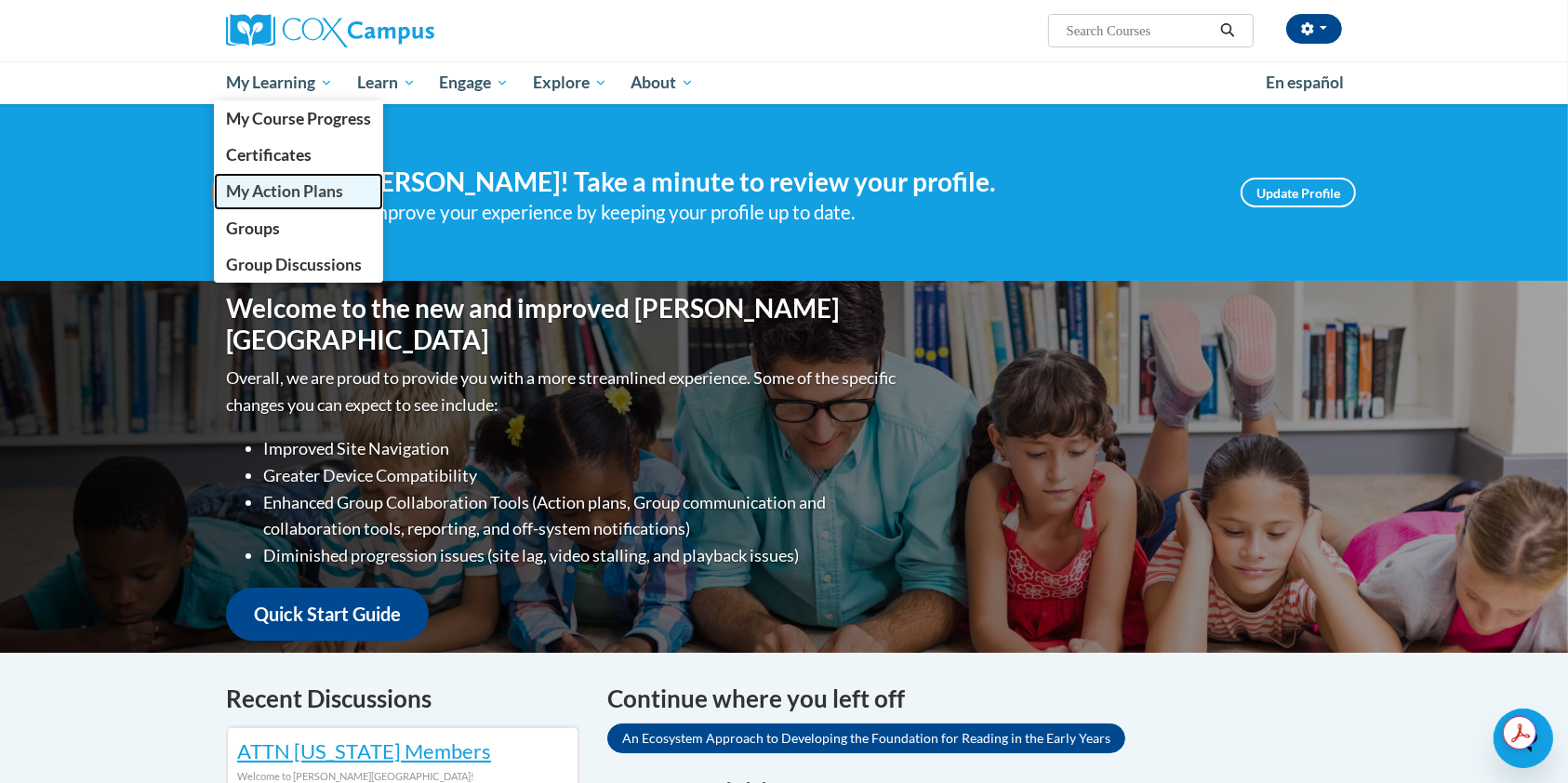
click at [272, 197] on span "My Action Plans" at bounding box center [284, 192] width 118 height 20
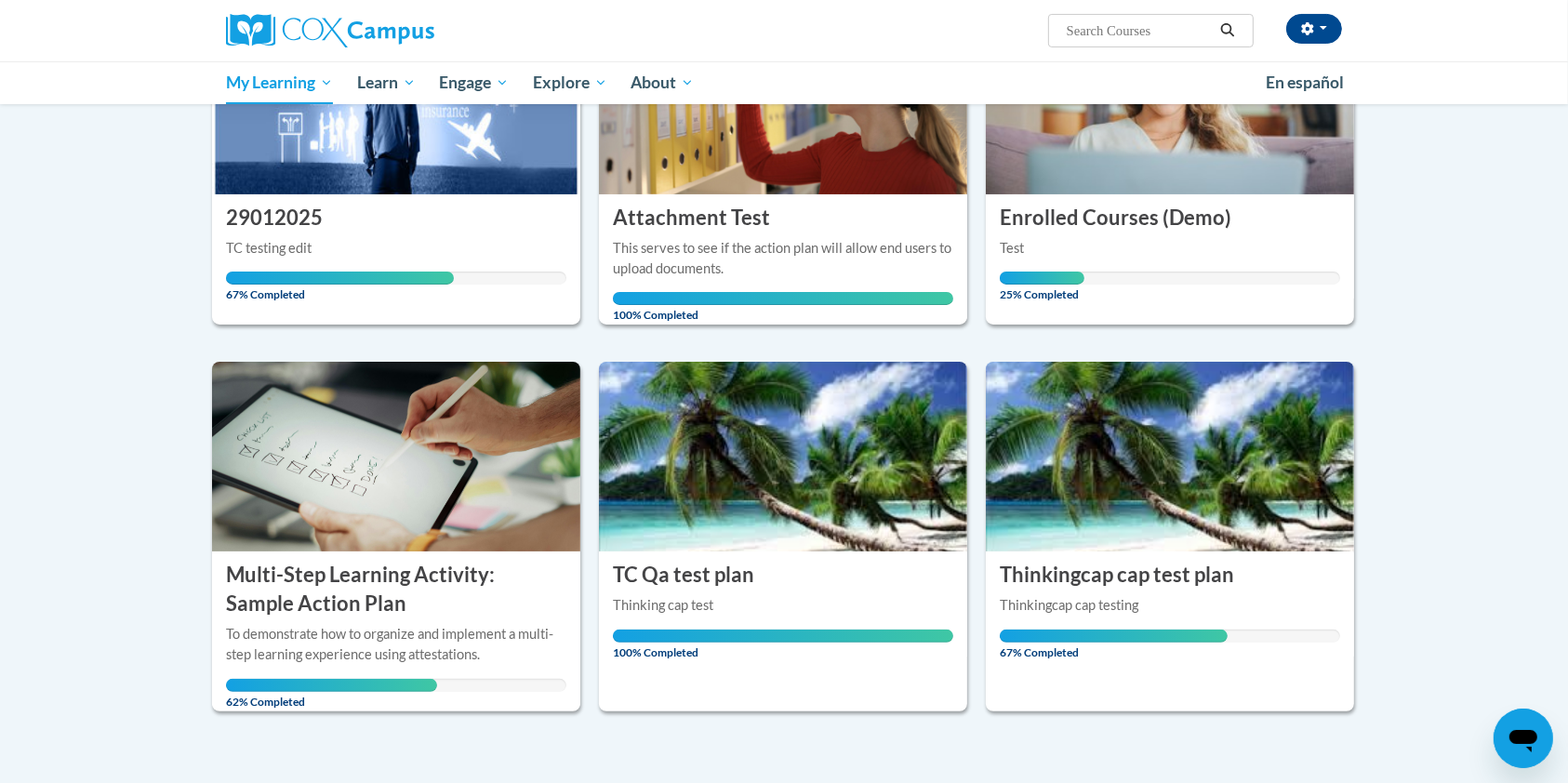
scroll to position [361, 0]
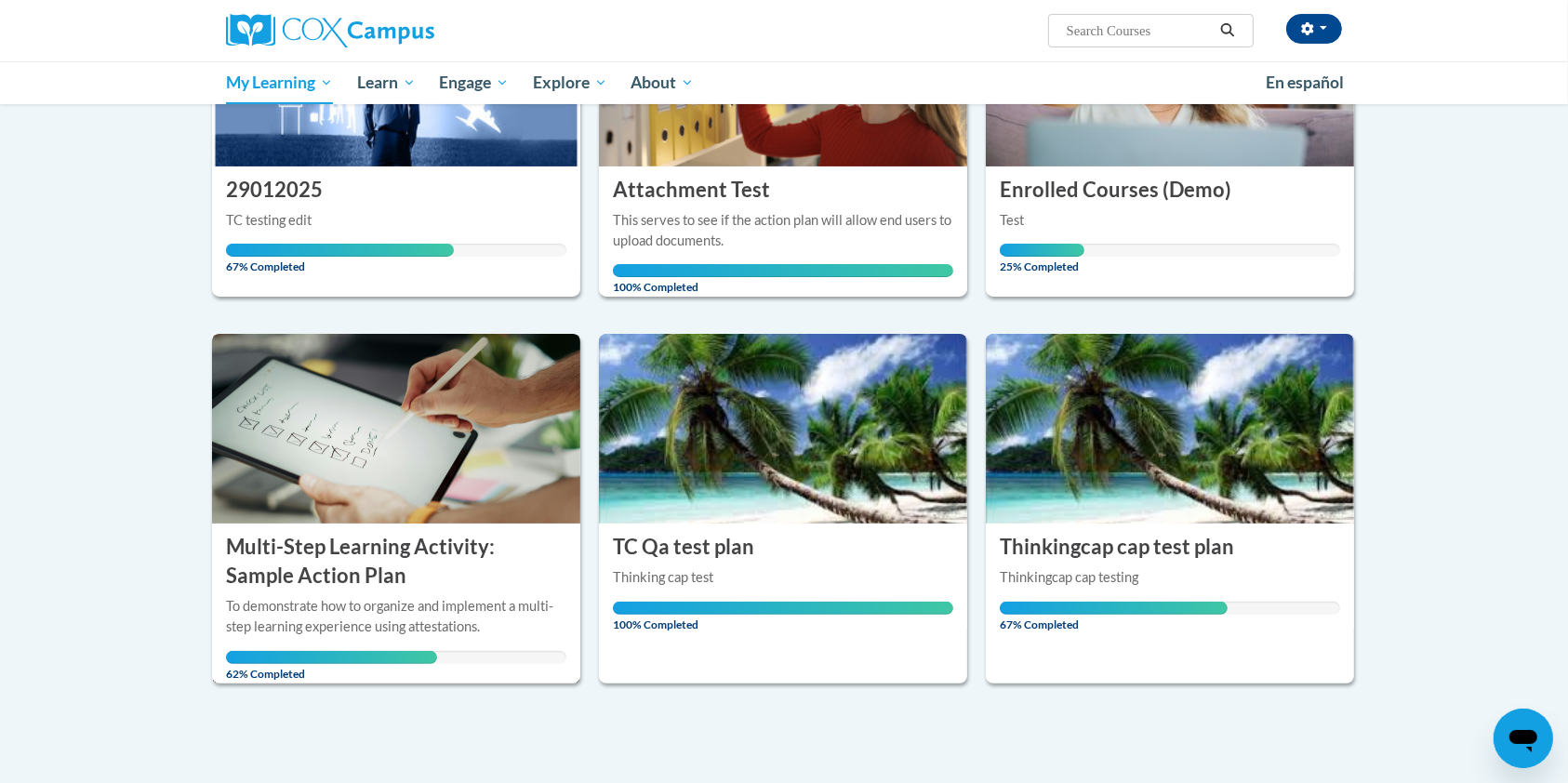
click at [290, 585] on h3 "Multi-Step Learning Activity: Sample Action Plan" at bounding box center [396, 562] width 341 height 57
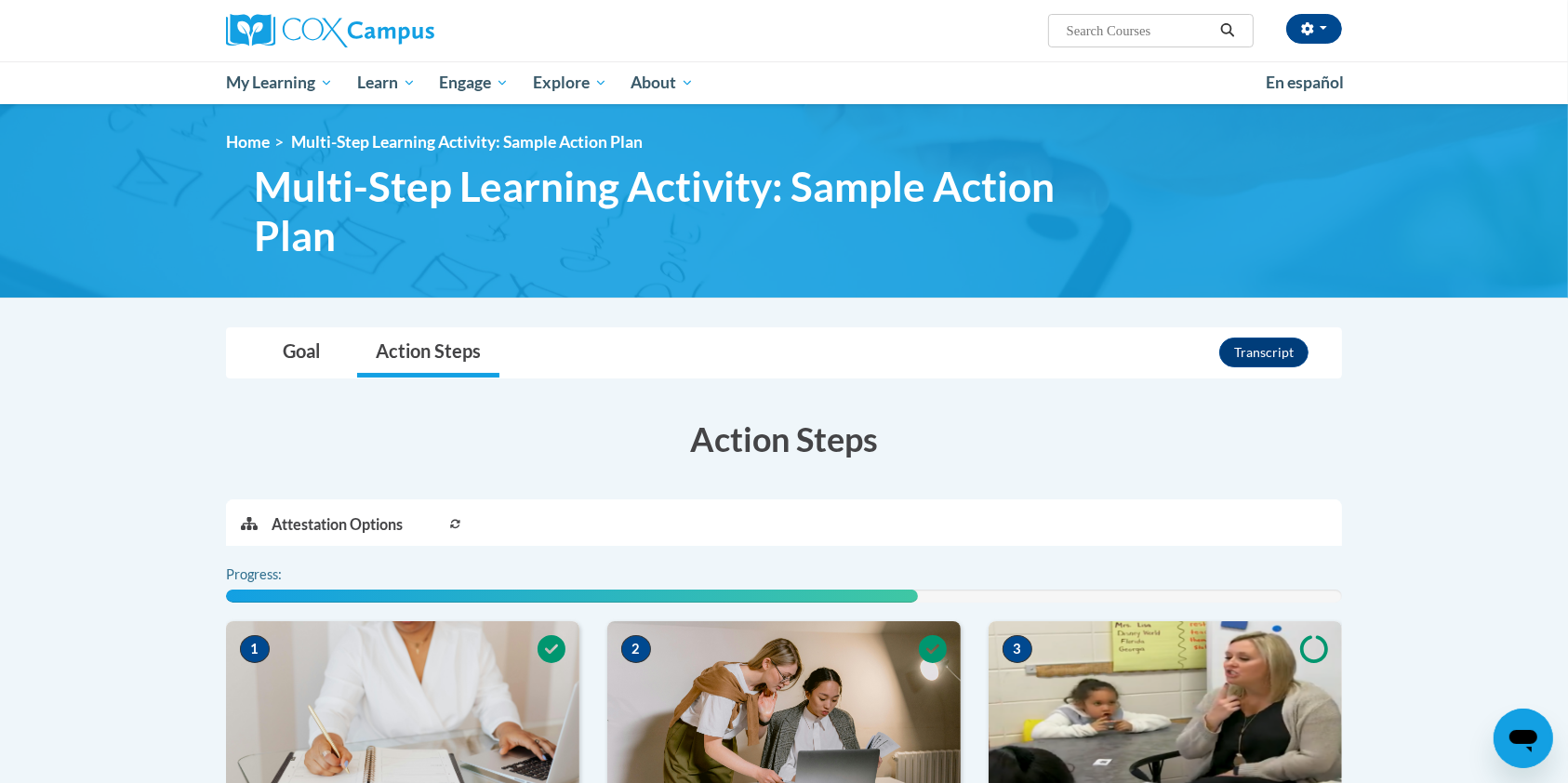
drag, startPoint x: 1586, startPoint y: 264, endPoint x: 1562, endPoint y: 252, distance: 26.8
click at [1562, 252] on html "Lyndonia McKenzie (America/New_York UTC-04:00) My Profile Inbox Group Dashboard…" at bounding box center [784, 391] width 1568 height 783
click at [1326, 18] on button "button" at bounding box center [1313, 29] width 56 height 30
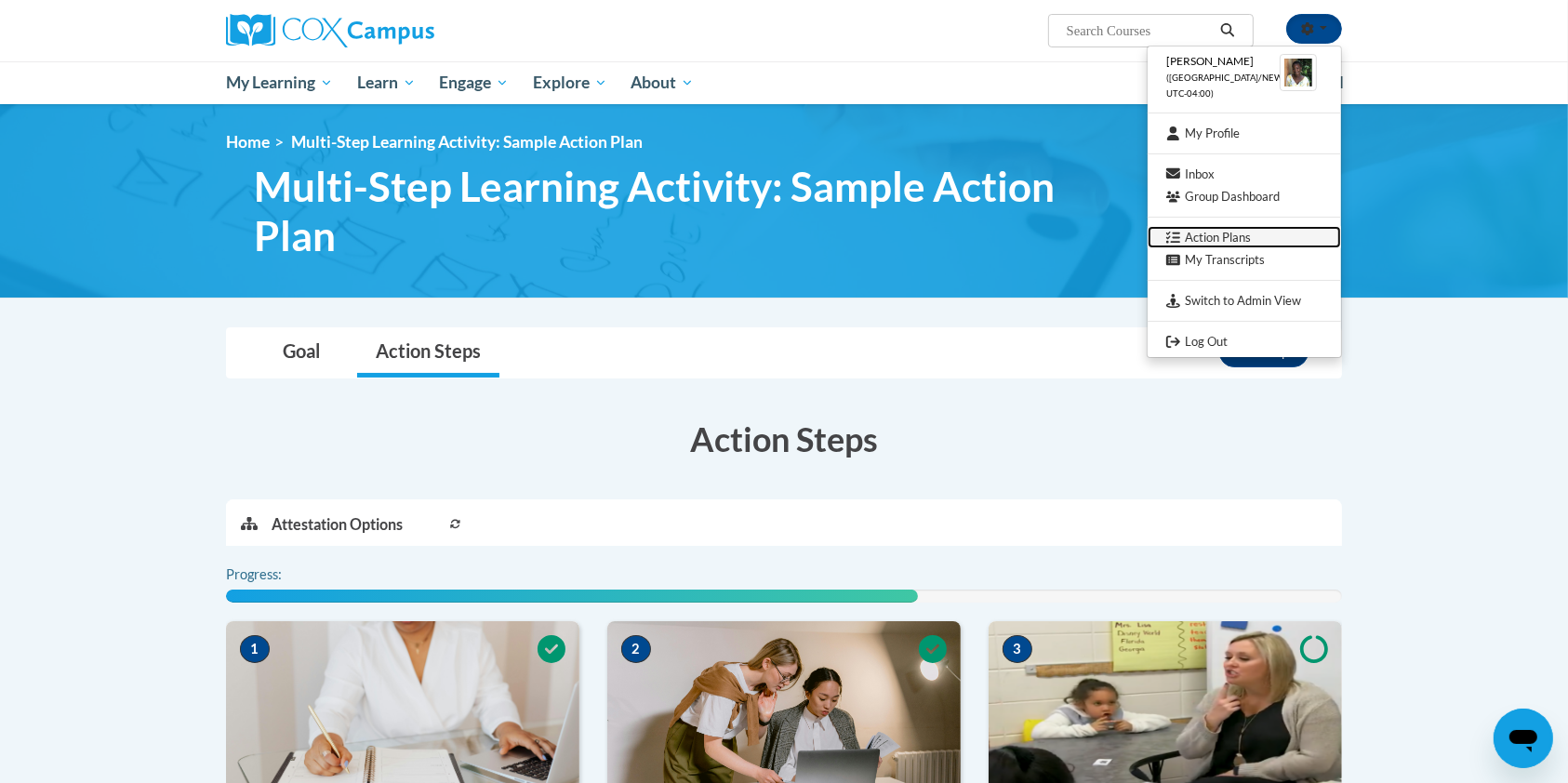
click at [1241, 229] on link "Action Plans" at bounding box center [1244, 238] width 194 height 24
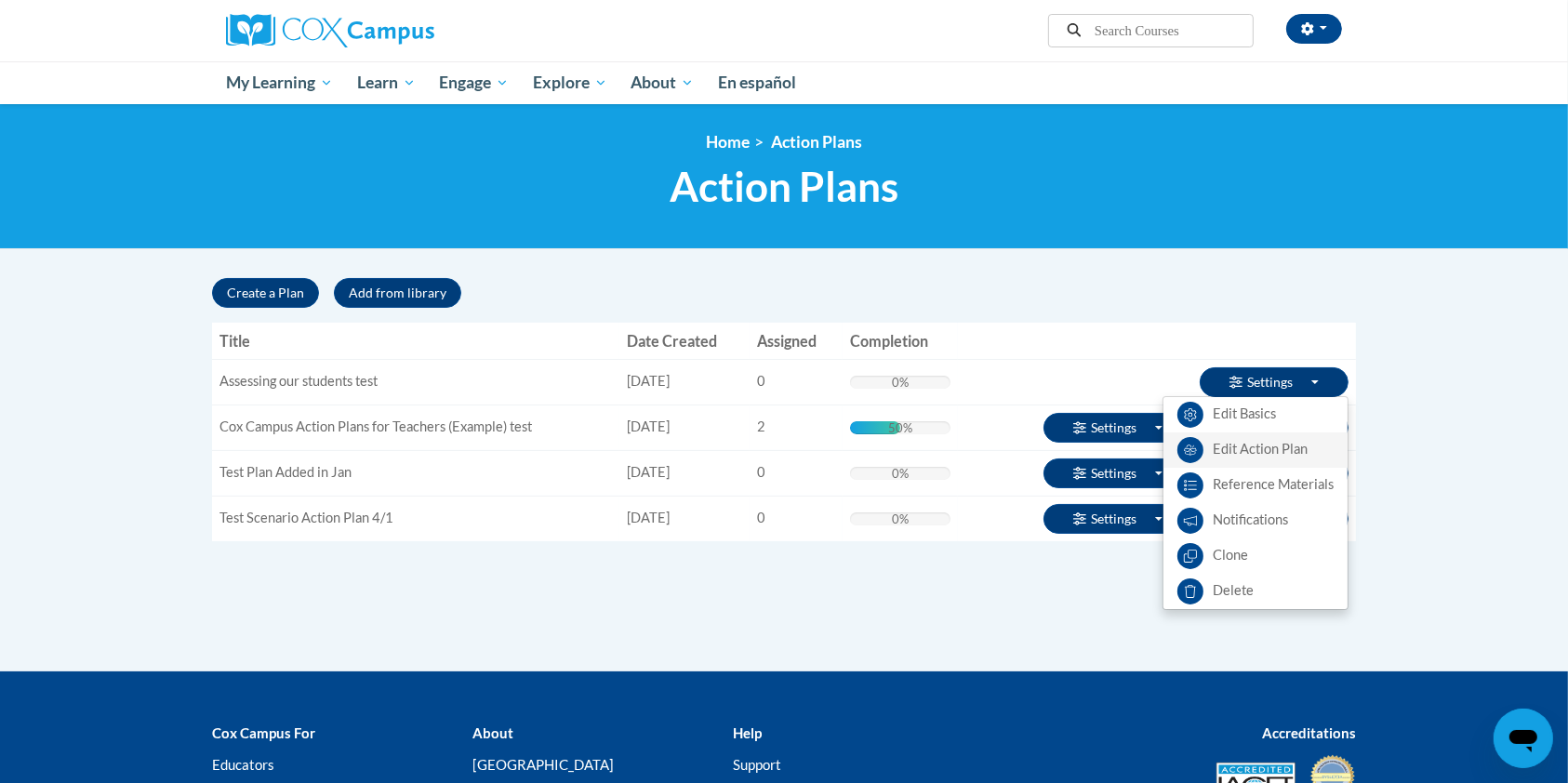
click at [1310, 450] on link "Edit Action Plan" at bounding box center [1255, 450] width 184 height 36
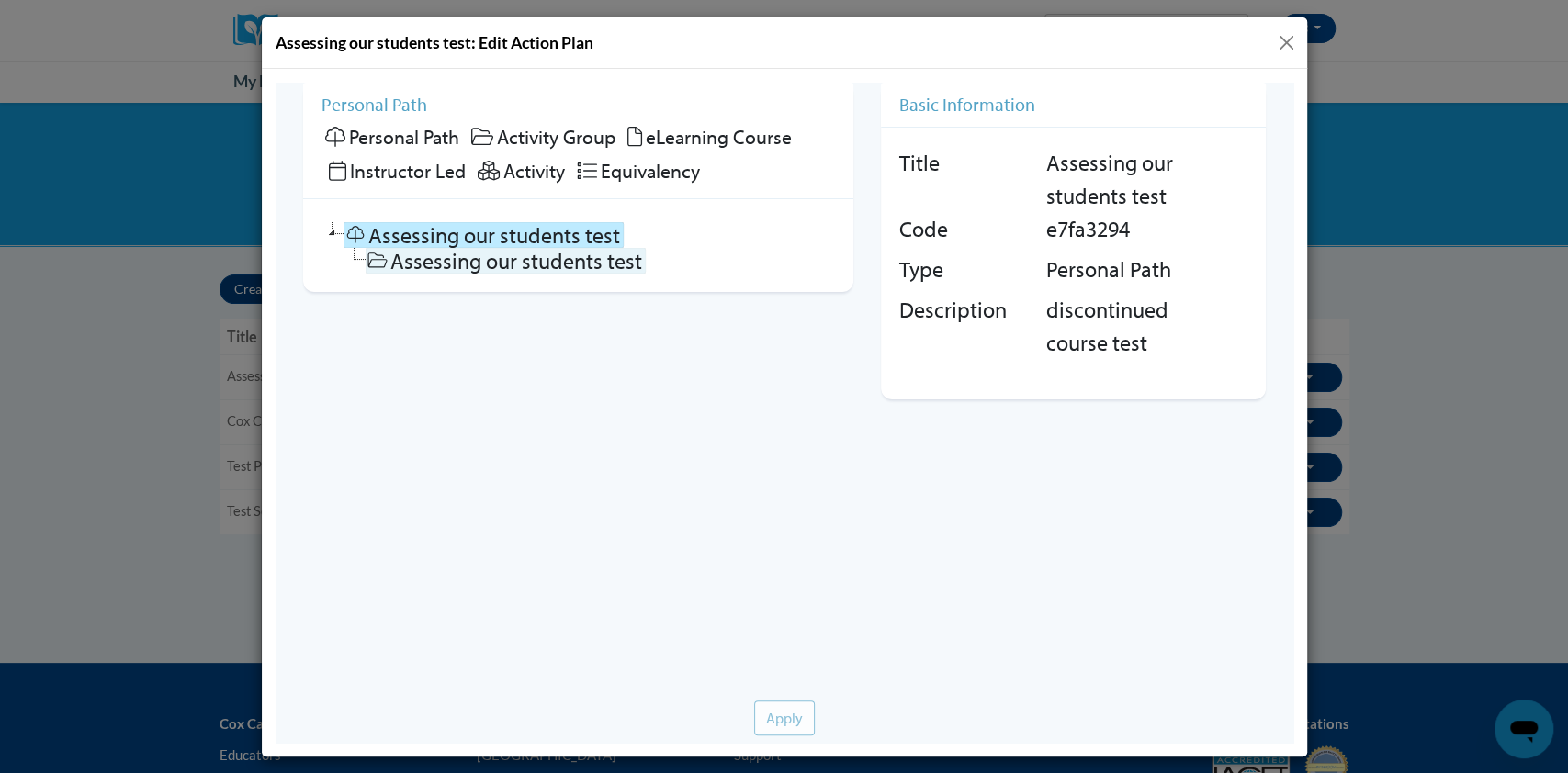
checkbox input "false"
checkbox input "true"
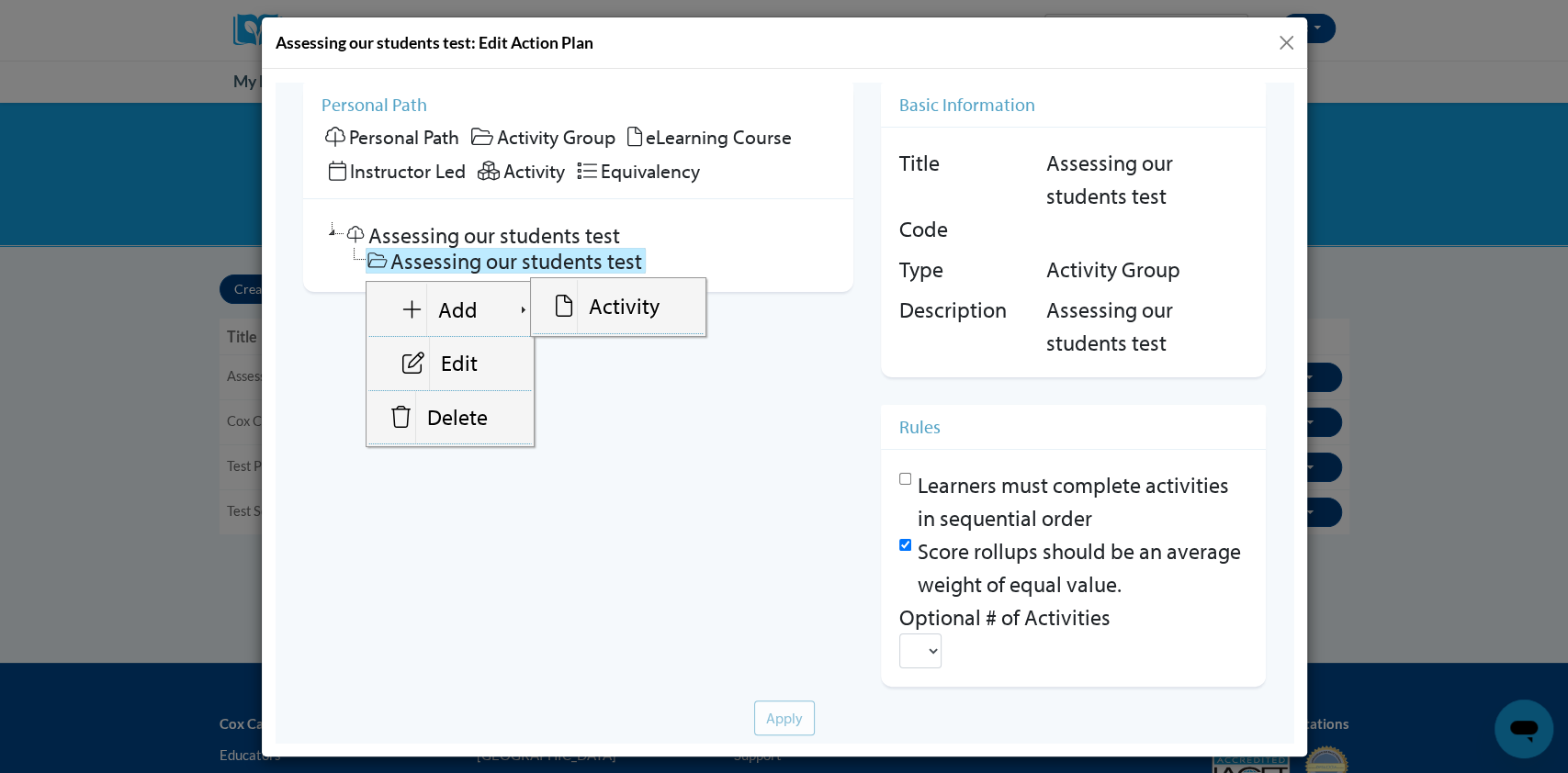
click at [1298, 40] on div "Assessing our students test: Edit Action Plan" at bounding box center [784, 43] width 1045 height 52
click at [1285, 45] on button "Close" at bounding box center [1286, 43] width 23 height 23
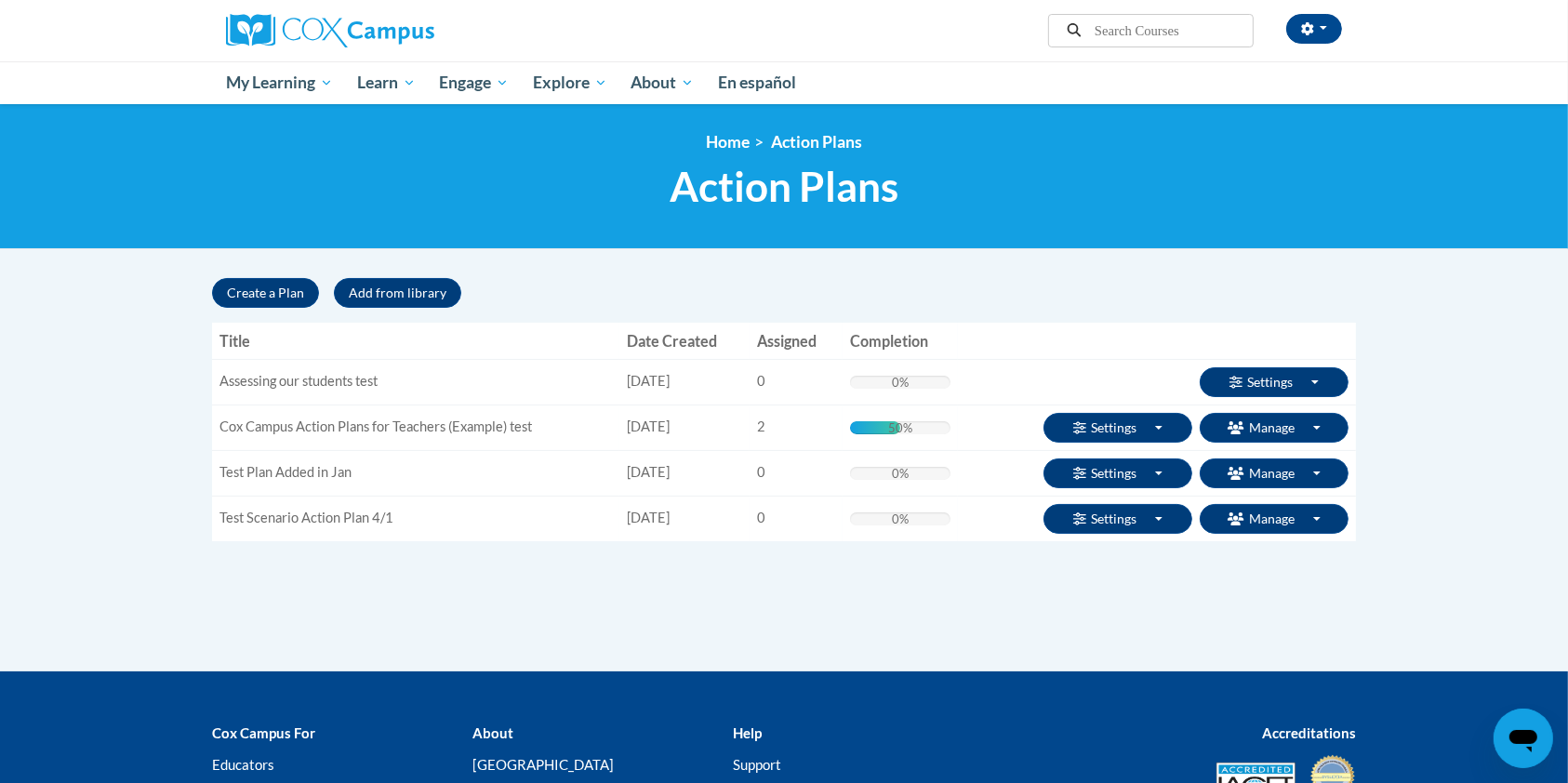
click at [907, 43] on div "Lyndonia McKenzie (America/New_York UTC-04:00) My Profile Inbox Groups Hub Acti…" at bounding box center [975, 24] width 762 height 47
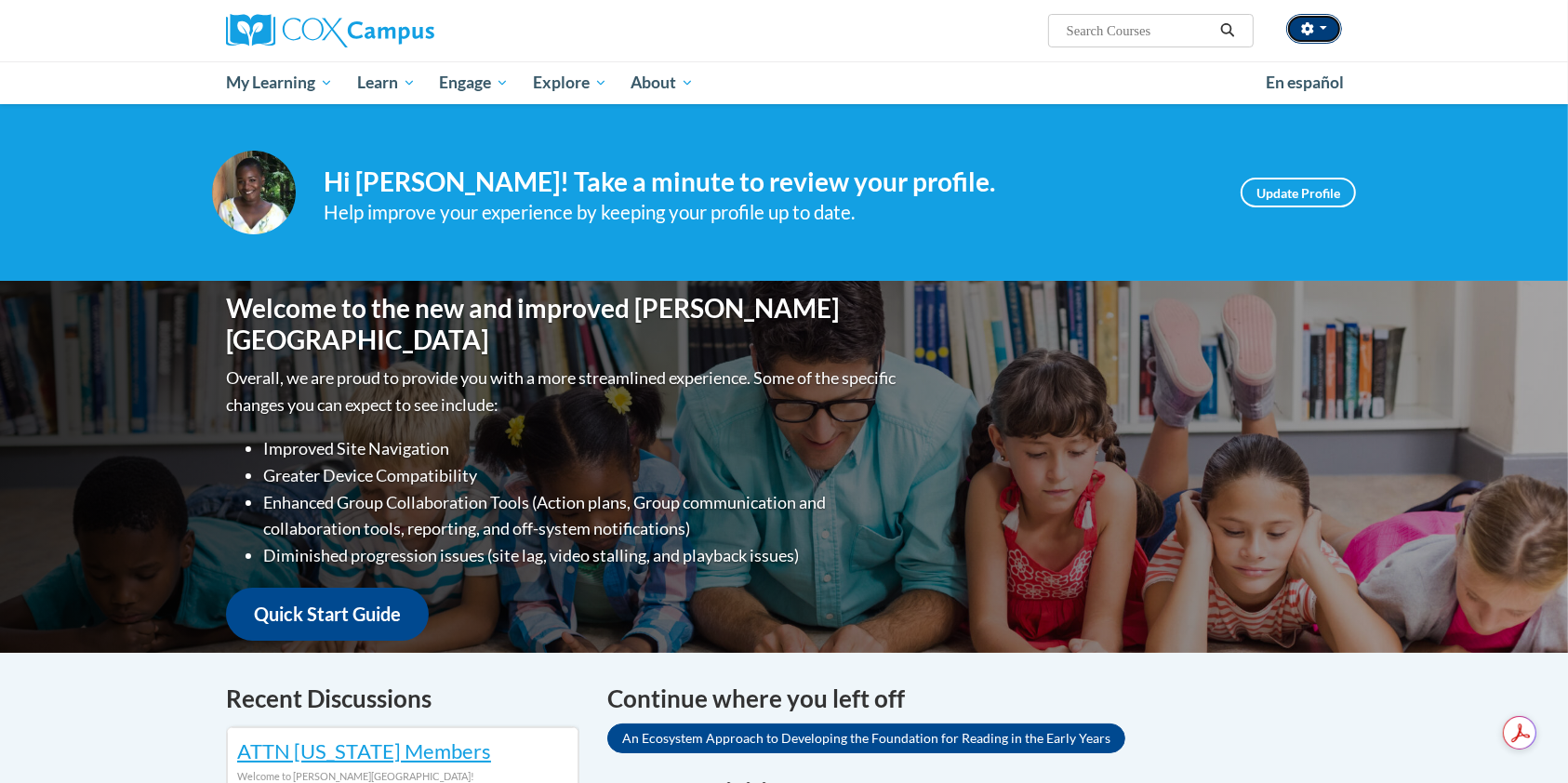
click at [1332, 21] on button "button" at bounding box center [1313, 29] width 56 height 30
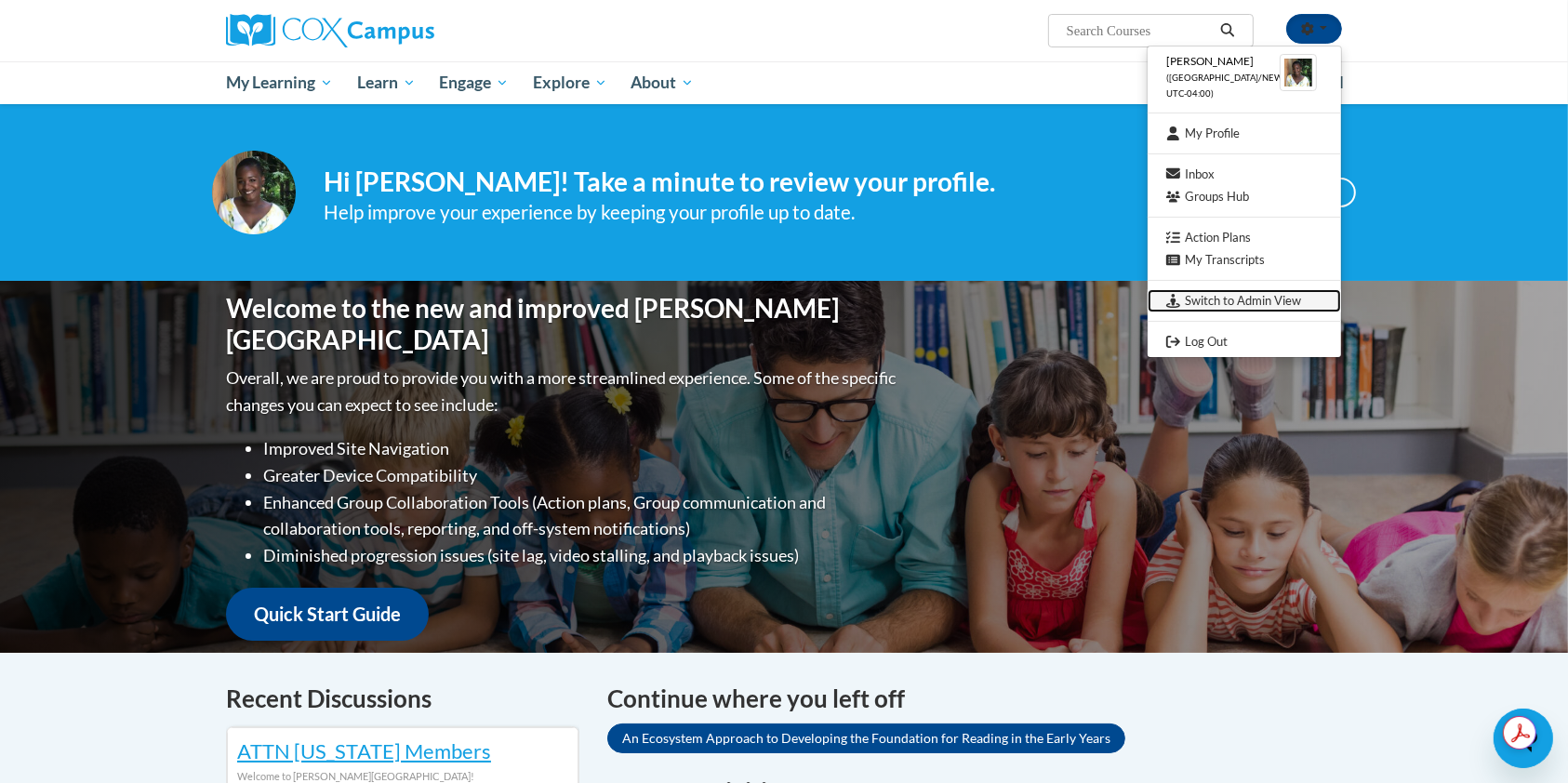
click at [1238, 300] on link "Switch to Admin View" at bounding box center [1244, 301] width 194 height 24
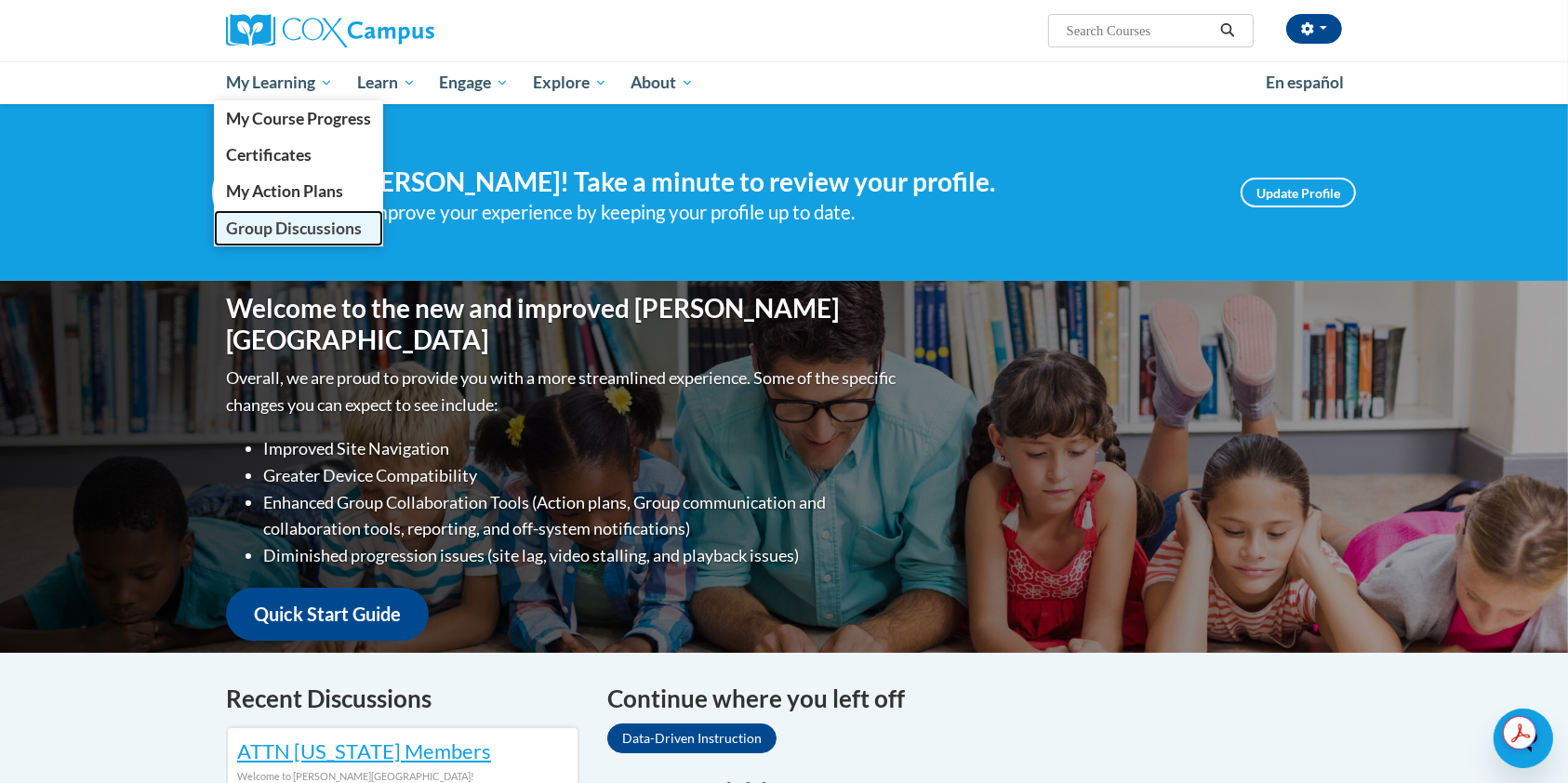
click at [280, 231] on span "Group Discussions" at bounding box center [293, 228] width 135 height 20
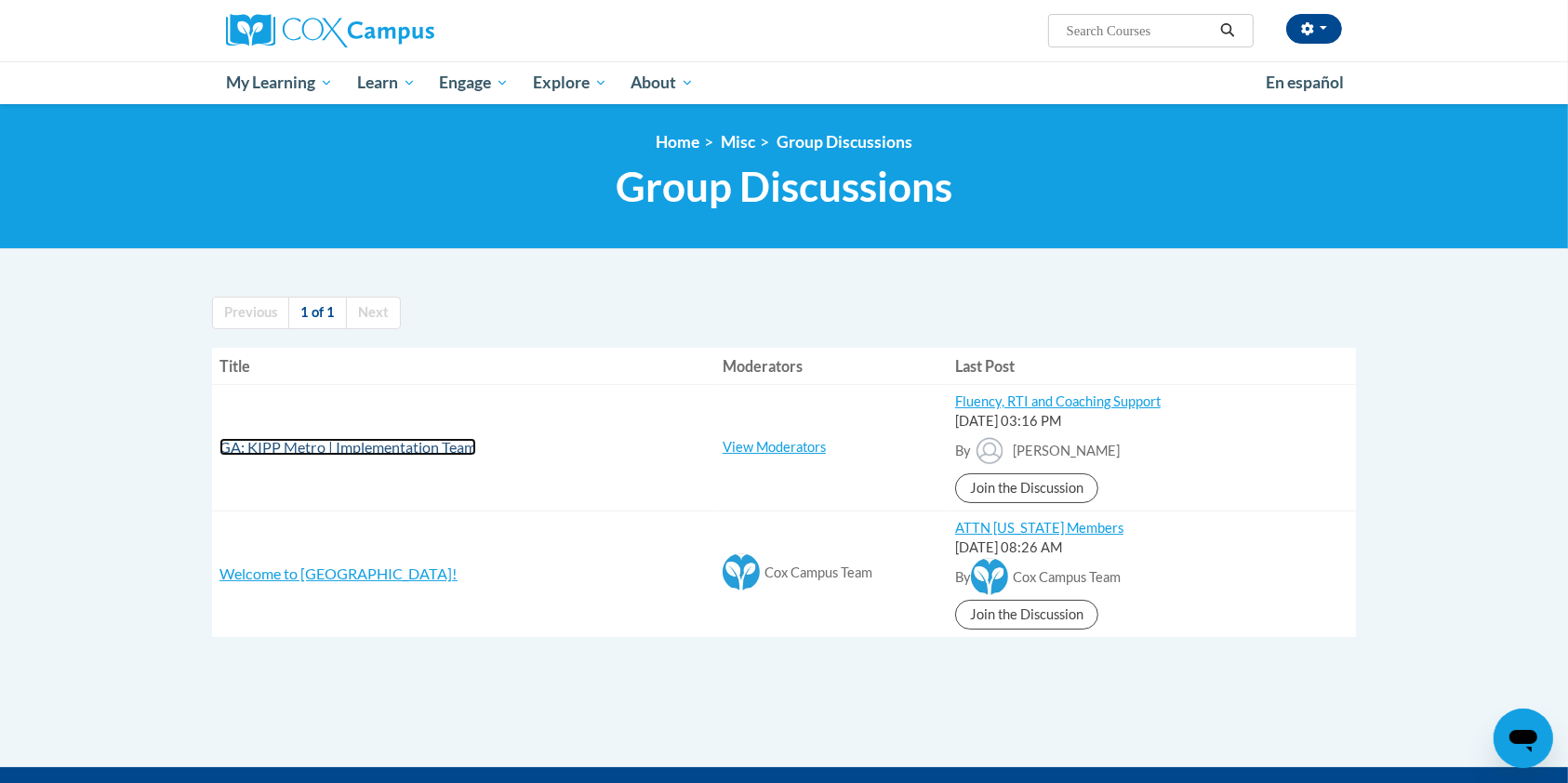
click at [370, 454] on span "GA: KIPP Metro | Implementation Team" at bounding box center [348, 447] width 257 height 18
click at [1321, 28] on span "button" at bounding box center [1323, 28] width 8 height 4
